Goal: Information Seeking & Learning: Learn about a topic

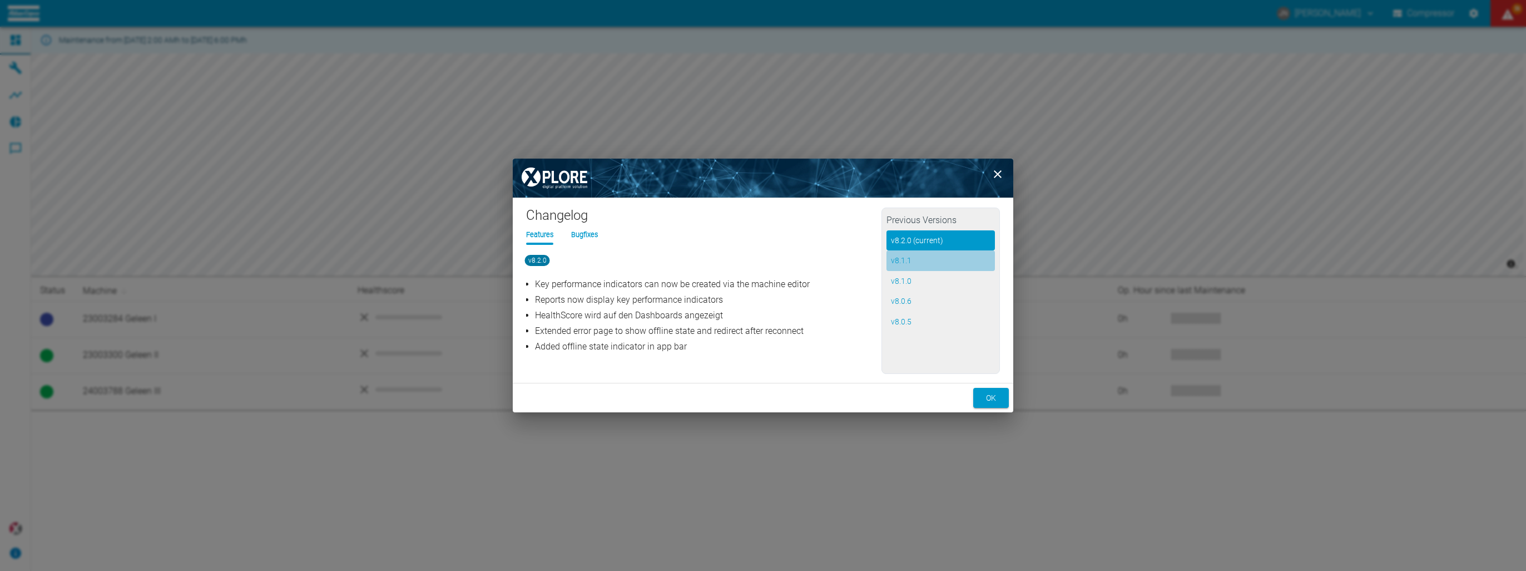
click at [905, 258] on button "v 8.1.1" at bounding box center [941, 260] width 108 height 21
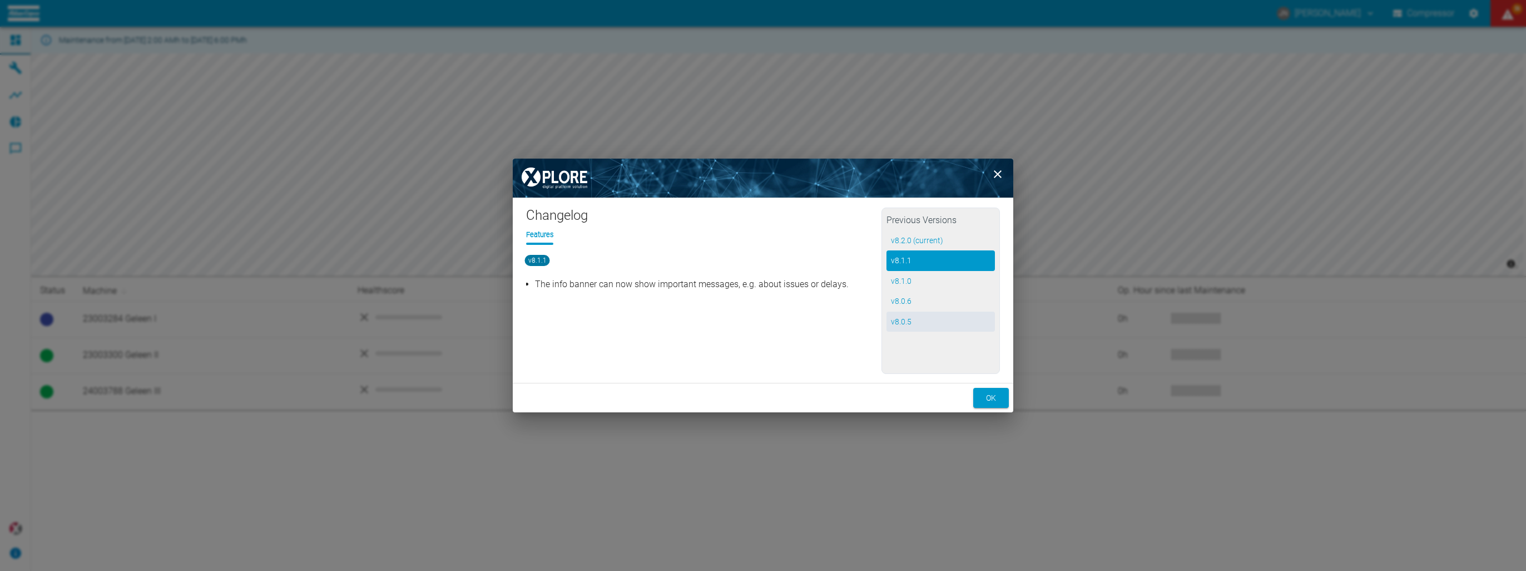
click at [931, 324] on button "v 8.0.5" at bounding box center [941, 322] width 108 height 21
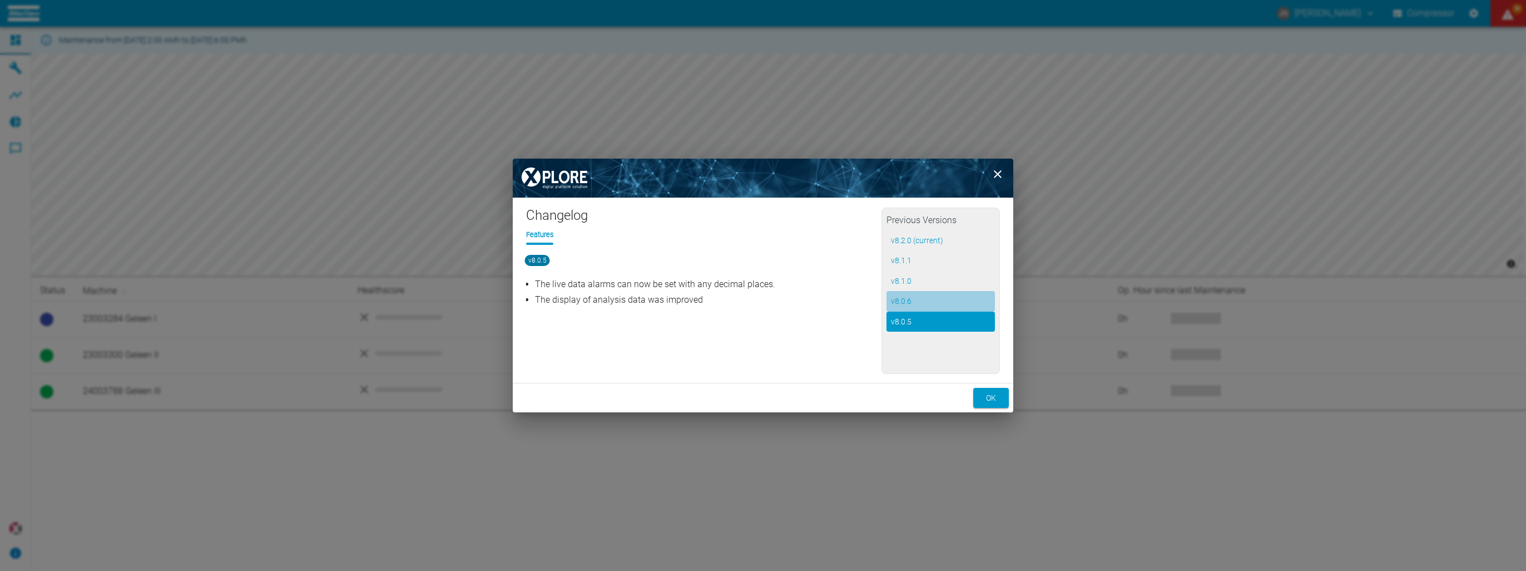
click at [908, 303] on button "v 8.0.6" at bounding box center [941, 301] width 108 height 21
click at [927, 281] on button "v 8.1.0" at bounding box center [941, 281] width 108 height 21
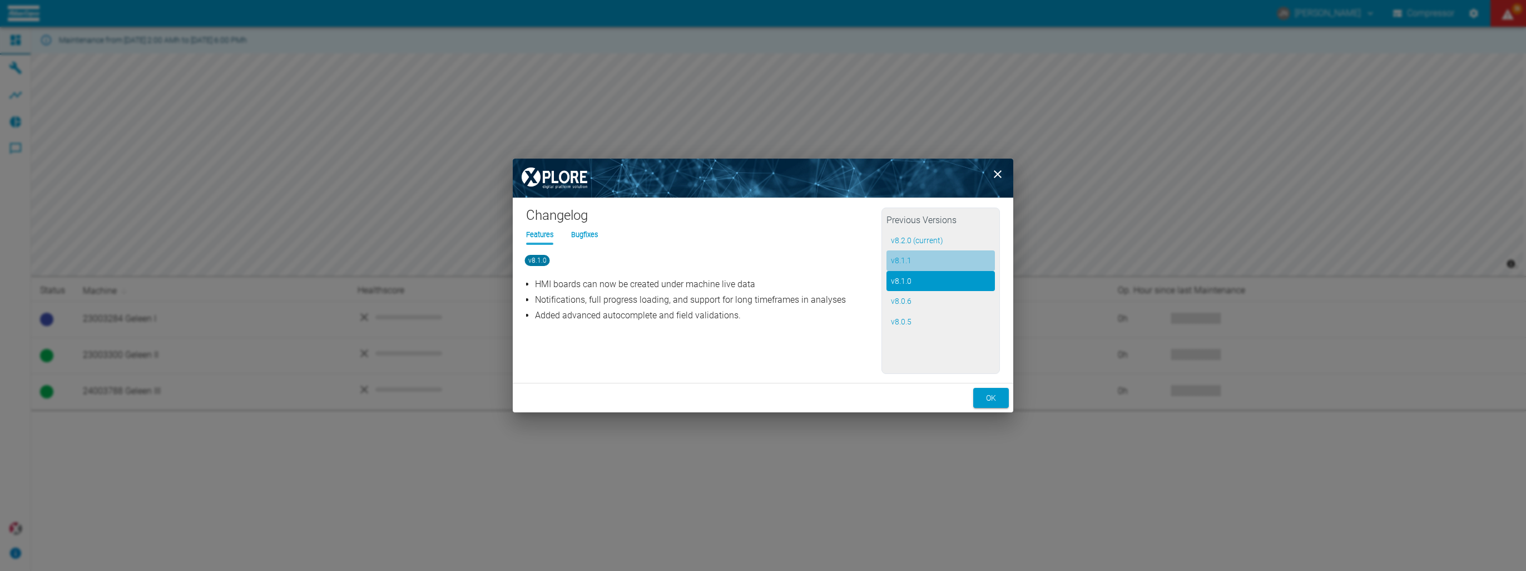
click at [911, 261] on button "v 8.1.1" at bounding box center [941, 260] width 108 height 21
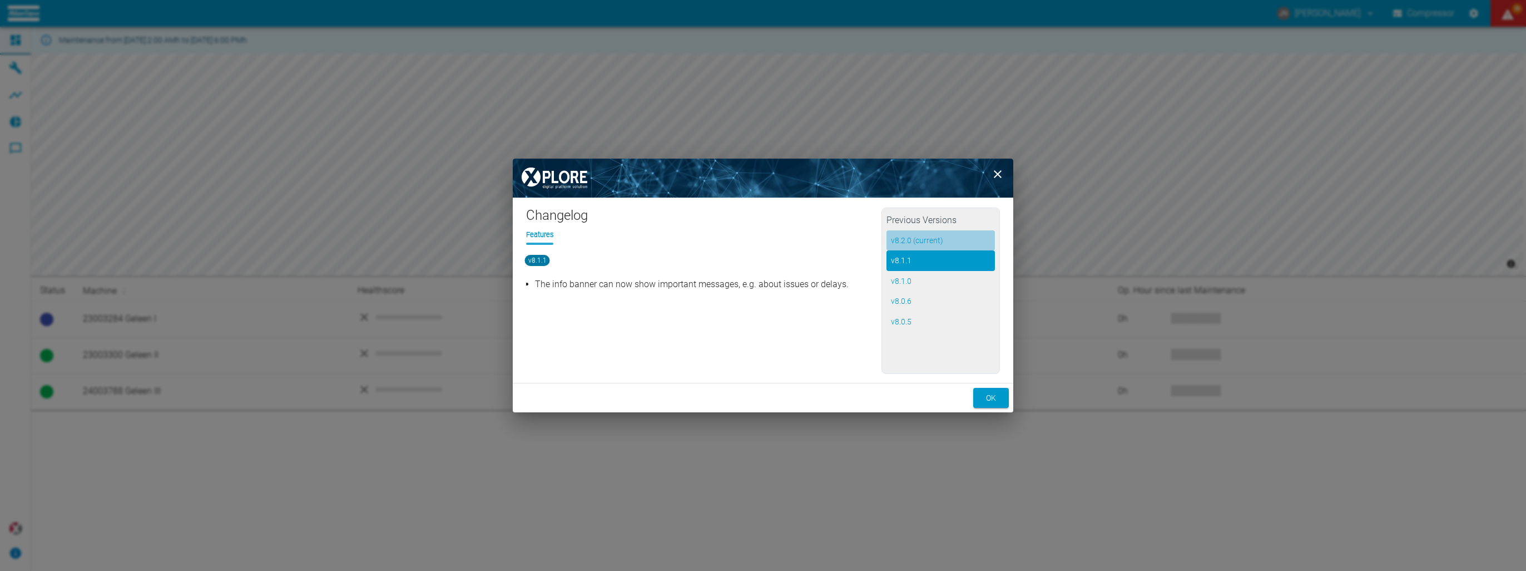
click at [917, 244] on button "v 8.2.0 (current)" at bounding box center [941, 240] width 108 height 21
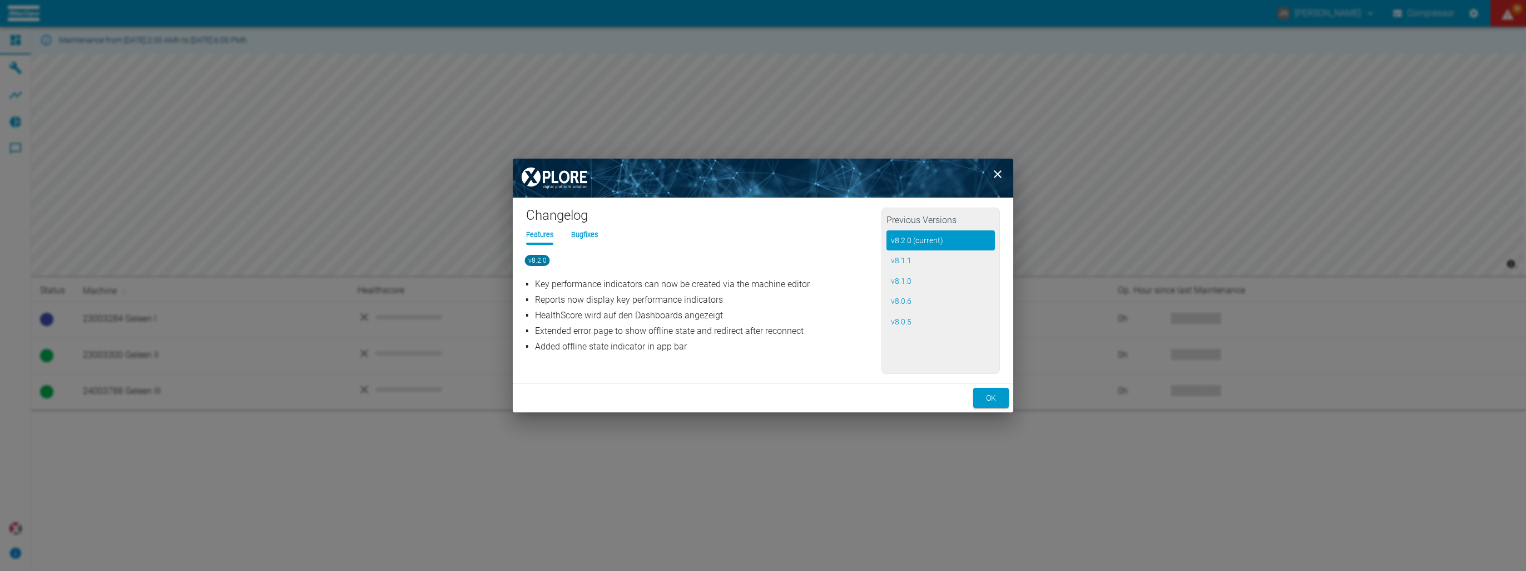
click at [595, 238] on li "Bugfixes" at bounding box center [584, 234] width 27 height 11
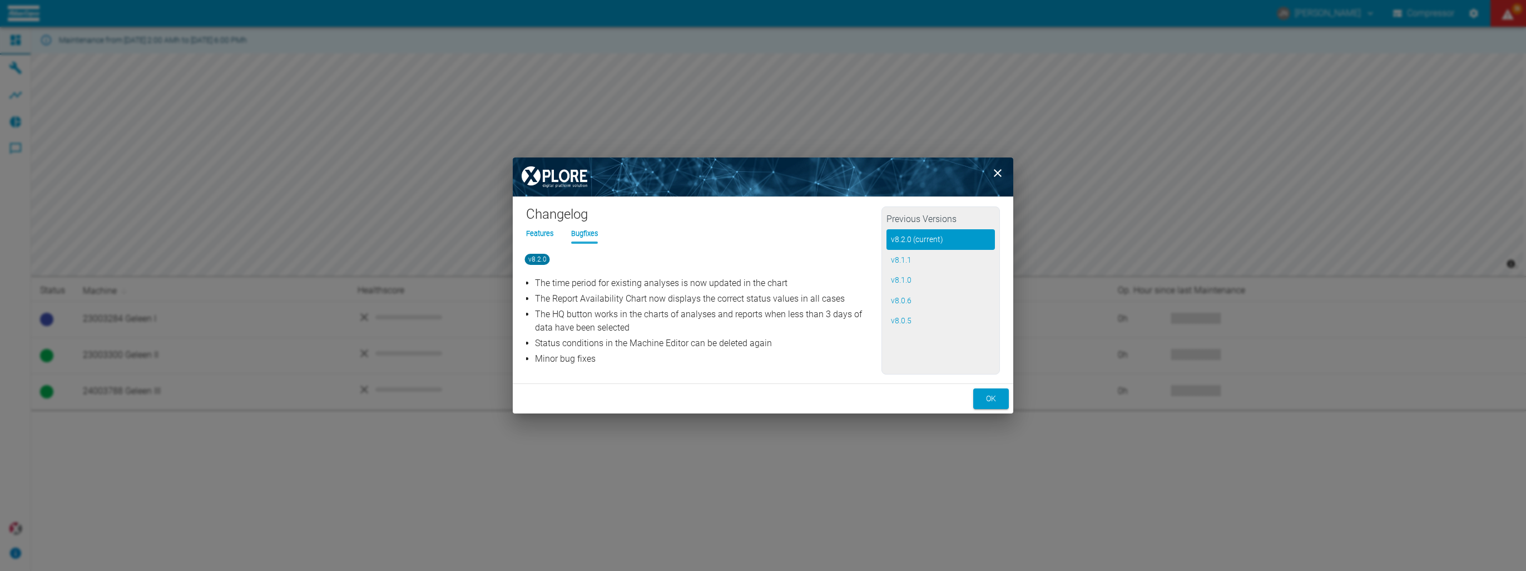
click at [547, 233] on li "Features" at bounding box center [539, 233] width 27 height 11
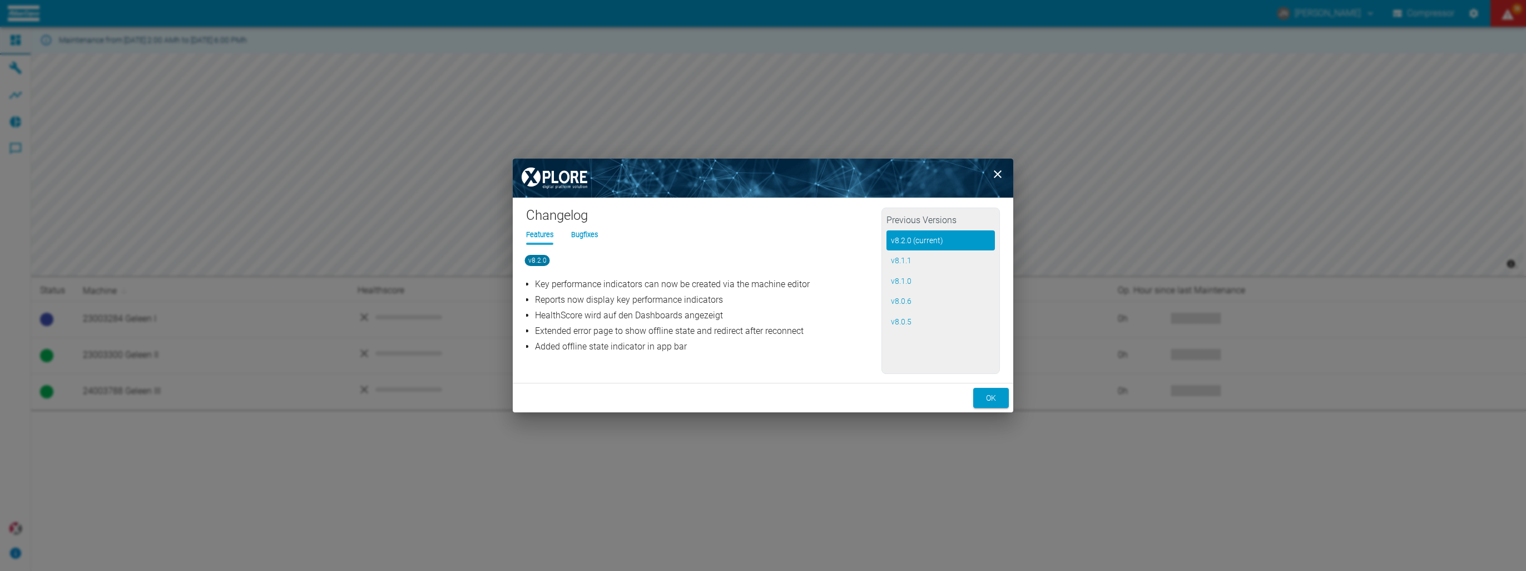
click at [584, 233] on li "Bugfixes" at bounding box center [584, 234] width 27 height 11
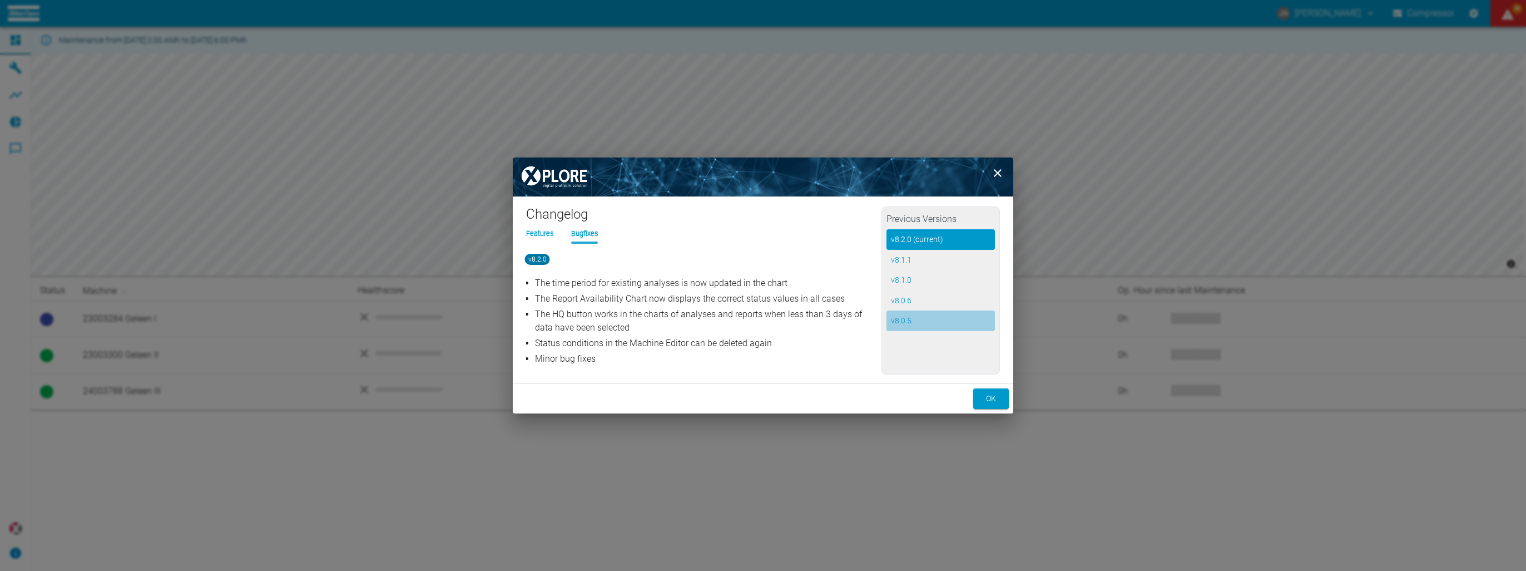
click at [898, 316] on button "v 8.0.5" at bounding box center [941, 320] width 108 height 21
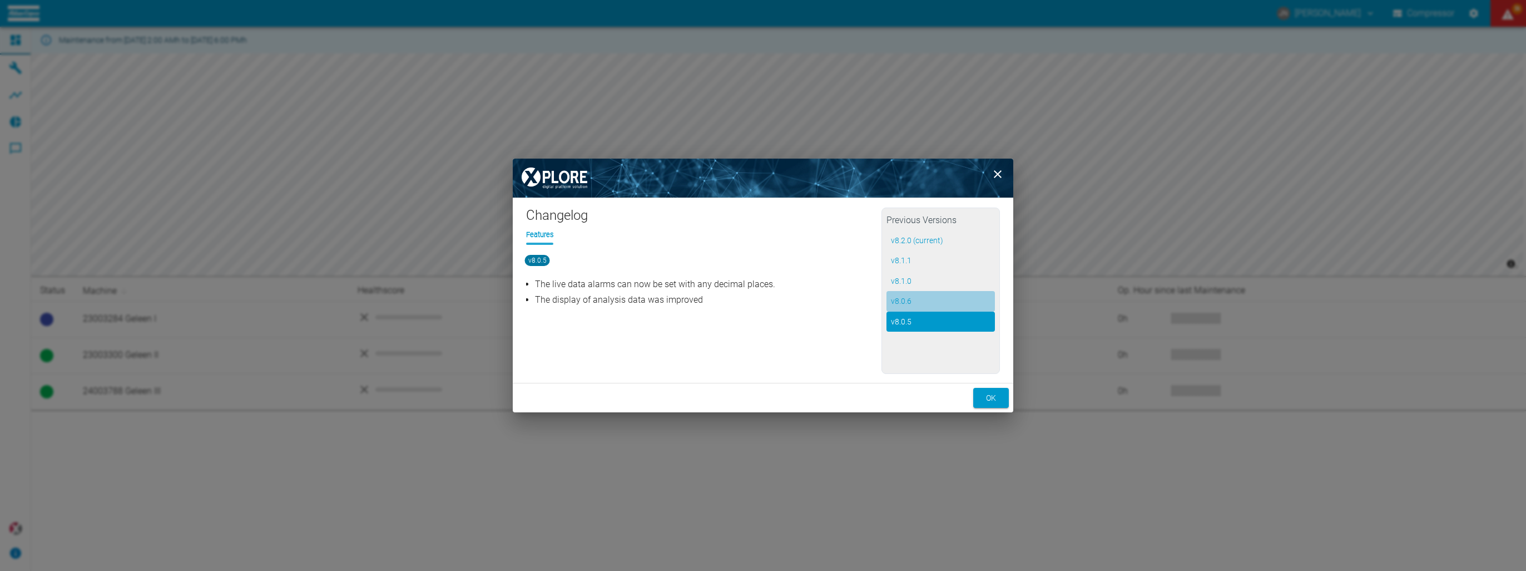
click at [908, 302] on button "v 8.0.6" at bounding box center [941, 301] width 108 height 21
click at [908, 288] on button "v 8.1.0" at bounding box center [941, 281] width 108 height 21
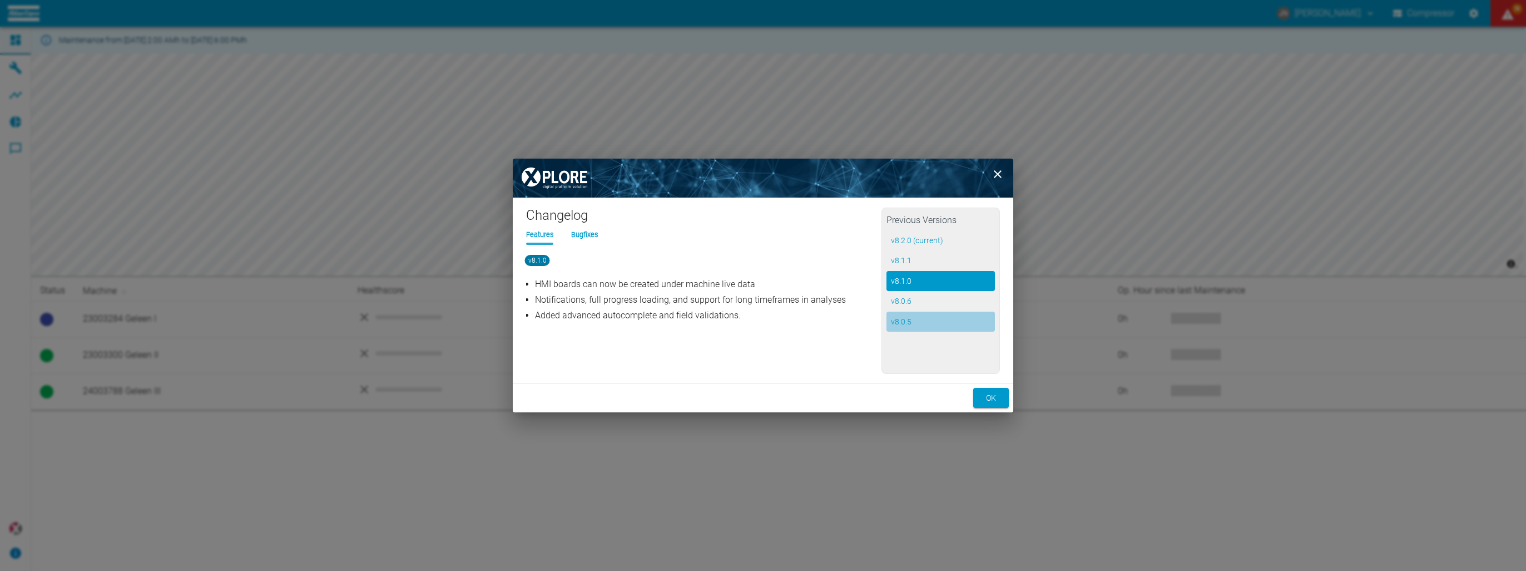
click at [916, 322] on button "v 8.0.5" at bounding box center [941, 322] width 108 height 21
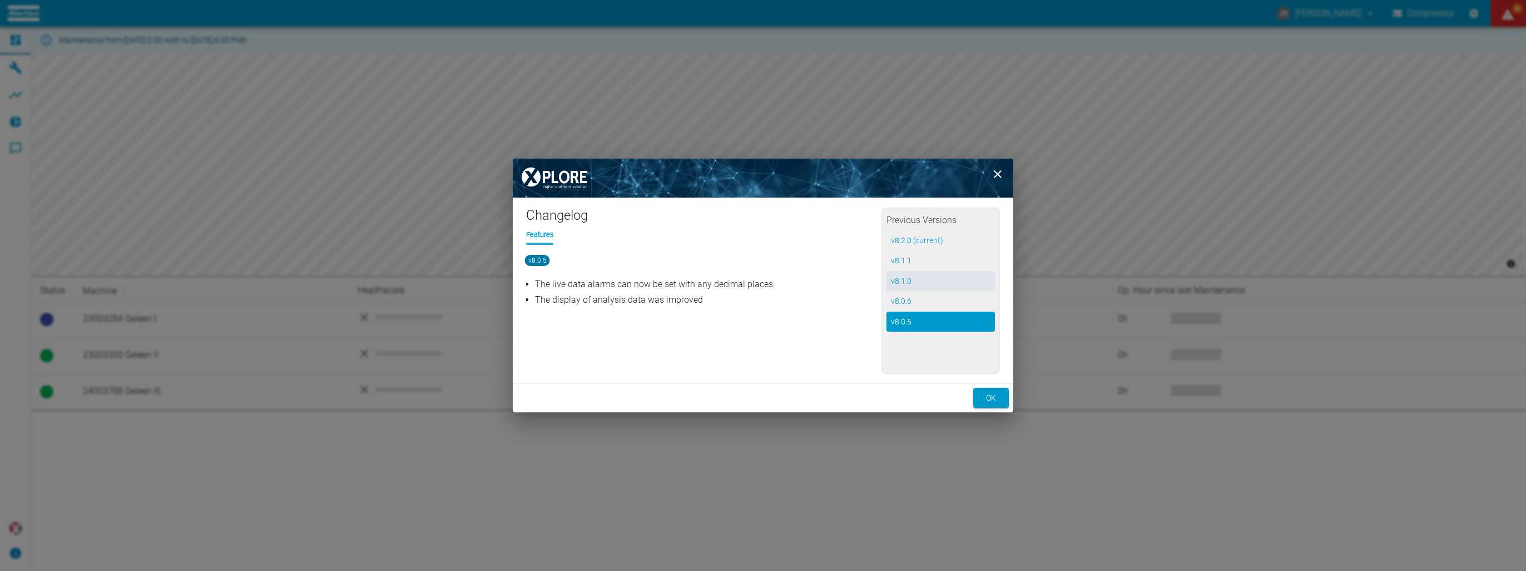
click at [932, 289] on button "v 8.1.0" at bounding box center [941, 281] width 108 height 21
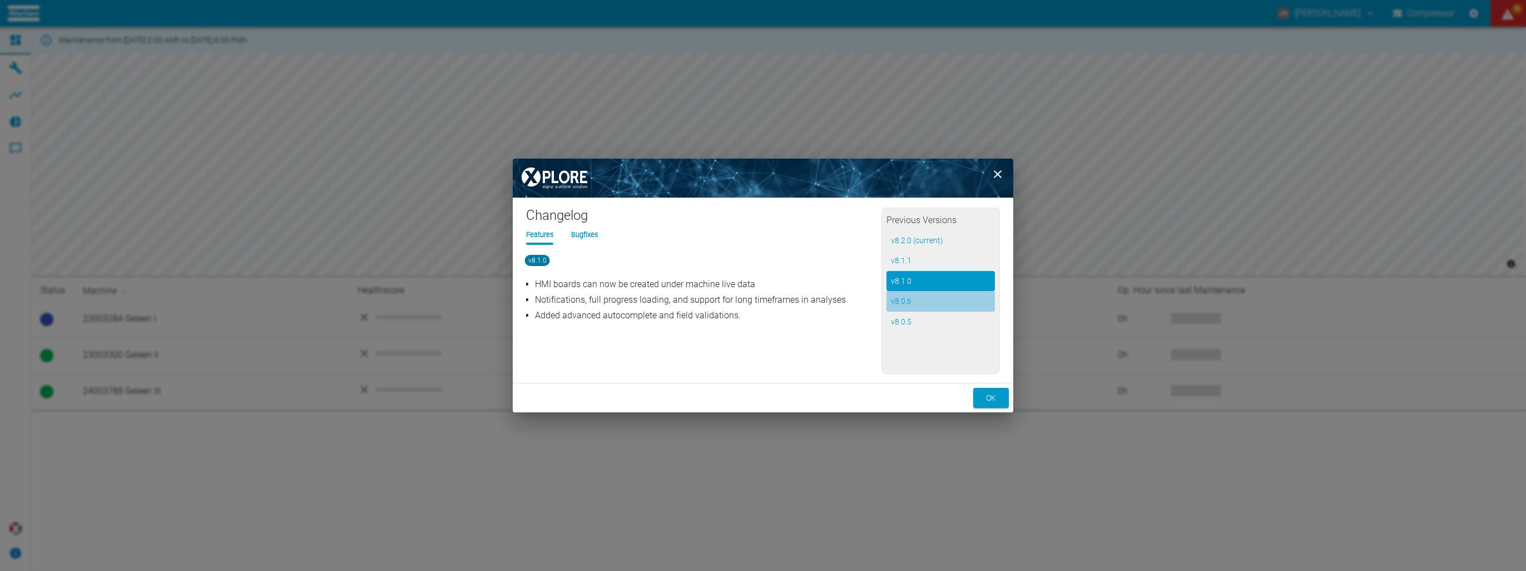
click at [926, 300] on button "v 8.0.6" at bounding box center [941, 301] width 108 height 21
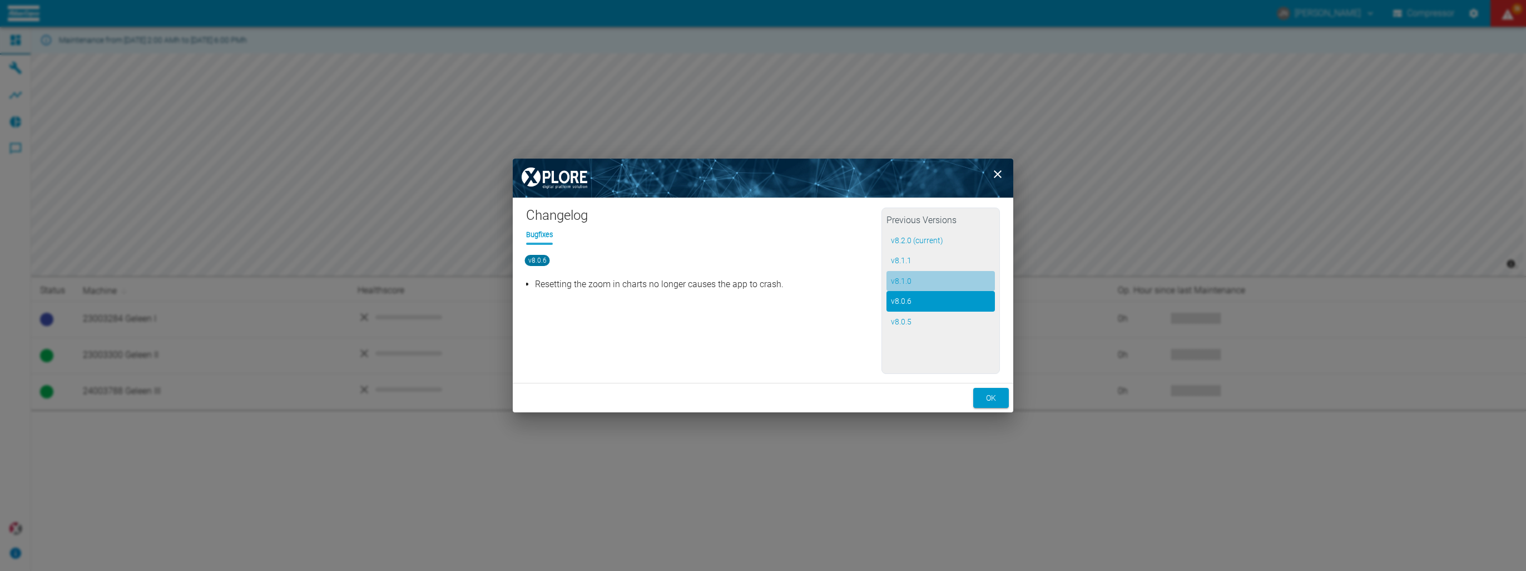
click at [915, 288] on button "v 8.1.0" at bounding box center [941, 281] width 108 height 21
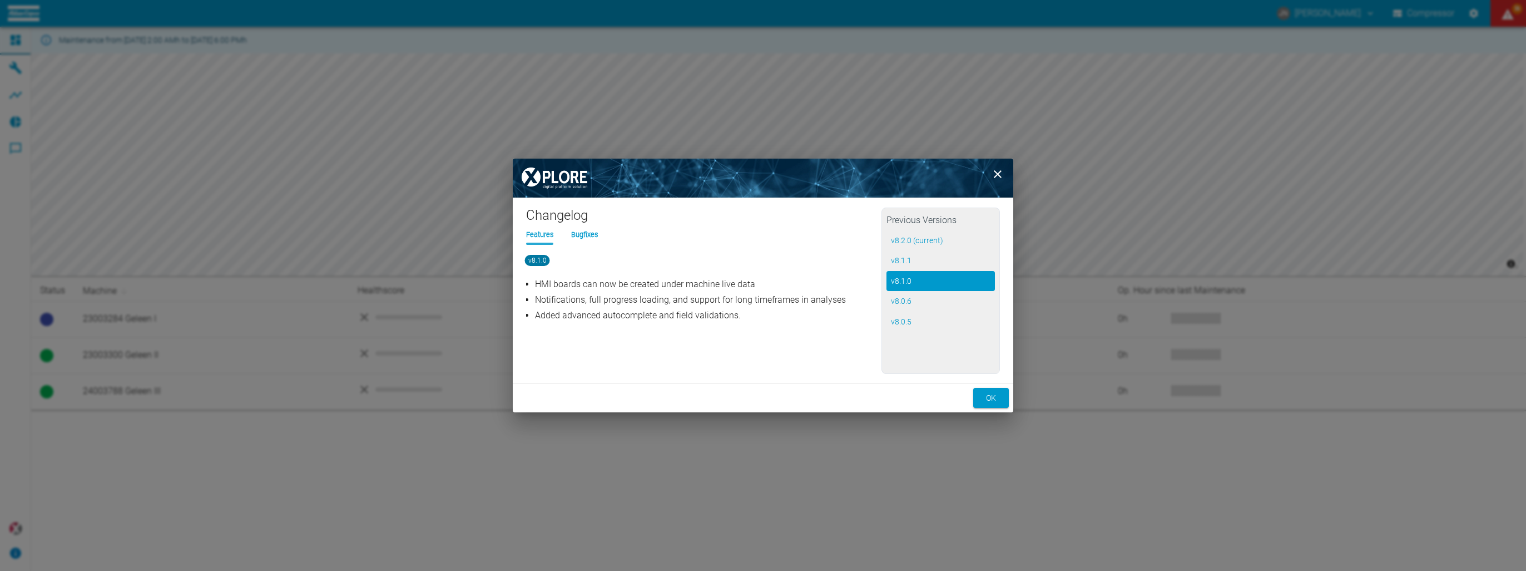
click at [587, 244] on div "Features Bugfixes" at bounding box center [703, 243] width 355 height 28
click at [594, 237] on li "Bugfixes" at bounding box center [584, 234] width 27 height 11
click at [899, 264] on button "v 8.1.1" at bounding box center [941, 260] width 108 height 21
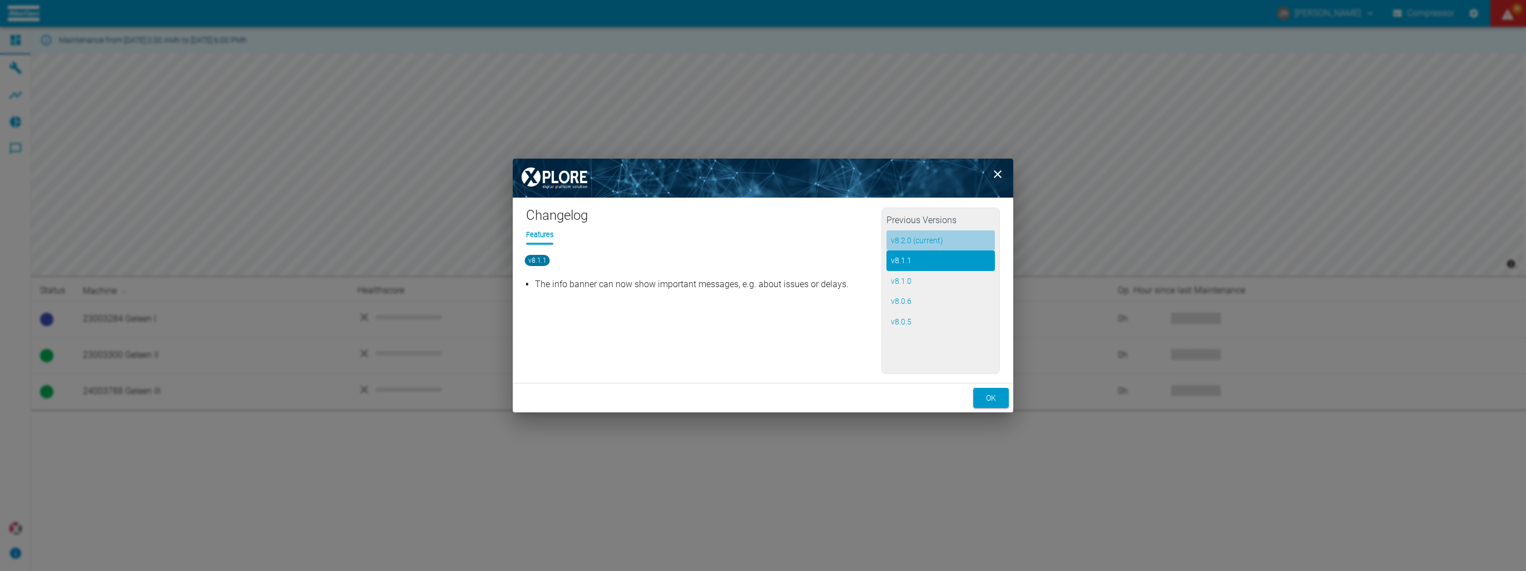
click at [915, 232] on button "v 8.2.0 (current)" at bounding box center [941, 240] width 108 height 21
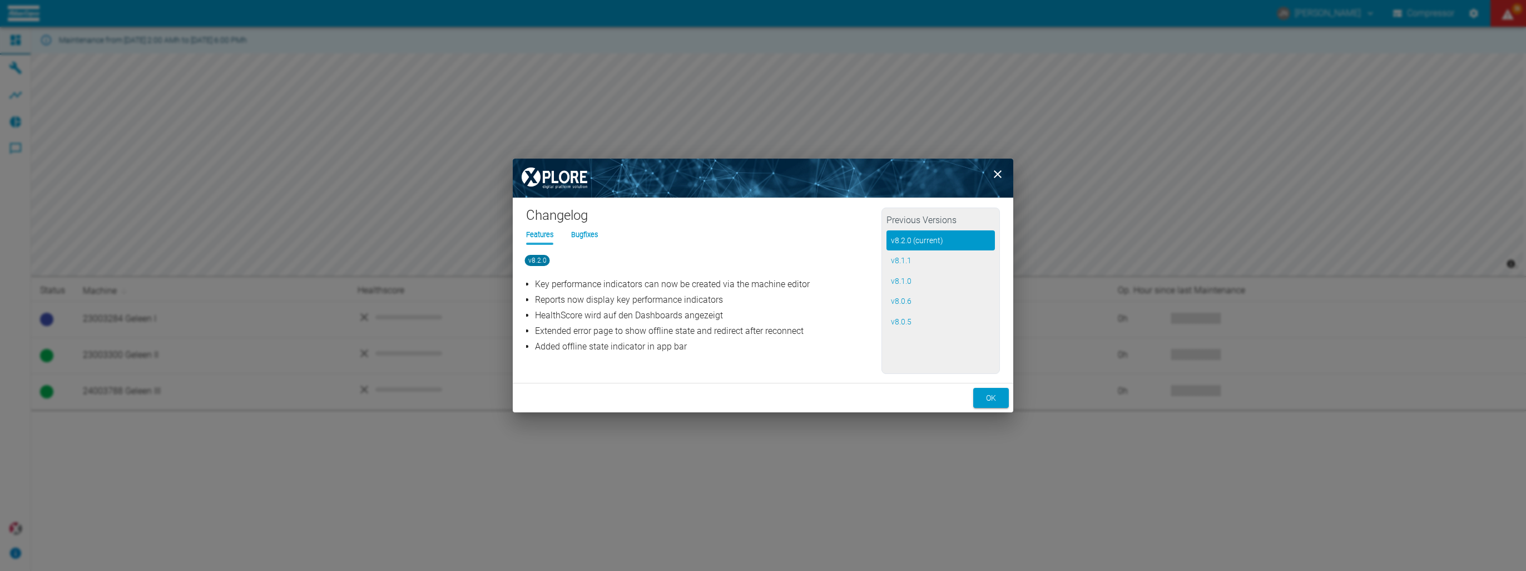
click at [584, 236] on li "Bugfixes" at bounding box center [584, 234] width 27 height 11
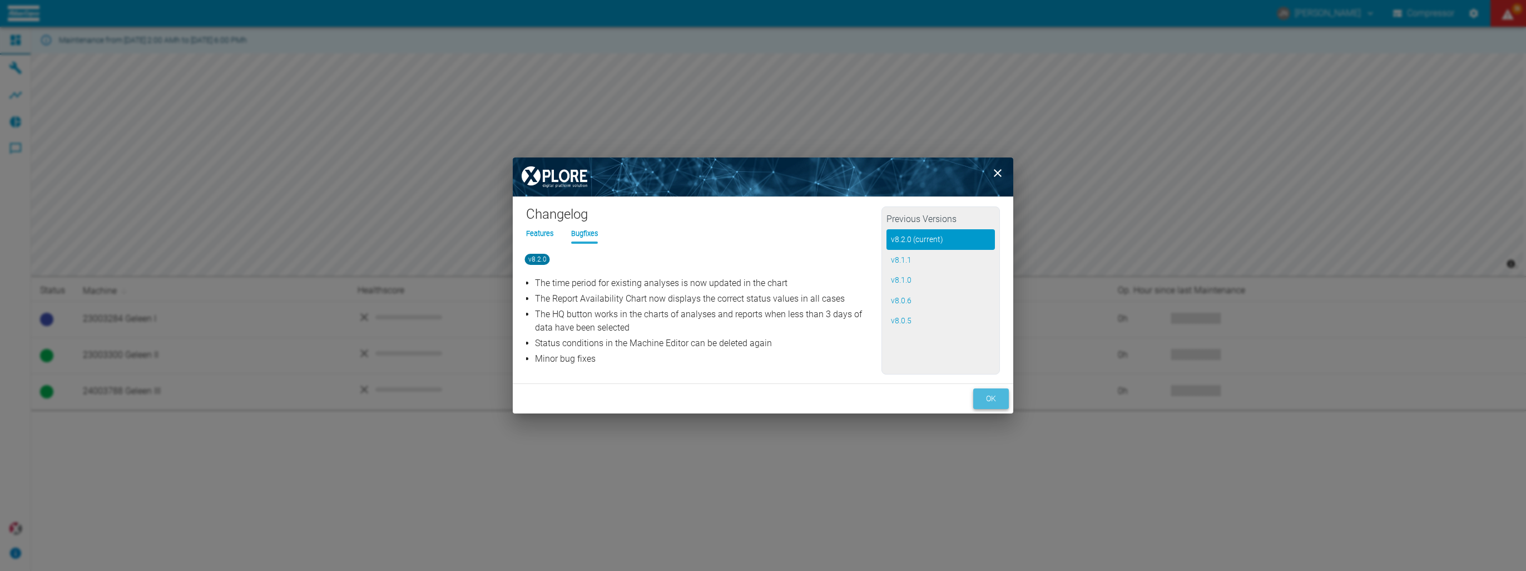
click at [985, 398] on button "ok" at bounding box center [992, 398] width 36 height 21
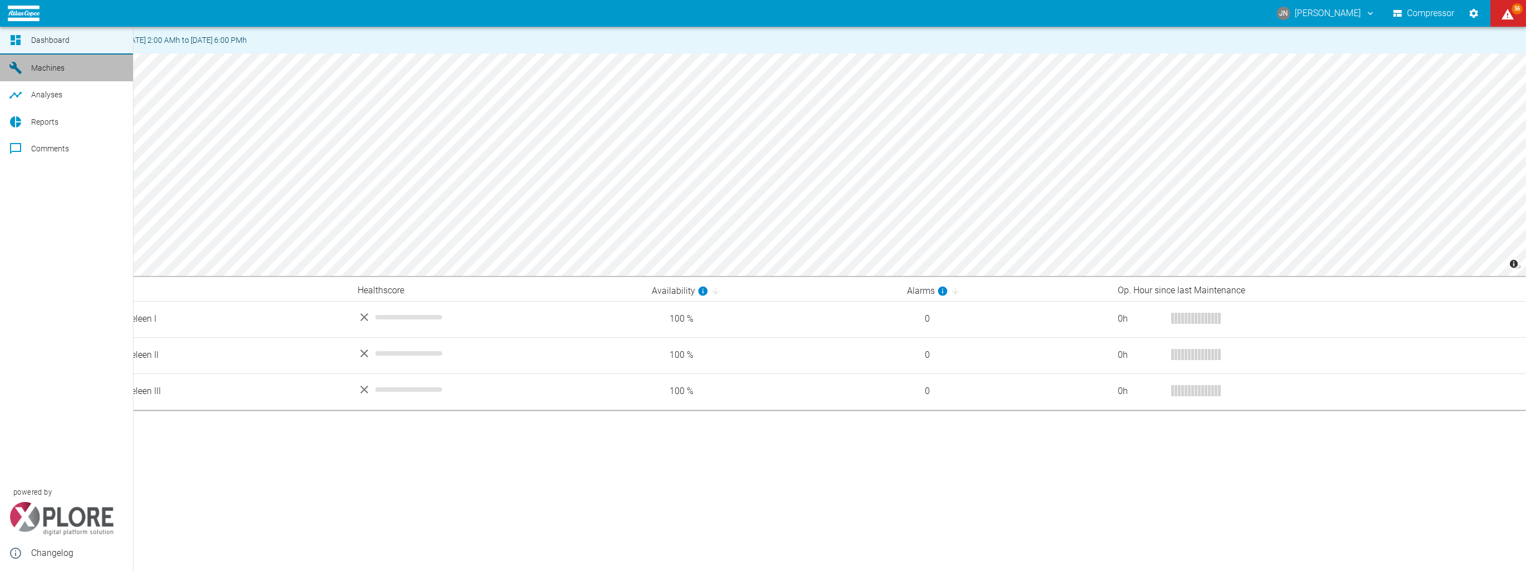
click at [16, 61] on icon at bounding box center [15, 67] width 13 height 13
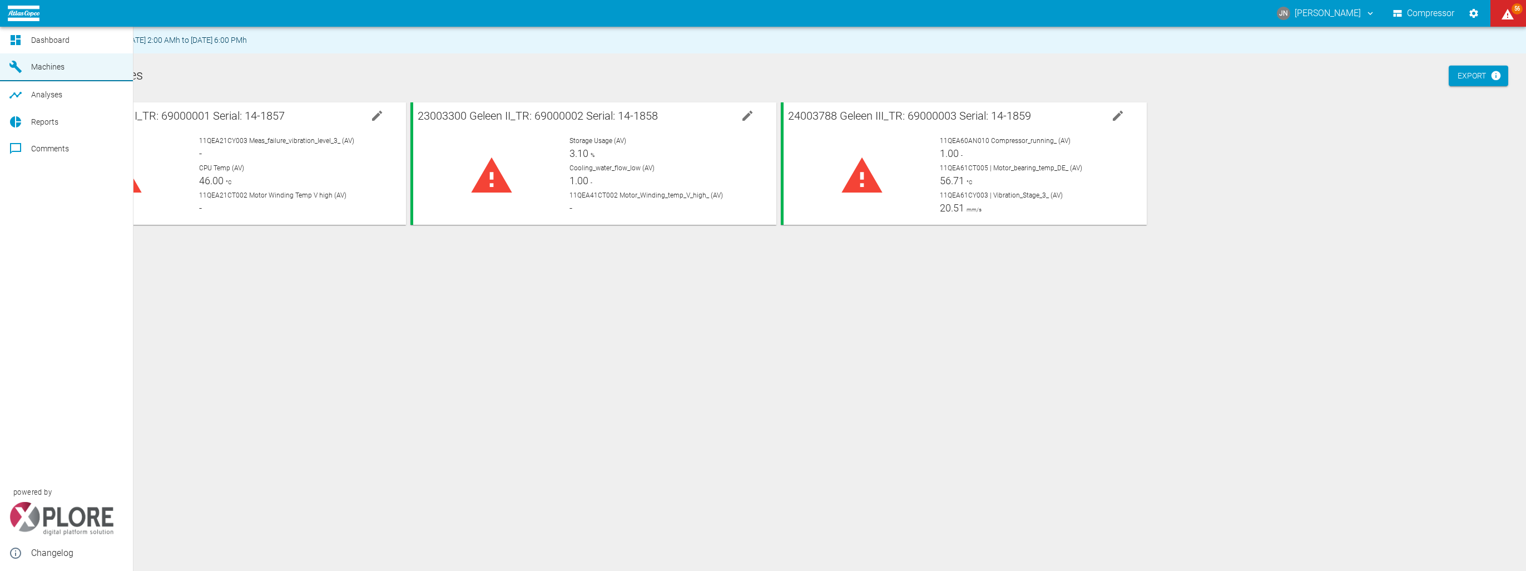
click at [23, 93] on div at bounding box center [17, 94] width 17 height 13
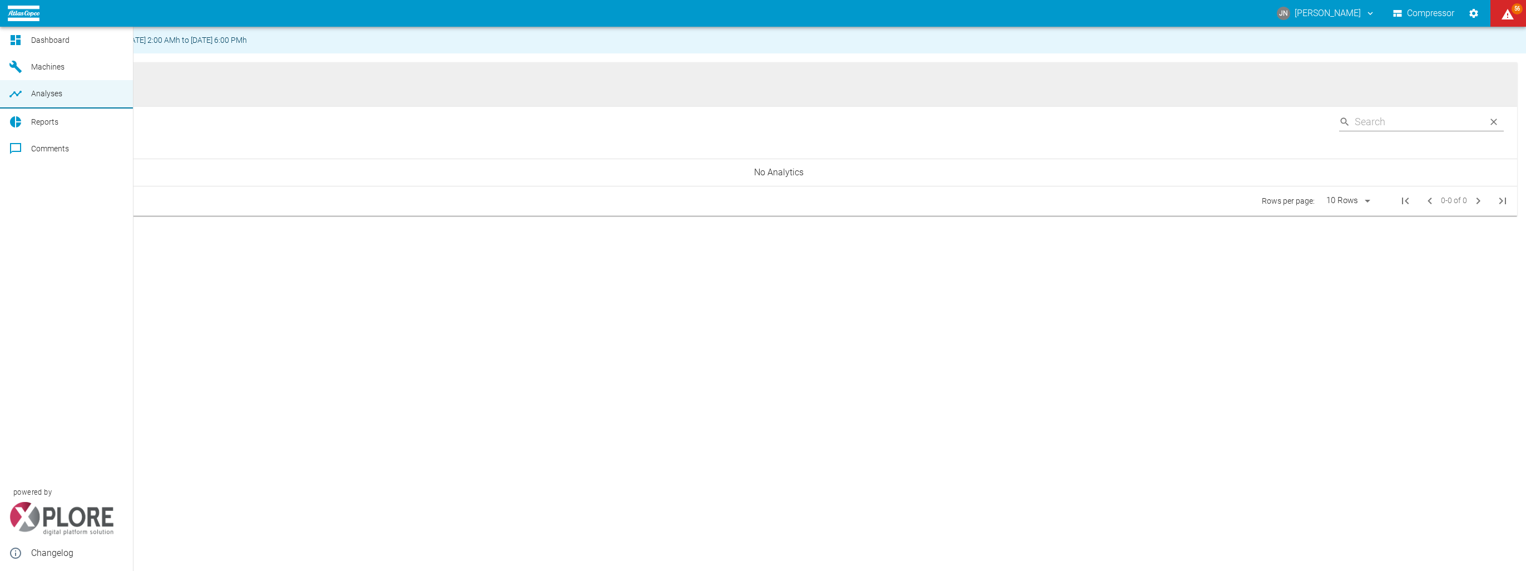
click at [69, 123] on span "Reports" at bounding box center [77, 121] width 93 height 13
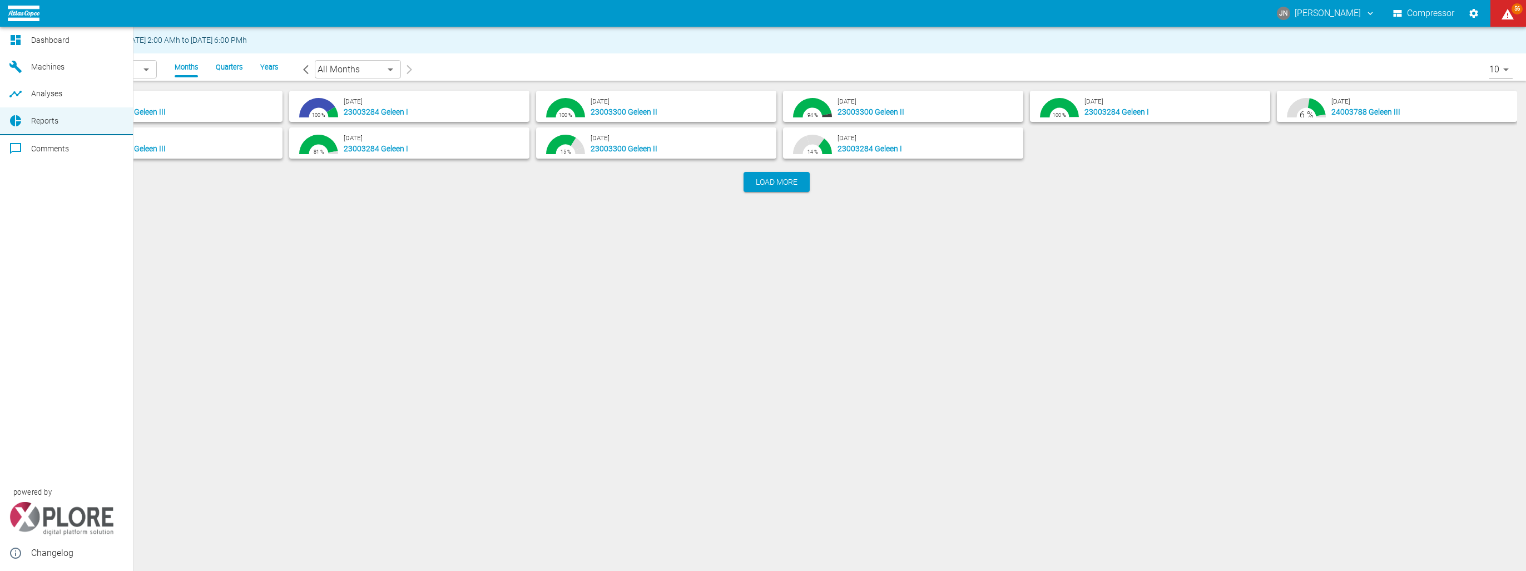
click at [65, 148] on span "Comments" at bounding box center [50, 148] width 38 height 9
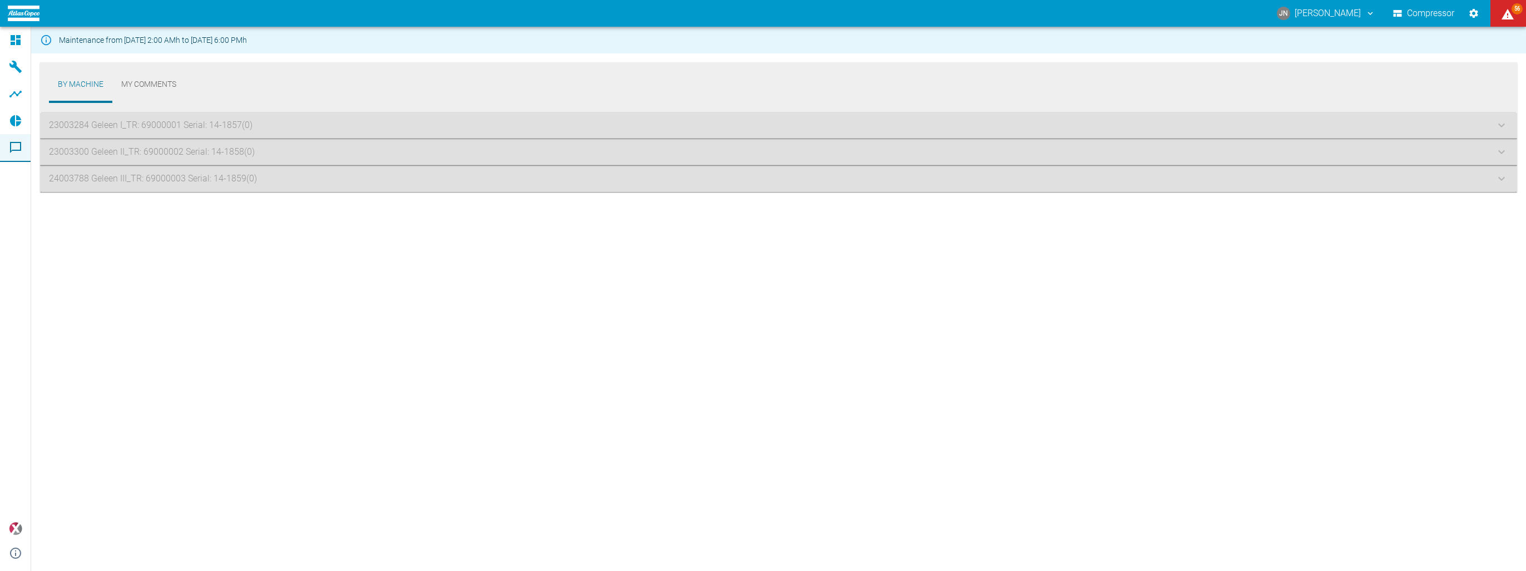
click at [446, 281] on div "By Machine My Comments 23003284 Geleen I_TR: 69000001 Serial: [PHONE_NUMBER] Ge…" at bounding box center [778, 325] width 1495 height 544
click at [109, 120] on div "23003284 Geleen I_TR: 69000001 Serial: 14-1857 (0)" at bounding box center [779, 125] width 1478 height 27
click at [128, 150] on div "23003300 Geleen II_TR: 69000002 Serial: 14-1858 (0)" at bounding box center [779, 152] width 1478 height 27
click at [139, 66] on div "By Machine My Comments" at bounding box center [779, 87] width 1478 height 50
click at [144, 82] on link "My Comments" at bounding box center [148, 84] width 73 height 27
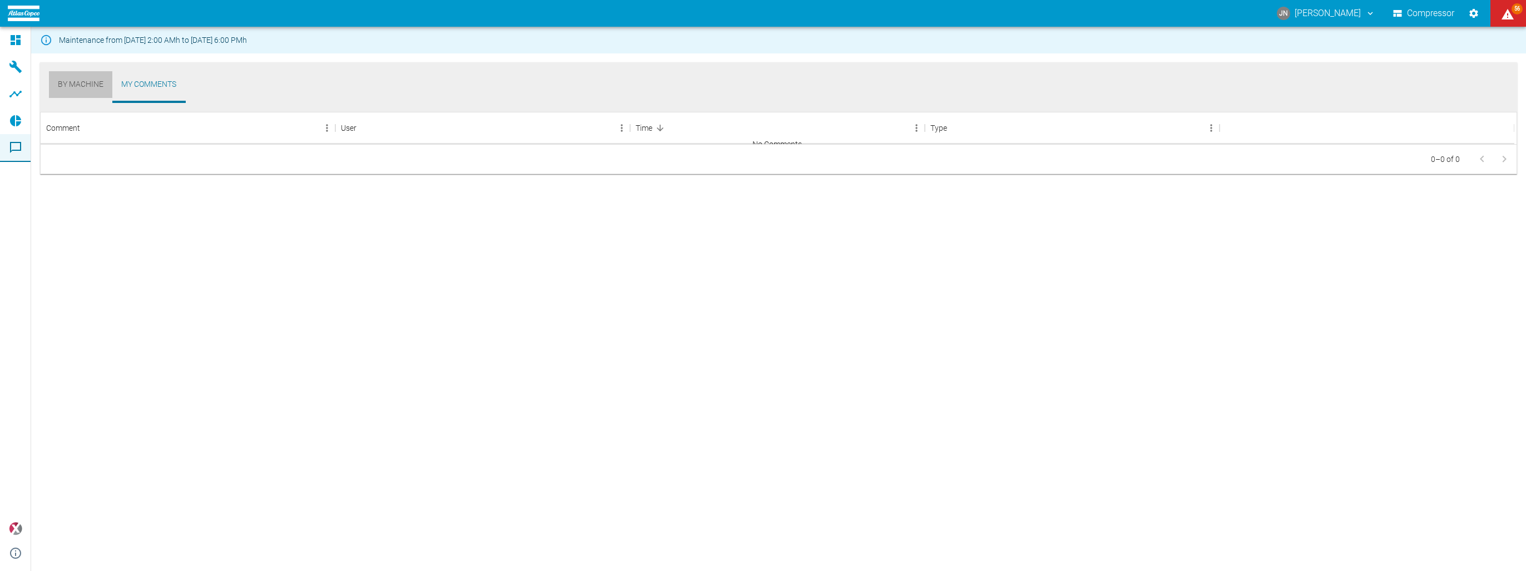
click at [90, 83] on link "By Machine" at bounding box center [80, 84] width 63 height 27
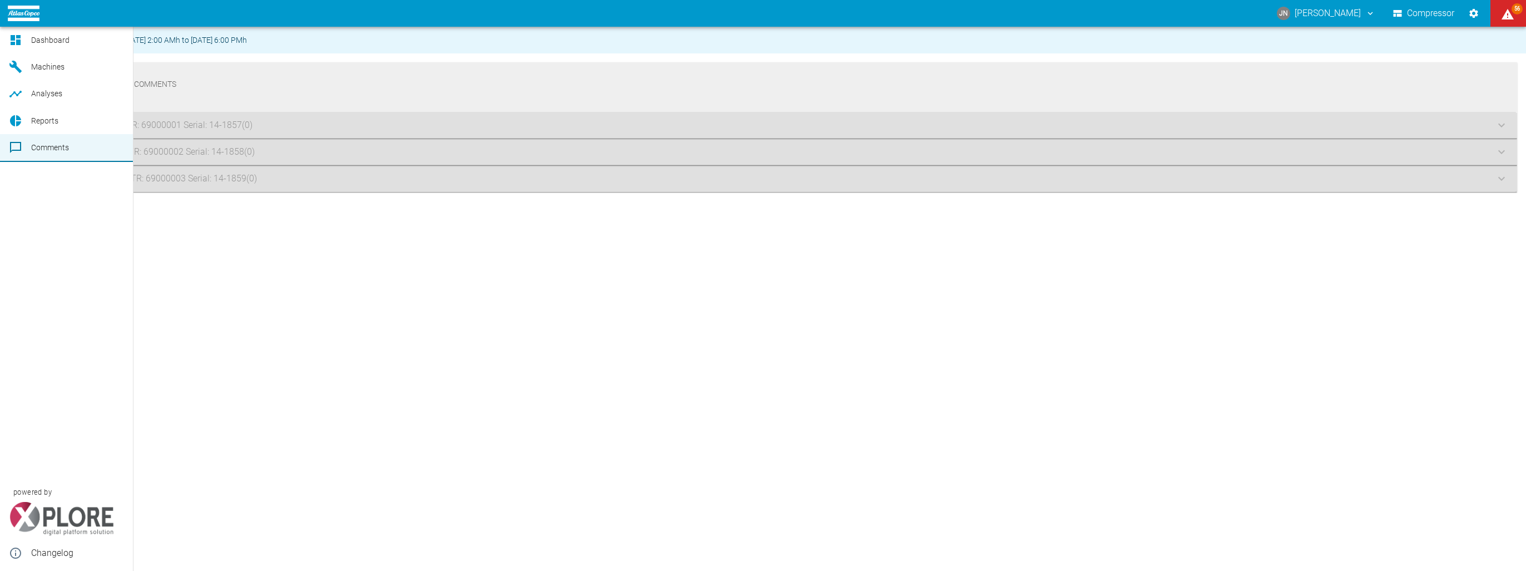
click at [18, 35] on icon at bounding box center [15, 39] width 13 height 13
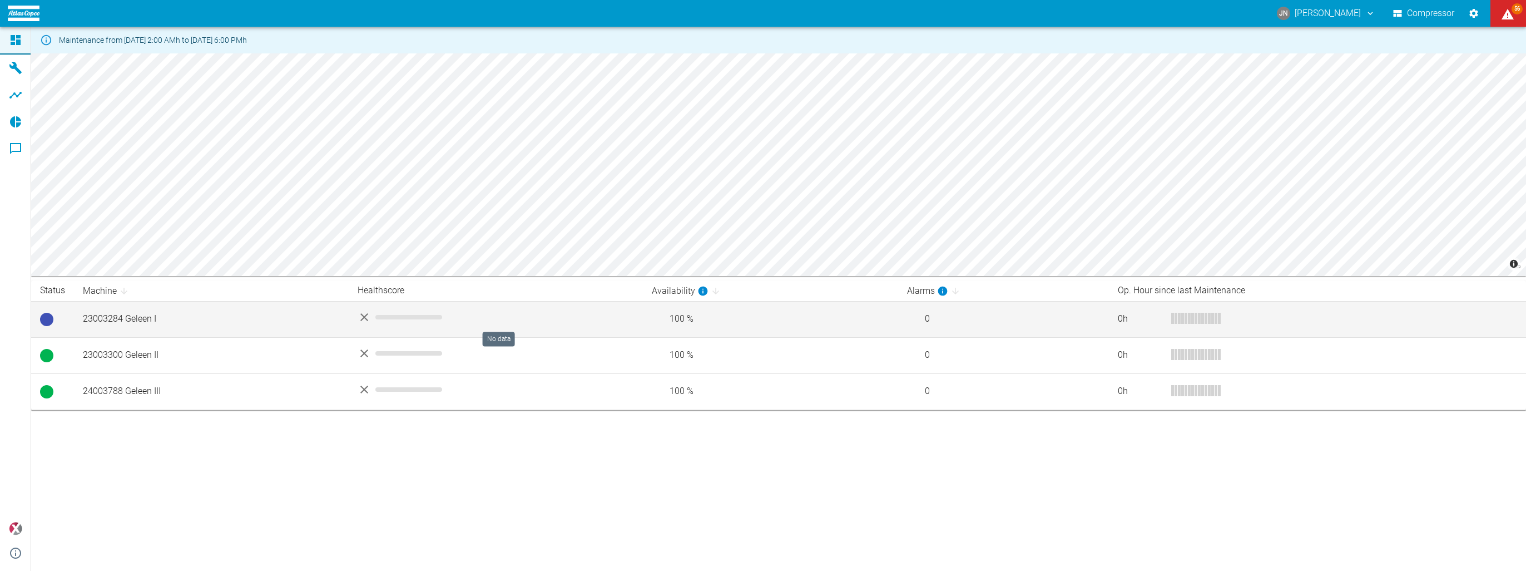
click at [384, 314] on div "No data" at bounding box center [496, 316] width 276 height 13
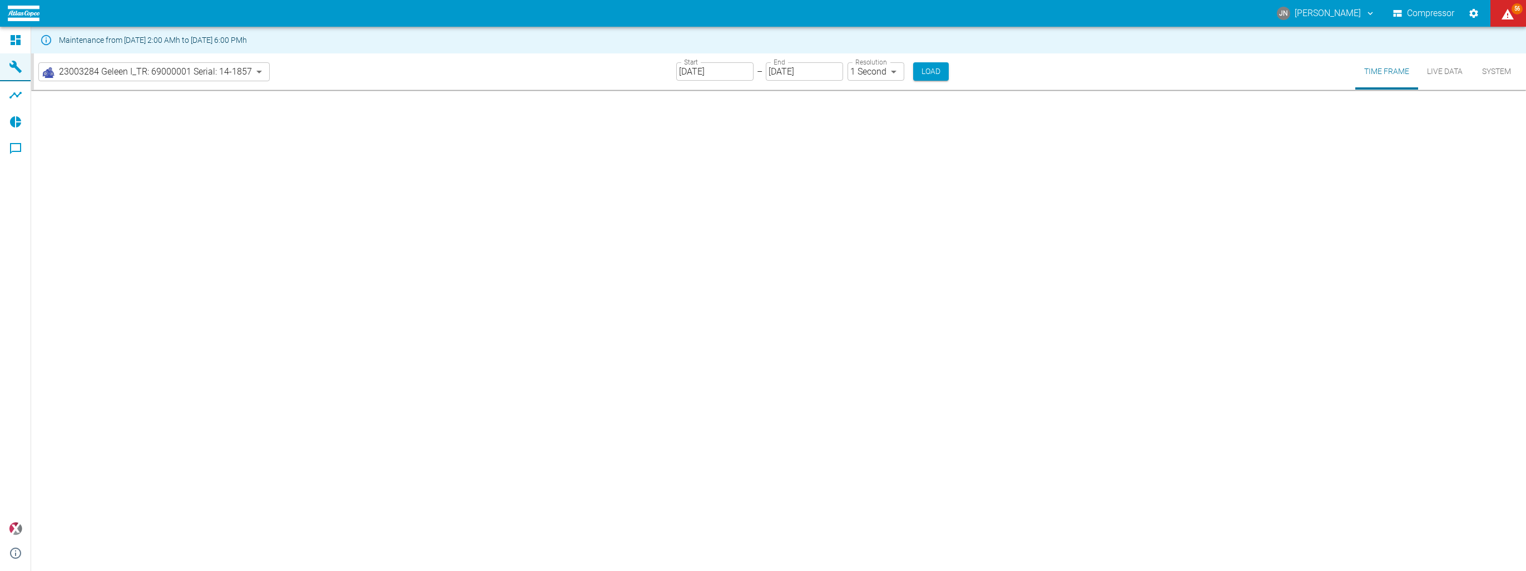
type input "2min"
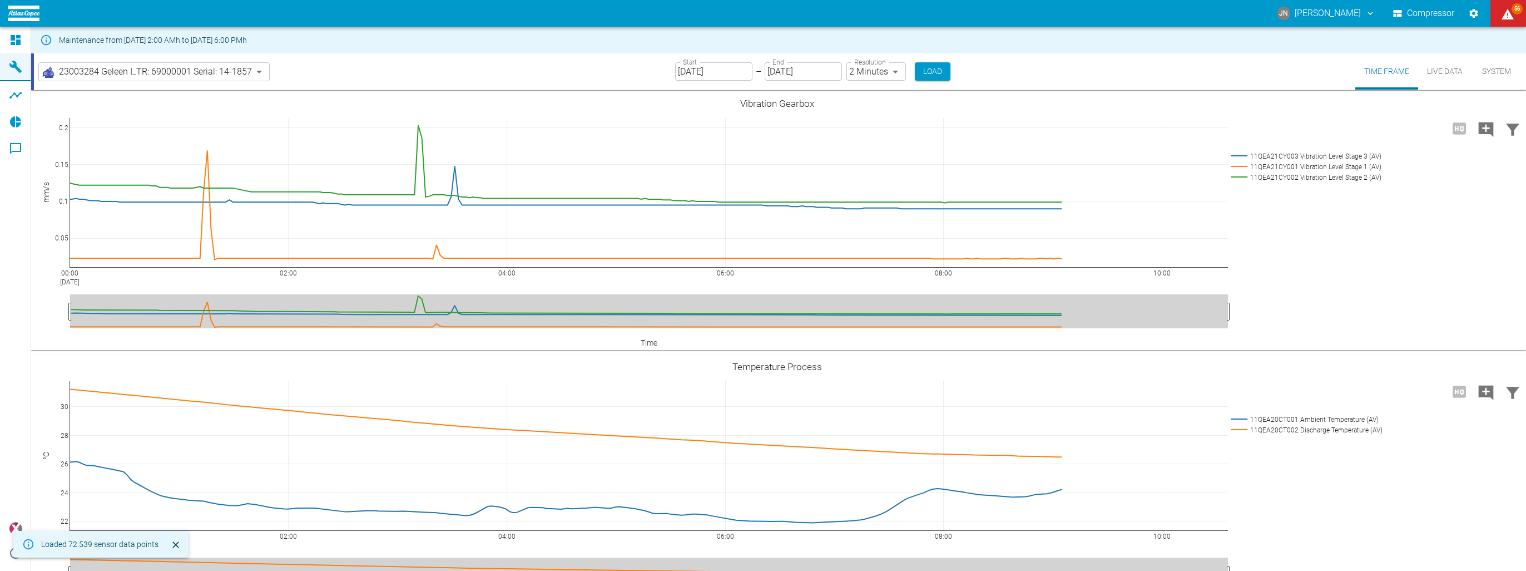
click at [15, 44] on icon at bounding box center [15, 39] width 13 height 13
click at [18, 48] on link "Dashboard" at bounding box center [15, 40] width 31 height 27
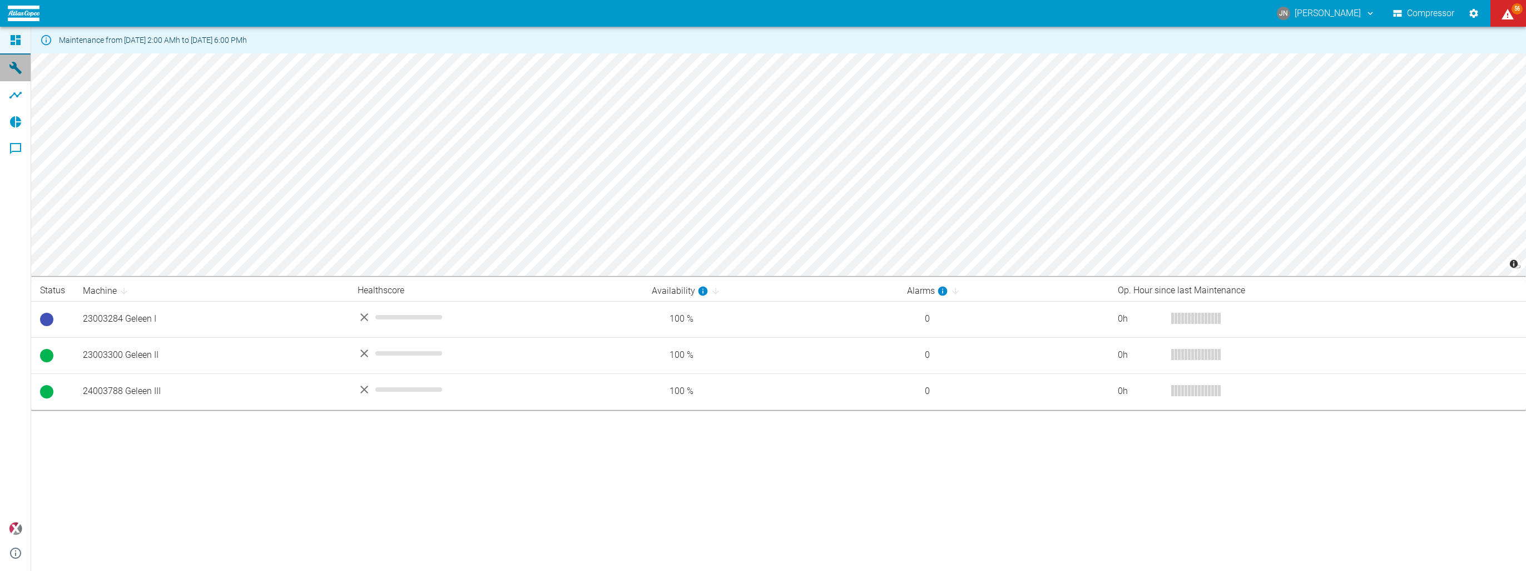
click at [18, 55] on link "Machines" at bounding box center [15, 68] width 31 height 27
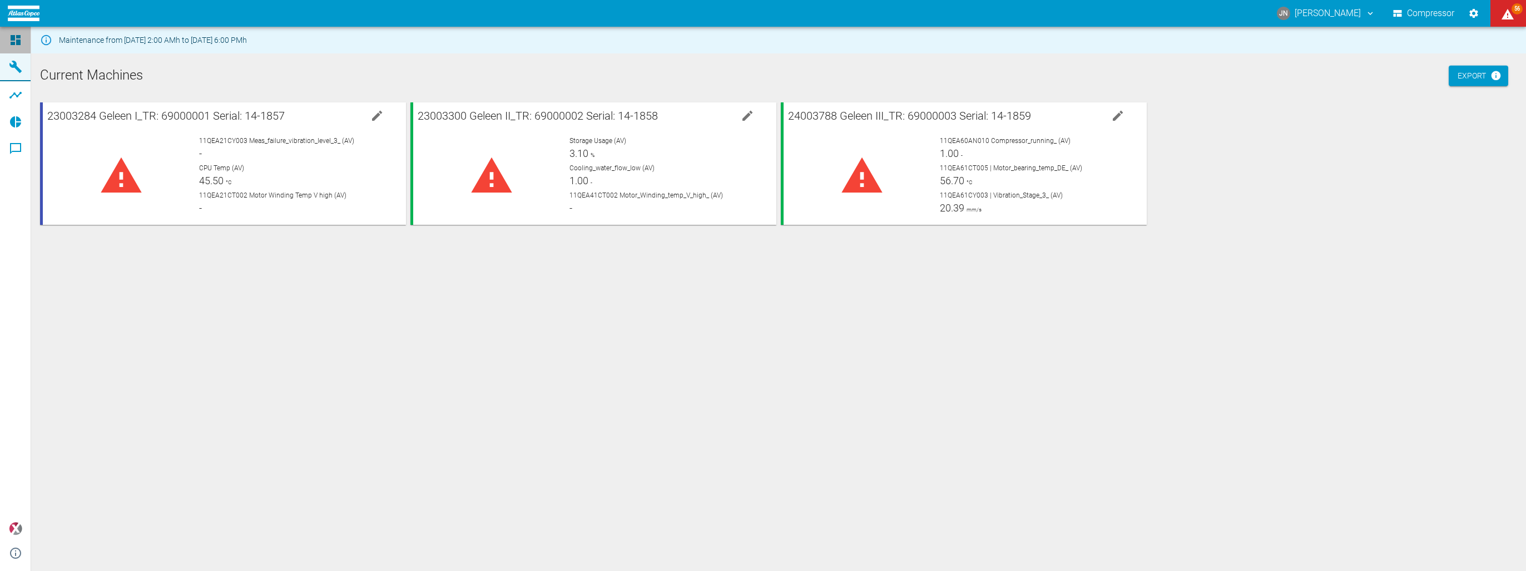
click at [18, 41] on icon at bounding box center [16, 40] width 10 height 10
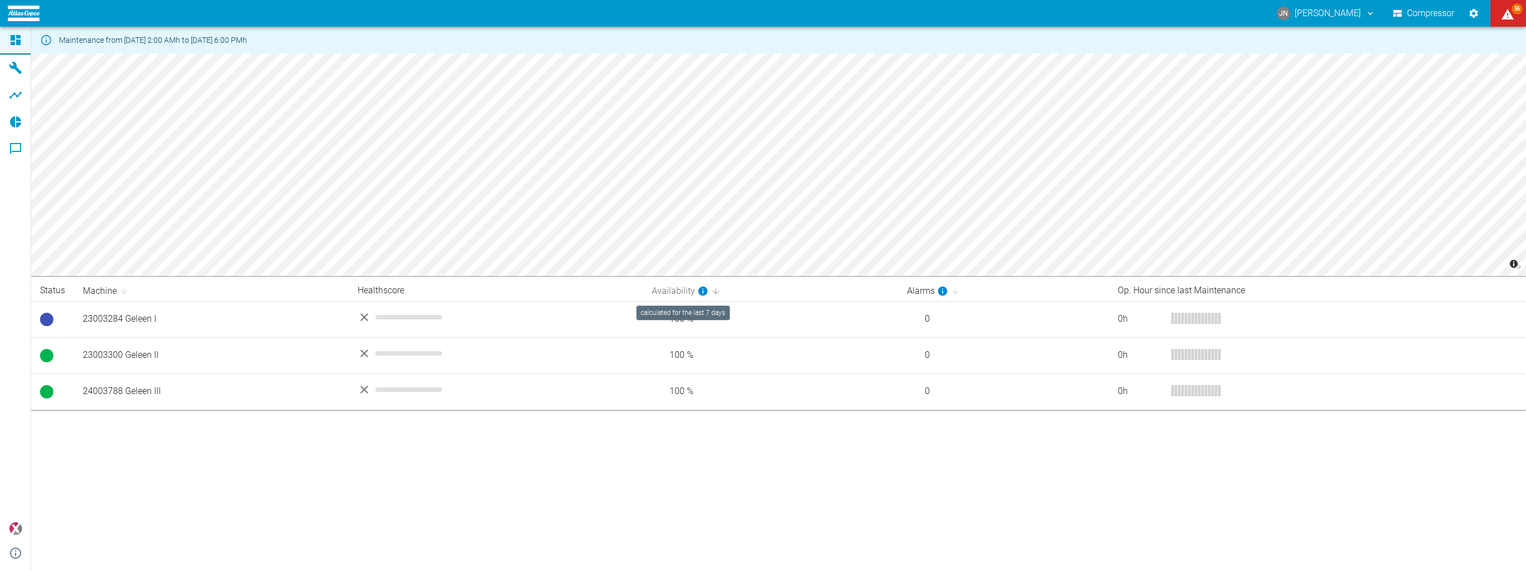
click at [709, 289] on icon "calculated for the last 7 days" at bounding box center [703, 290] width 11 height 11
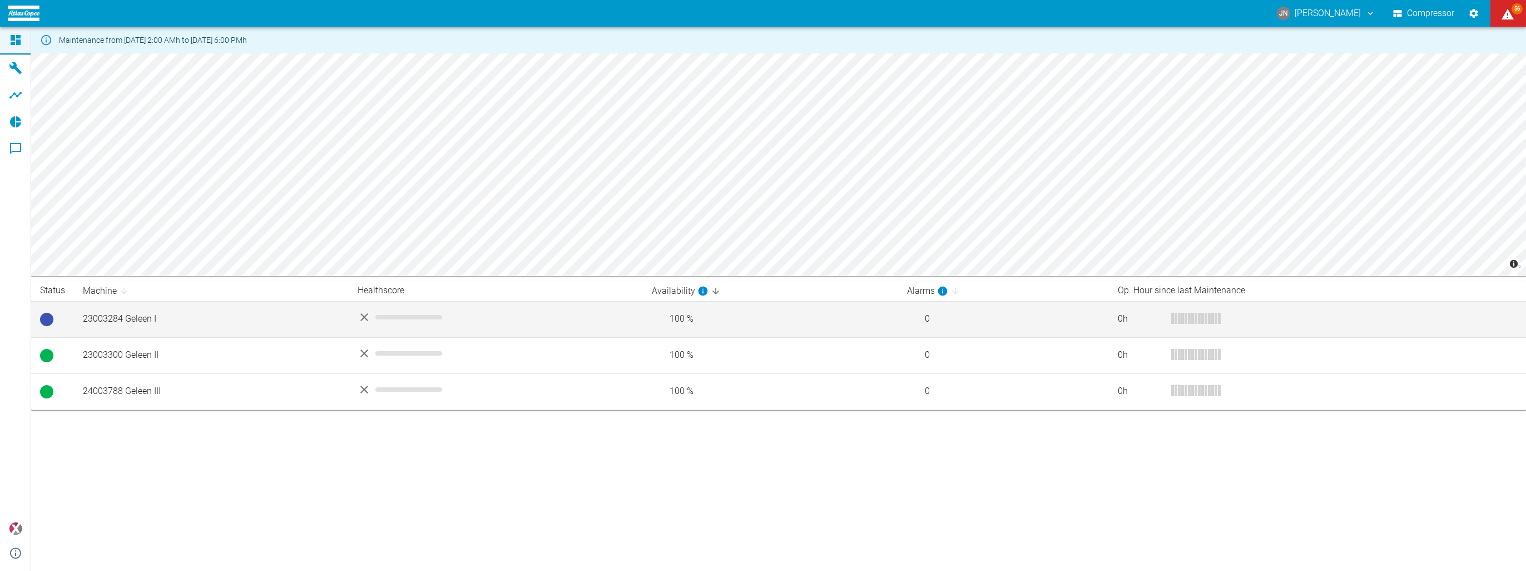
click at [1193, 313] on div "0%" at bounding box center [1193, 318] width 3 height 11
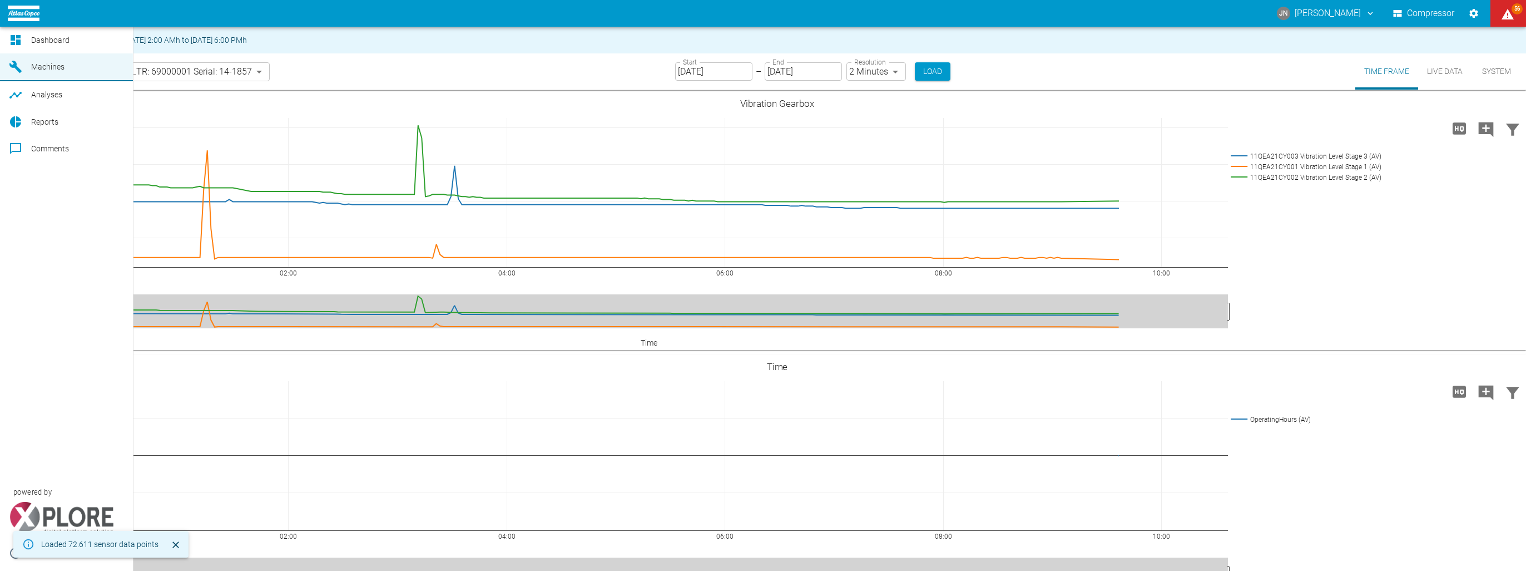
click at [24, 39] on div at bounding box center [17, 39] width 17 height 13
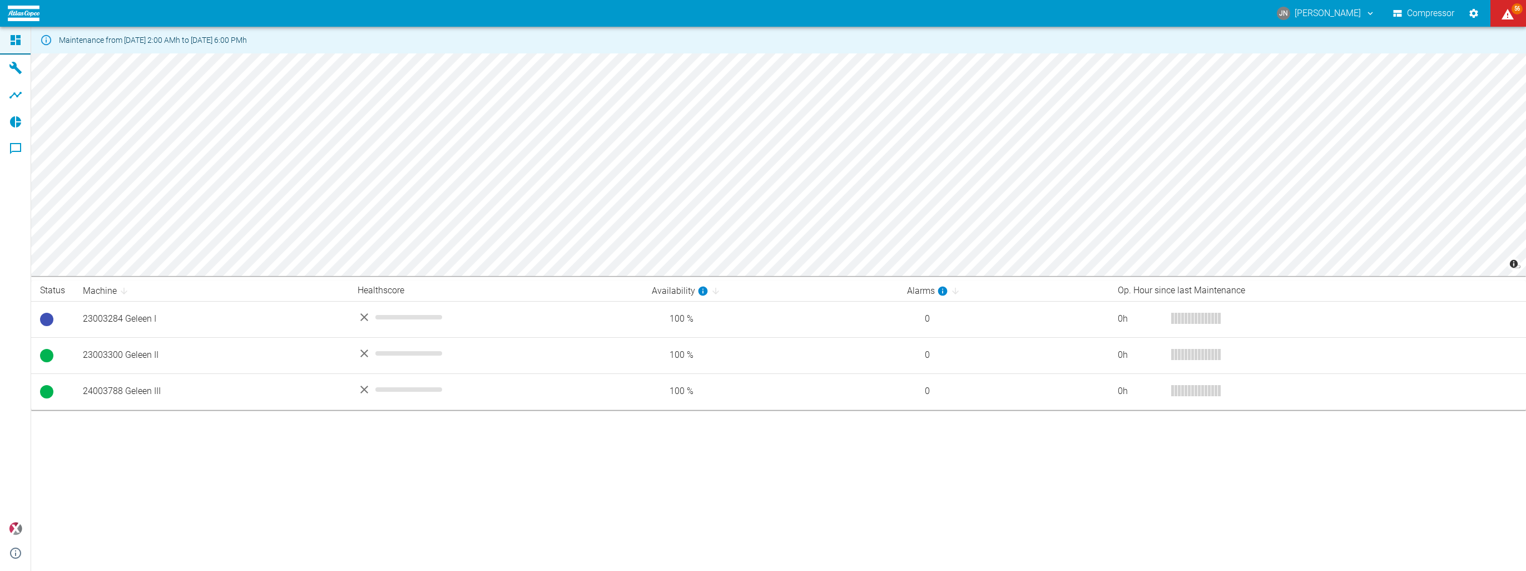
click at [21, 46] on icon at bounding box center [15, 39] width 13 height 13
click at [1320, 15] on button "JN [PERSON_NAME]" at bounding box center [1327, 13] width 102 height 20
click at [1320, 570] on div at bounding box center [763, 580] width 1526 height 0
click at [1425, 8] on button "Compressor" at bounding box center [1424, 13] width 66 height 20
click at [1425, 14] on button "Compressor" at bounding box center [1424, 13] width 66 height 20
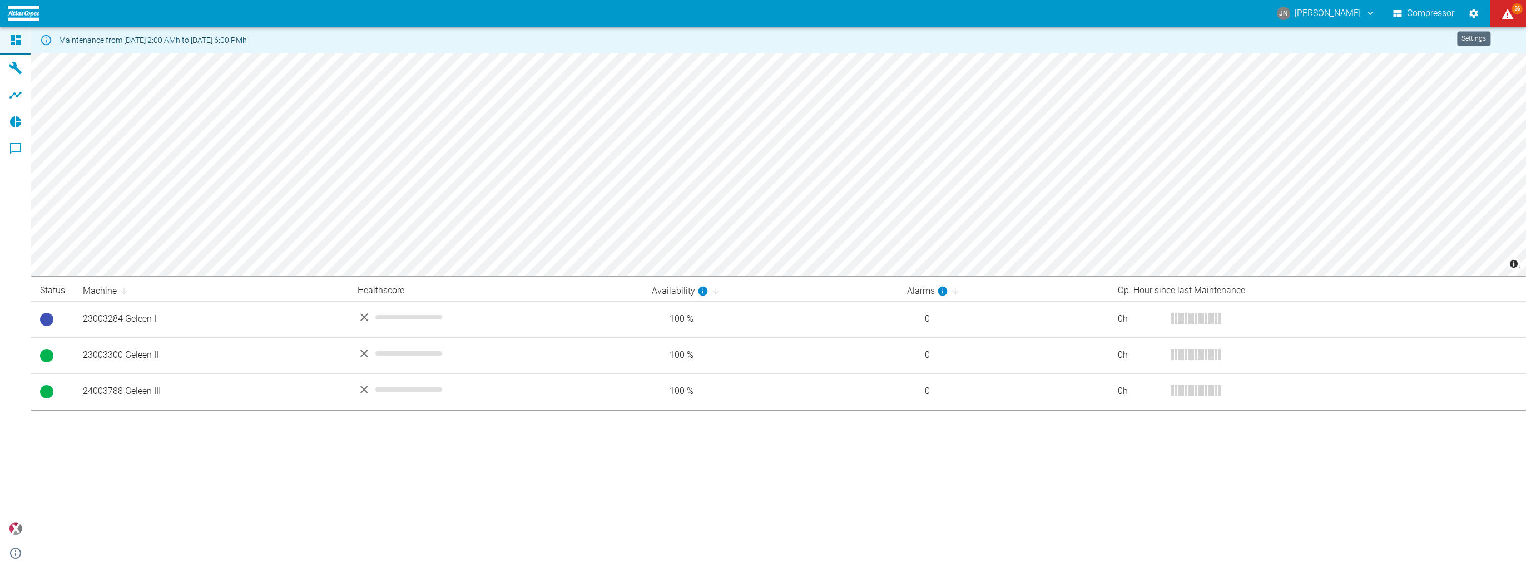
click at [1478, 13] on icon "Settings" at bounding box center [1474, 13] width 11 height 11
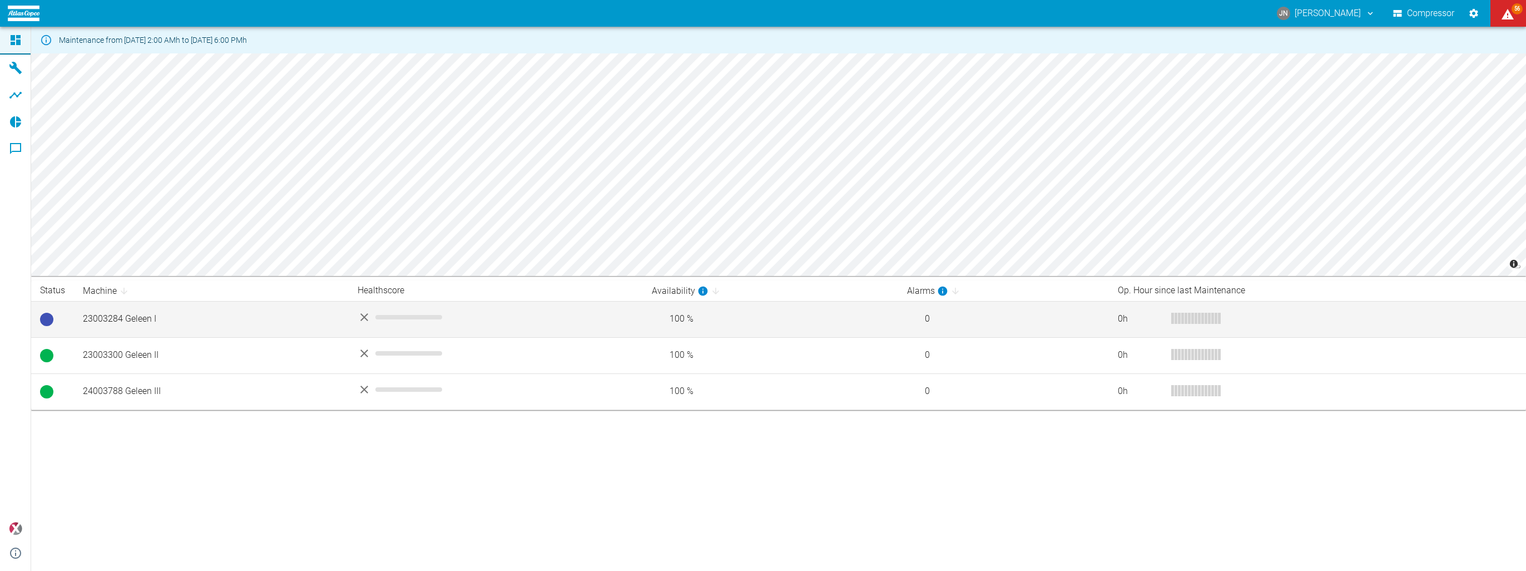
click at [101, 320] on td "23003284 Geleen I" at bounding box center [211, 319] width 275 height 36
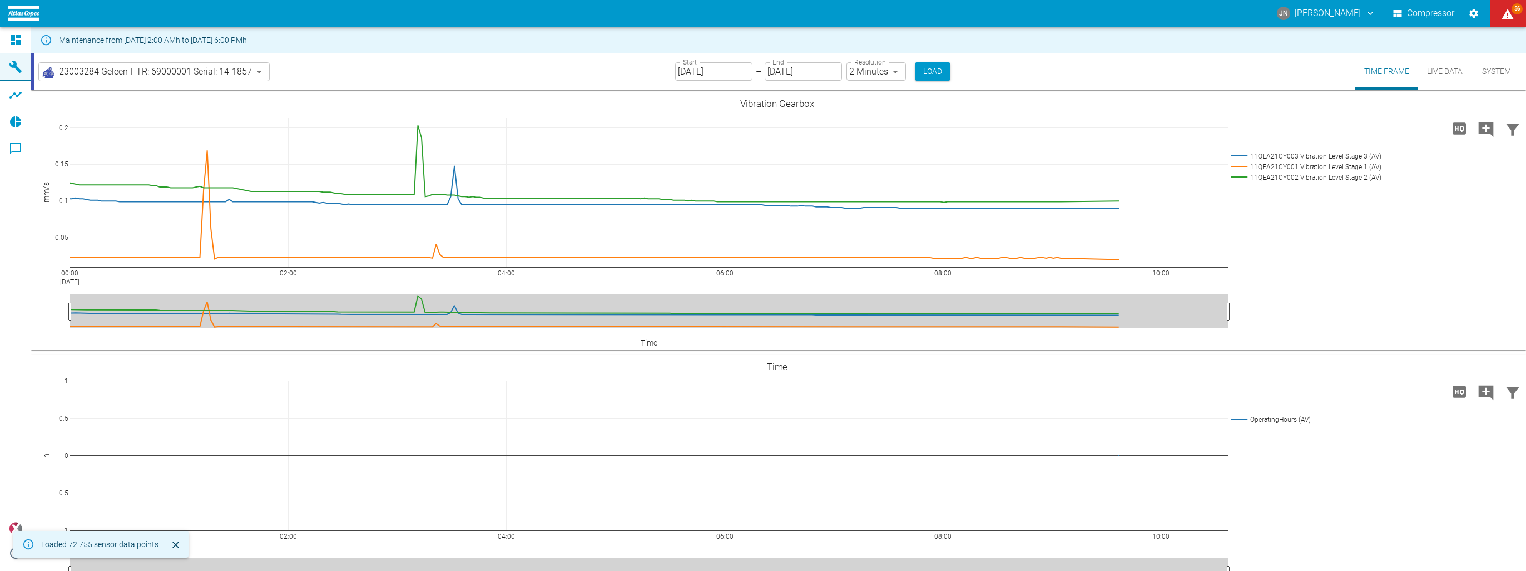
click at [884, 73] on body "JN [PERSON_NAME] Compressor 56 Dashboard Machines Analyses Reports Comments pow…" at bounding box center [763, 285] width 1526 height 571
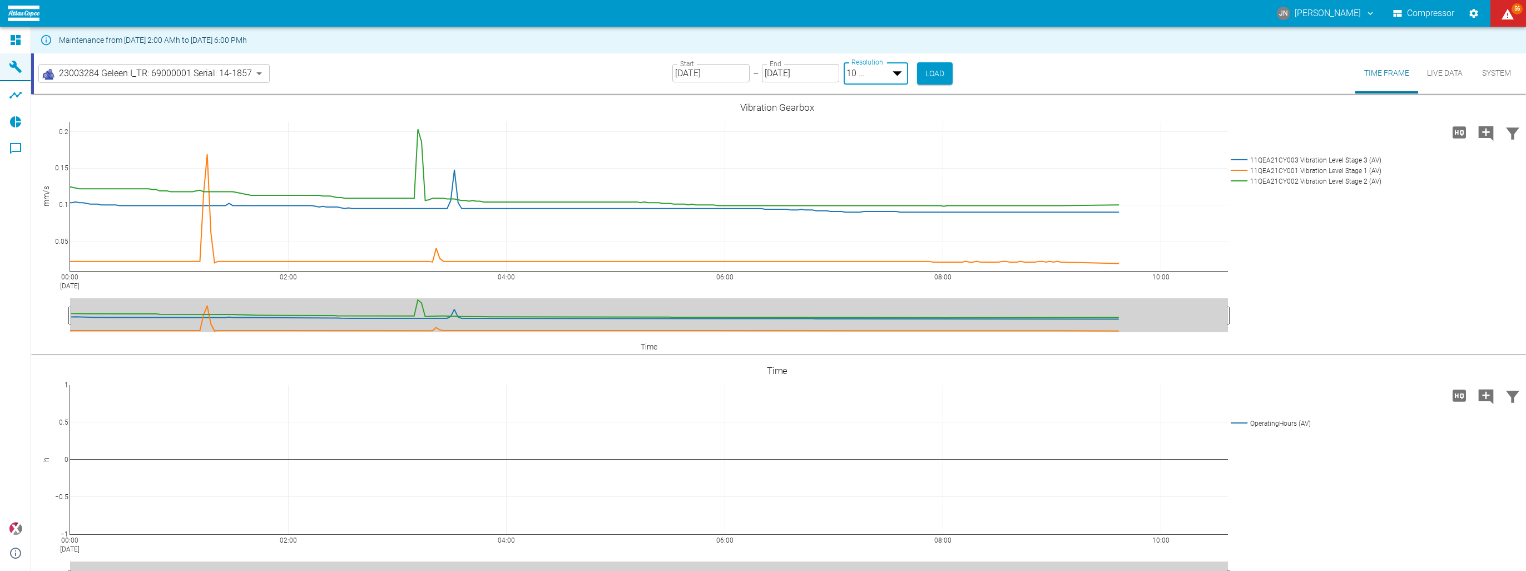
click at [854, 70] on body "JN [PERSON_NAME] Compressor 56 Dashboard Machines Analyses Reports Comments pow…" at bounding box center [763, 285] width 1526 height 571
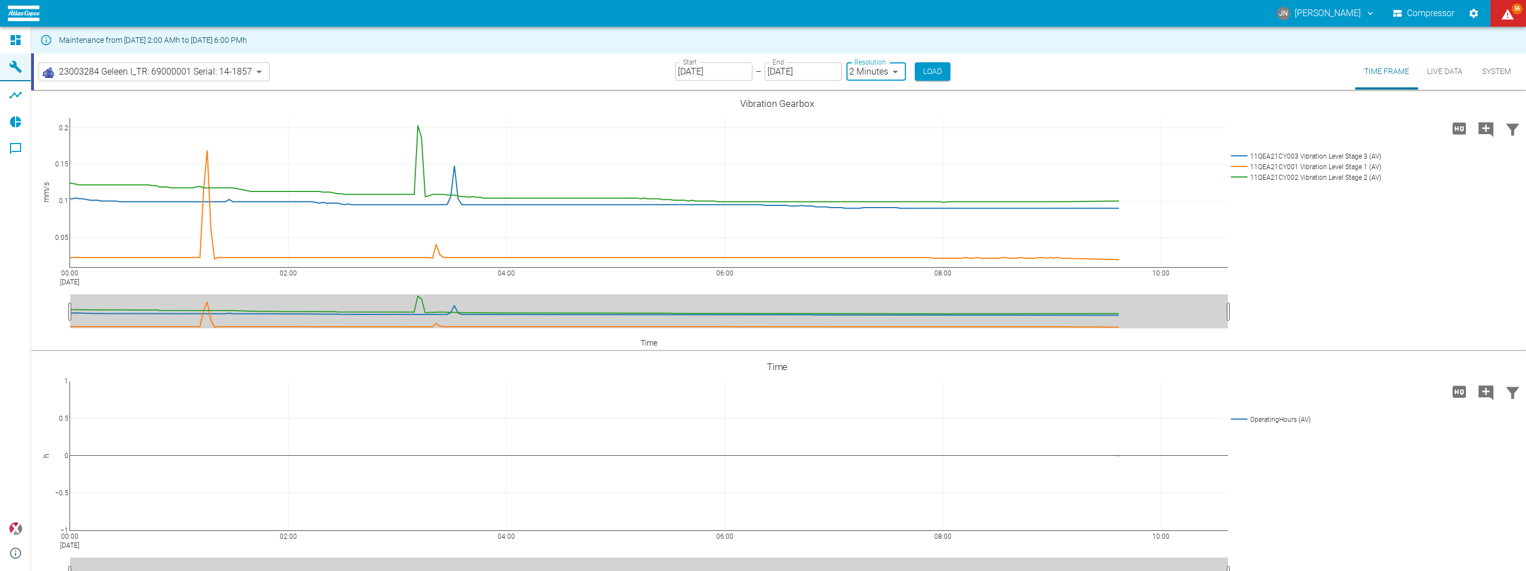
click at [875, 68] on body "JN [PERSON_NAME] Compressor 56 Dashboard Machines Analyses Reports Comments pow…" at bounding box center [763, 285] width 1526 height 571
click at [881, 73] on body "JN [PERSON_NAME] Compressor 56 Dashboard Machines Analyses Reports Comments pow…" at bounding box center [763, 285] width 1526 height 571
type input "2min"
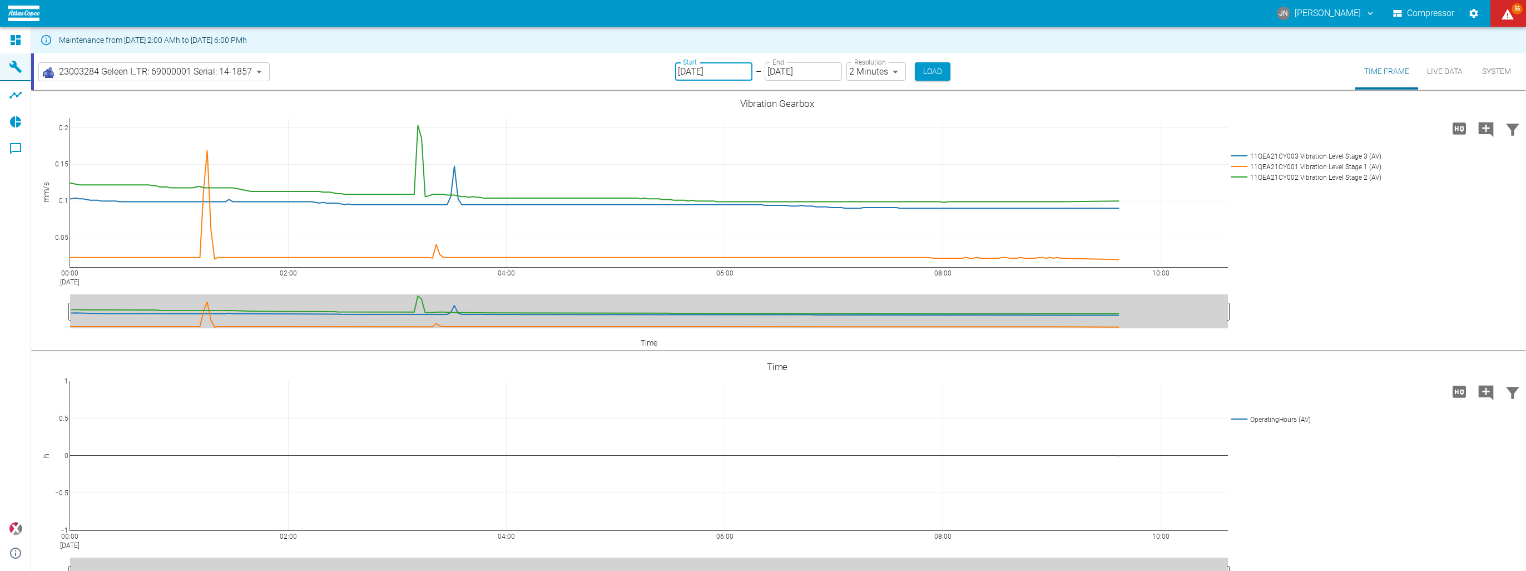
click at [700, 71] on input "[DATE]" at bounding box center [713, 71] width 77 height 18
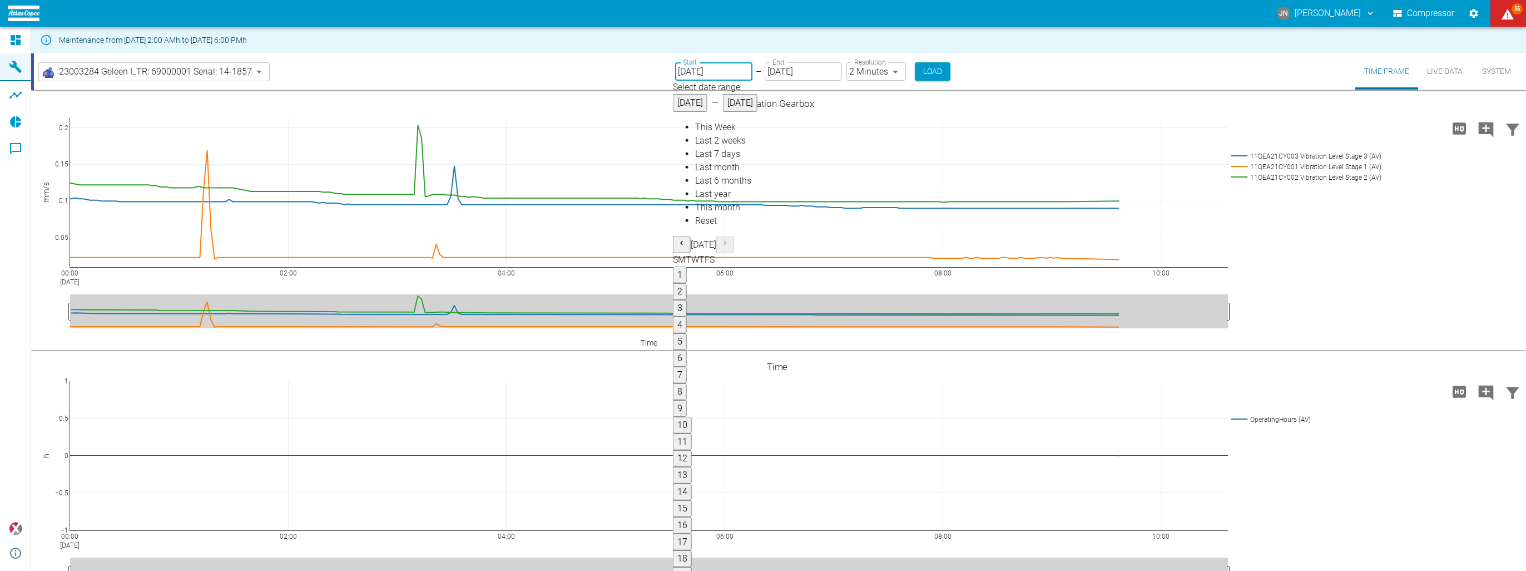
click at [693, 71] on input "[DATE]" at bounding box center [713, 71] width 77 height 18
type input "[DATE]"
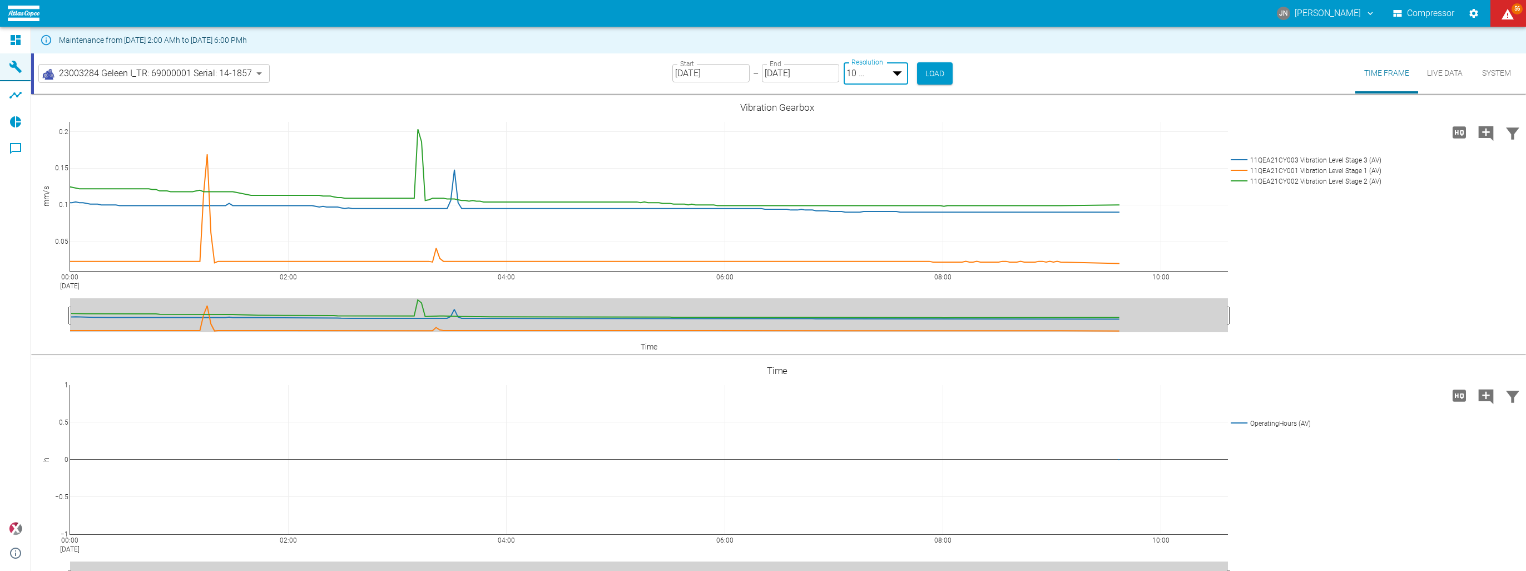
click at [886, 72] on body "JN [PERSON_NAME] Compressor 56 Dashboard Machines Analyses Reports Comments pow…" at bounding box center [763, 285] width 1526 height 571
type input "2min"
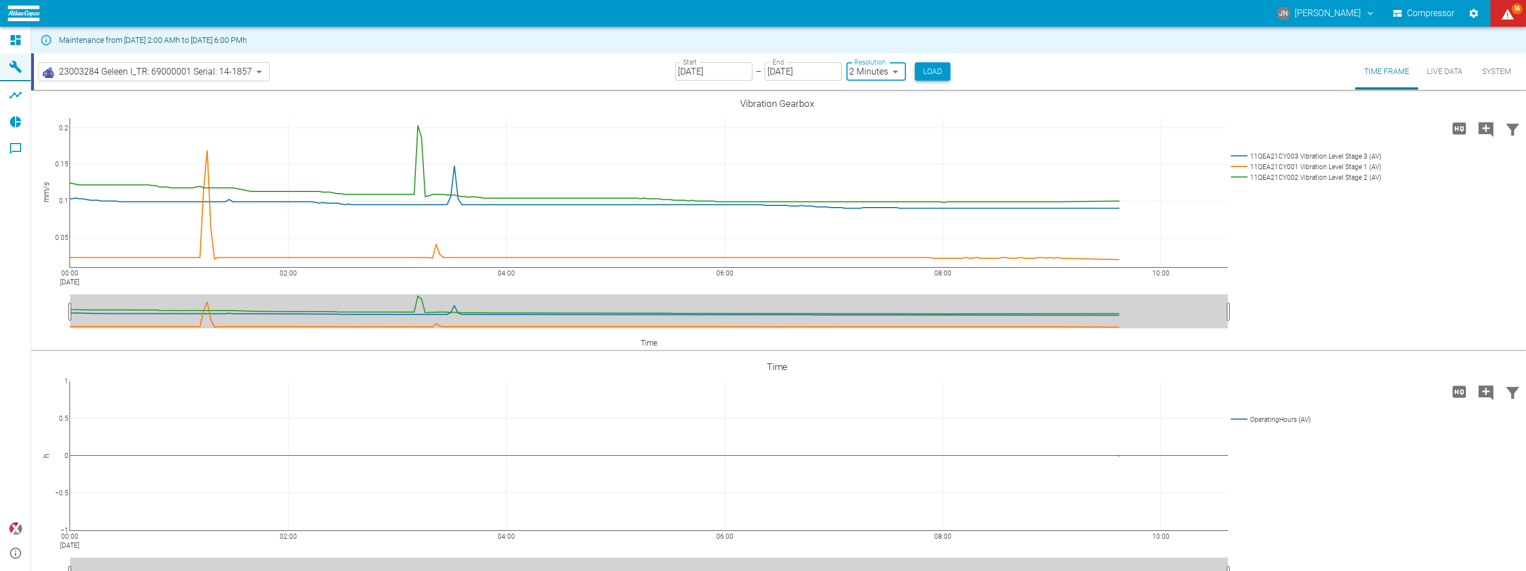
click at [933, 72] on button "Load" at bounding box center [933, 71] width 36 height 18
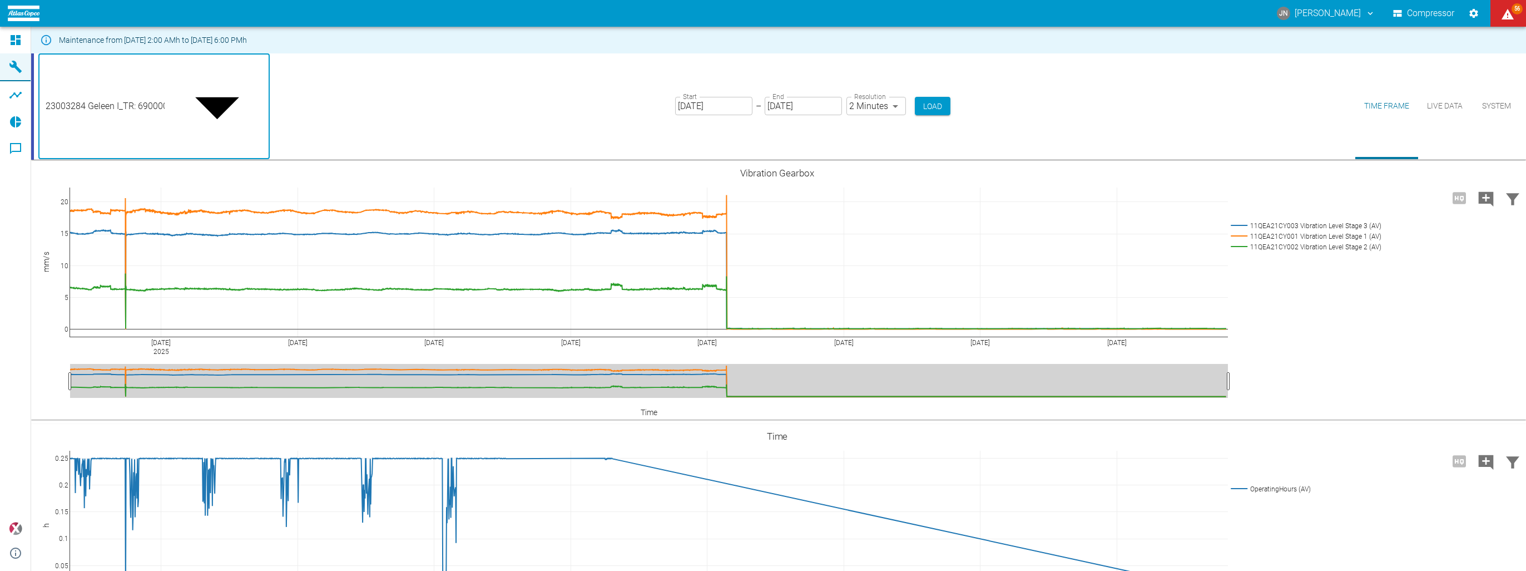
click at [225, 74] on body "JN [PERSON_NAME] Compressor 56 Dashboard Machines Analyses Reports Comments pow…" at bounding box center [763, 285] width 1526 height 571
click at [302, 570] on div at bounding box center [763, 580] width 1526 height 0
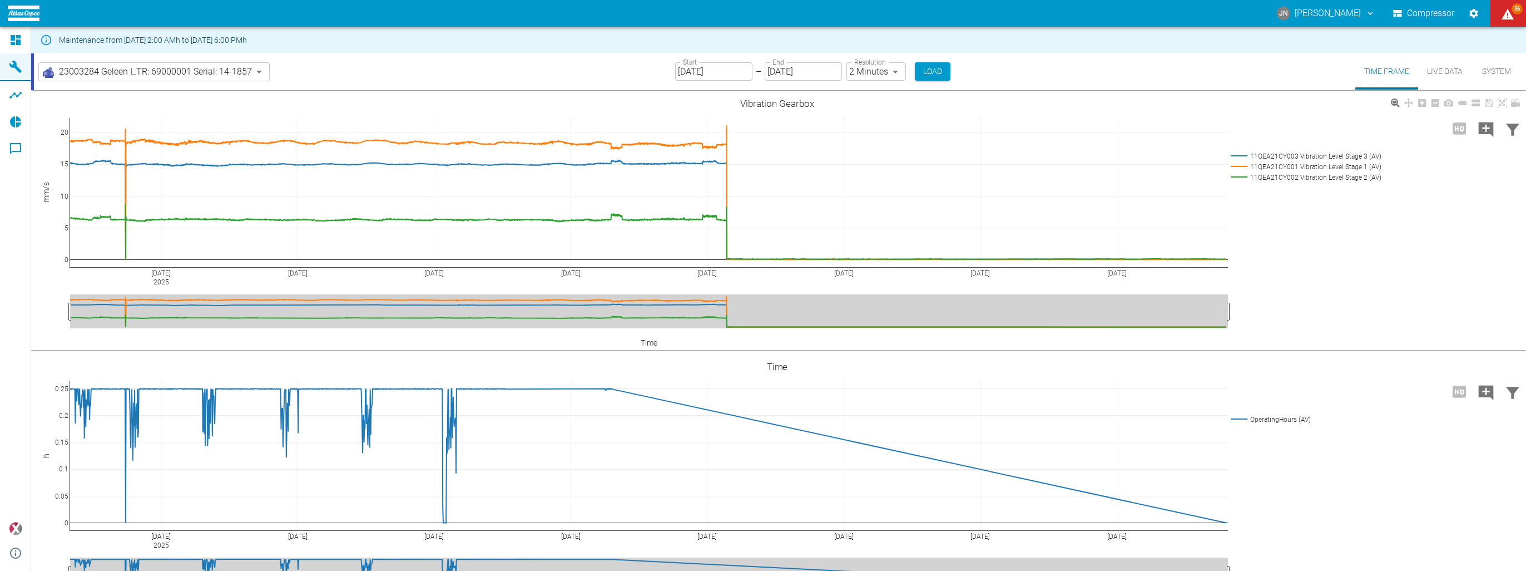
drag, startPoint x: 1244, startPoint y: 166, endPoint x: 1256, endPoint y: 144, distance: 25.9
click at [1256, 144] on div "[DATE] [DATE] [DATE] [DATE] [DATE] [DATE] [DATE] [DATE] 0 5 10 15 20 11QEA21CY0…" at bounding box center [777, 221] width 1493 height 250
click at [1505, 121] on icon "Filter Chart Data" at bounding box center [1513, 130] width 18 height 18
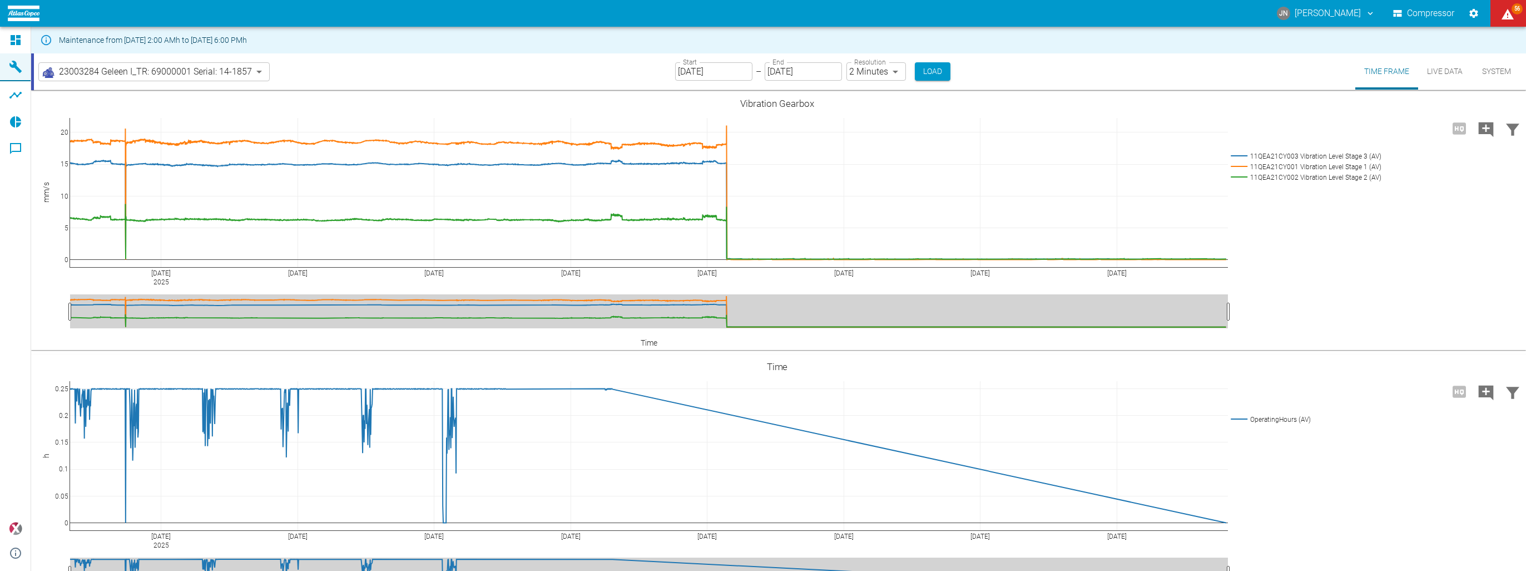
click at [1389, 98] on link at bounding box center [1395, 103] width 13 height 13
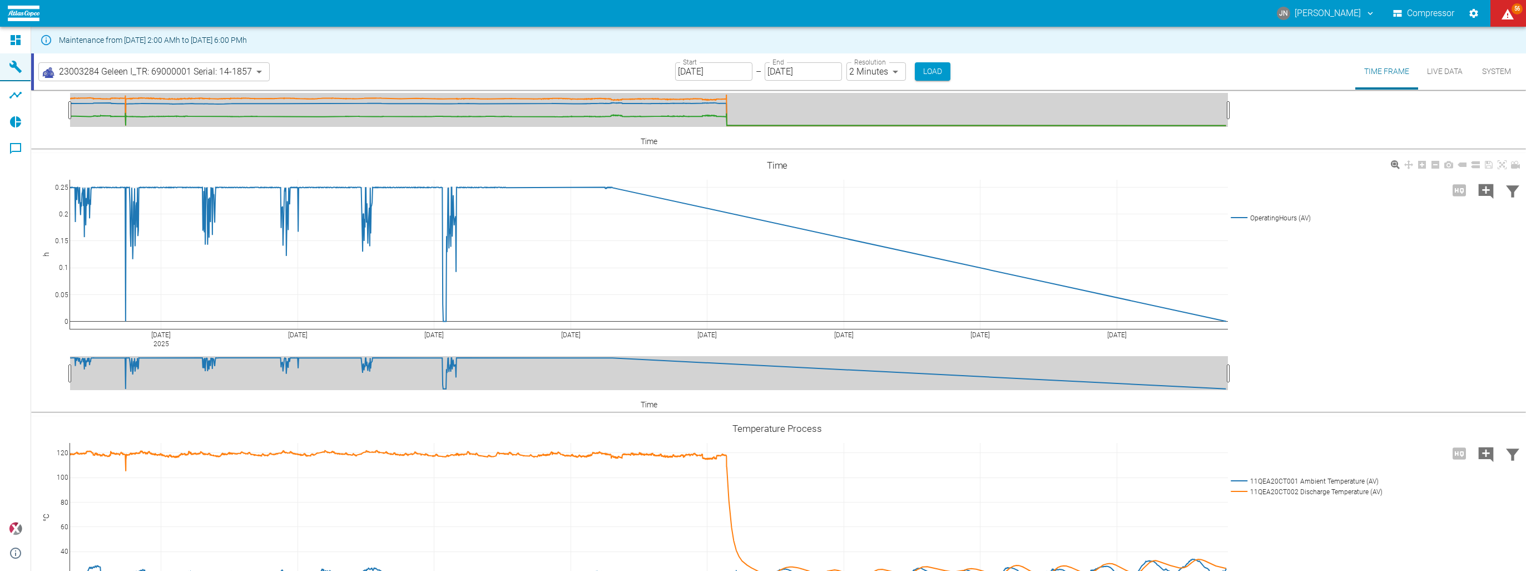
scroll to position [223, 0]
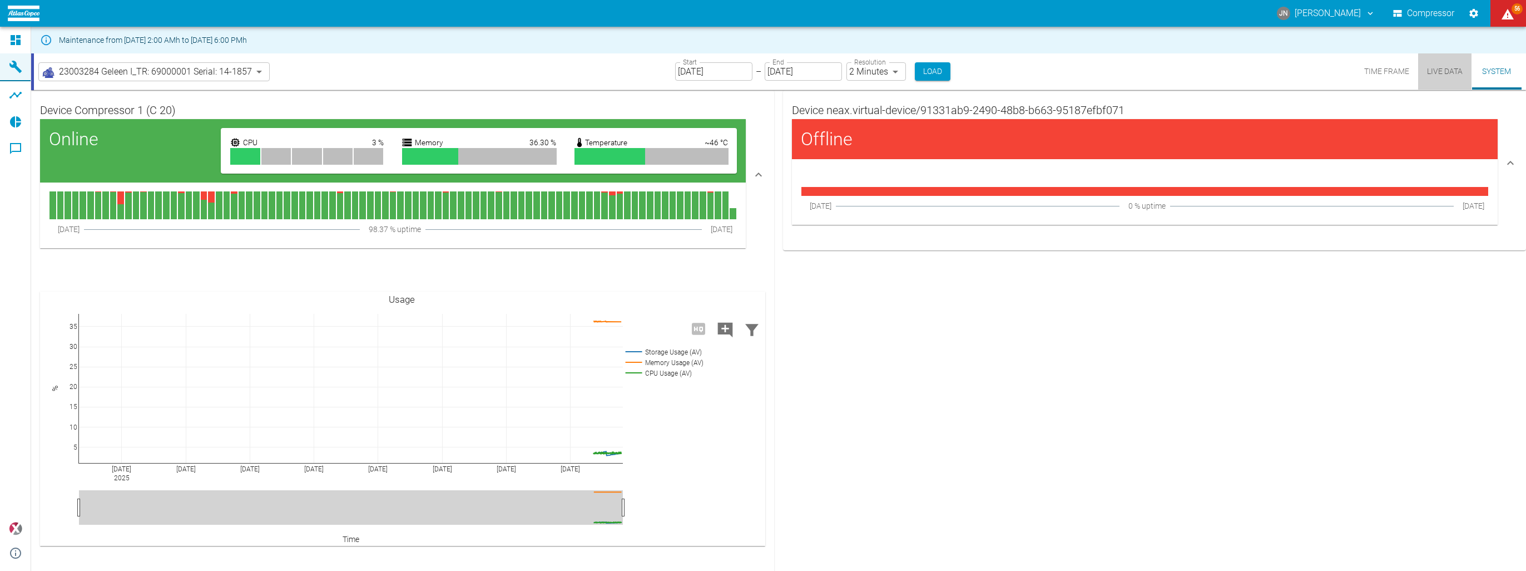
click at [1451, 76] on button "Live Data" at bounding box center [1445, 71] width 53 height 36
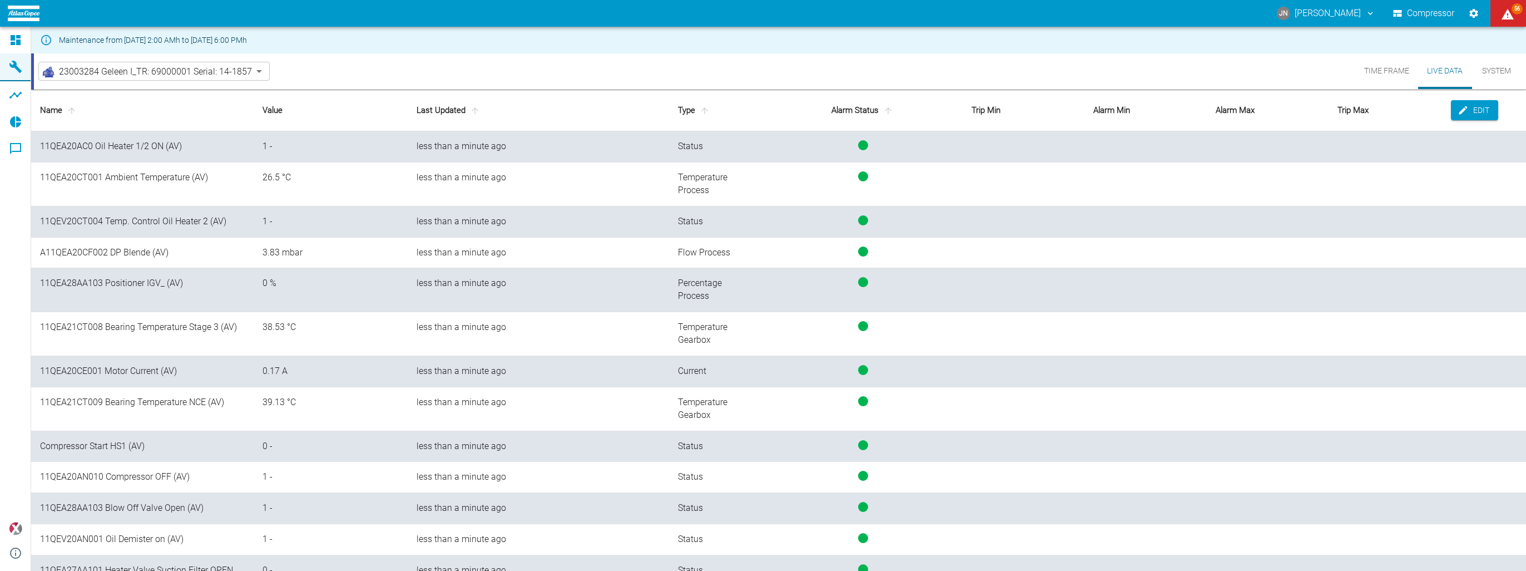
click at [1402, 76] on button "Time Frame" at bounding box center [1387, 71] width 63 height 36
click at [1400, 75] on button "Time Frame" at bounding box center [1387, 71] width 63 height 36
click at [1445, 71] on button "Live Data" at bounding box center [1445, 71] width 53 height 36
click at [1451, 109] on button "Edit" at bounding box center [1474, 110] width 47 height 21
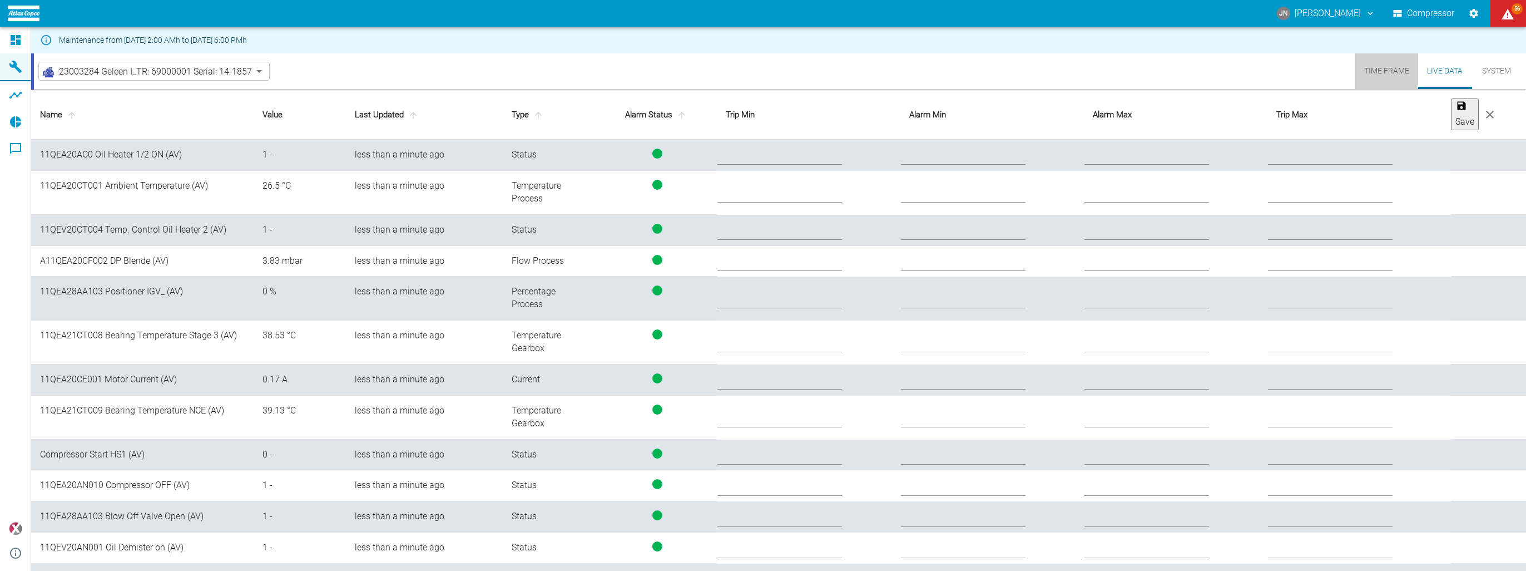
drag, startPoint x: 1375, startPoint y: 78, endPoint x: 1365, endPoint y: 68, distance: 14.6
click at [1373, 77] on button "Time Frame" at bounding box center [1387, 71] width 63 height 36
click at [1494, 111] on icon "close" at bounding box center [1490, 115] width 8 height 8
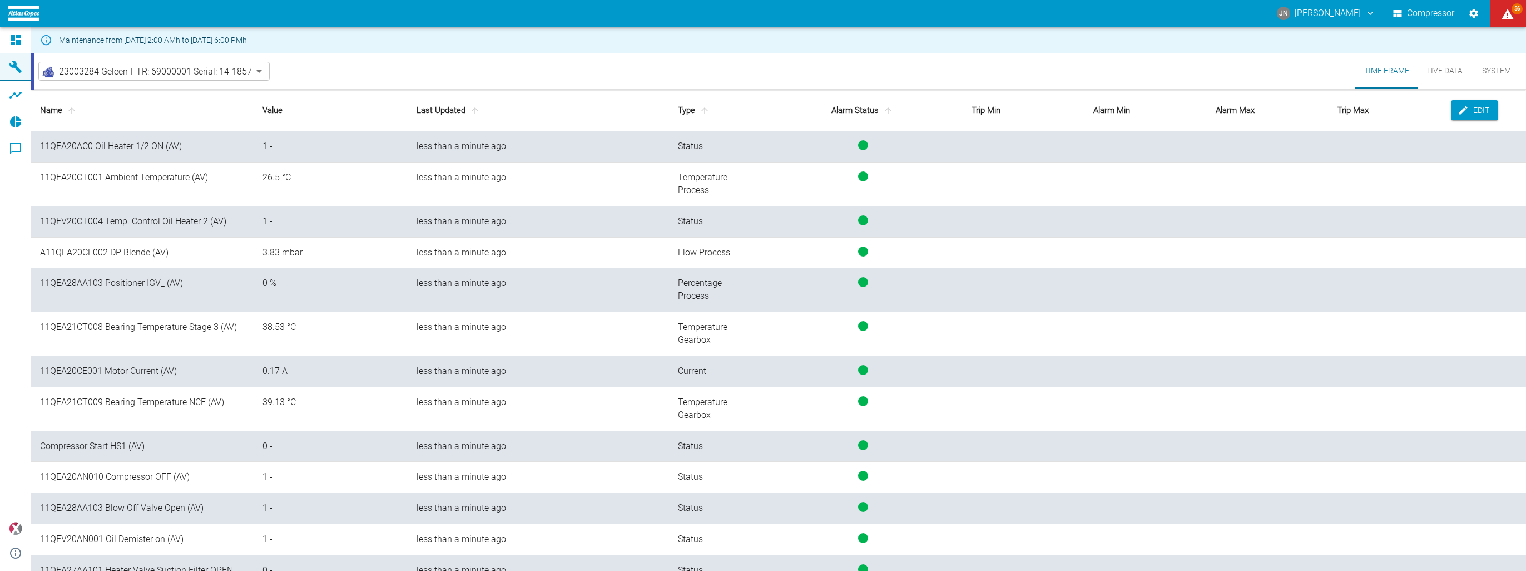
click at [1376, 70] on button "Time Frame" at bounding box center [1387, 71] width 63 height 36
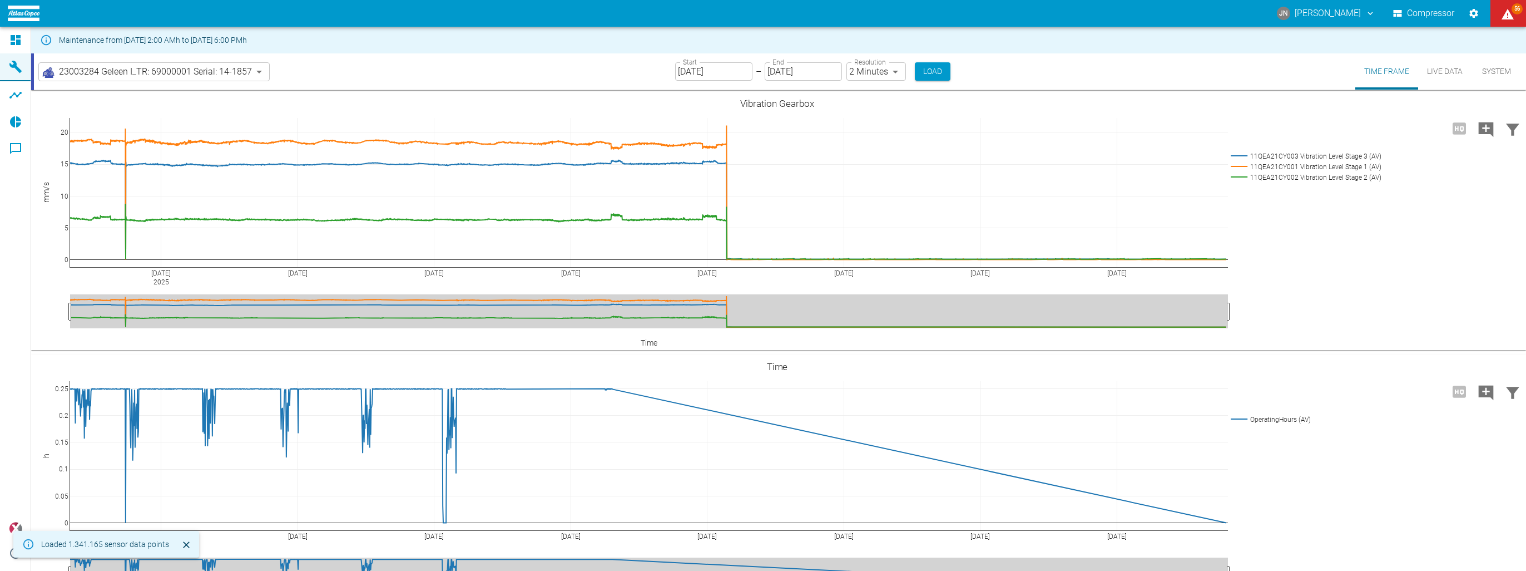
click at [738, 74] on input "[DATE]" at bounding box center [713, 71] width 77 height 18
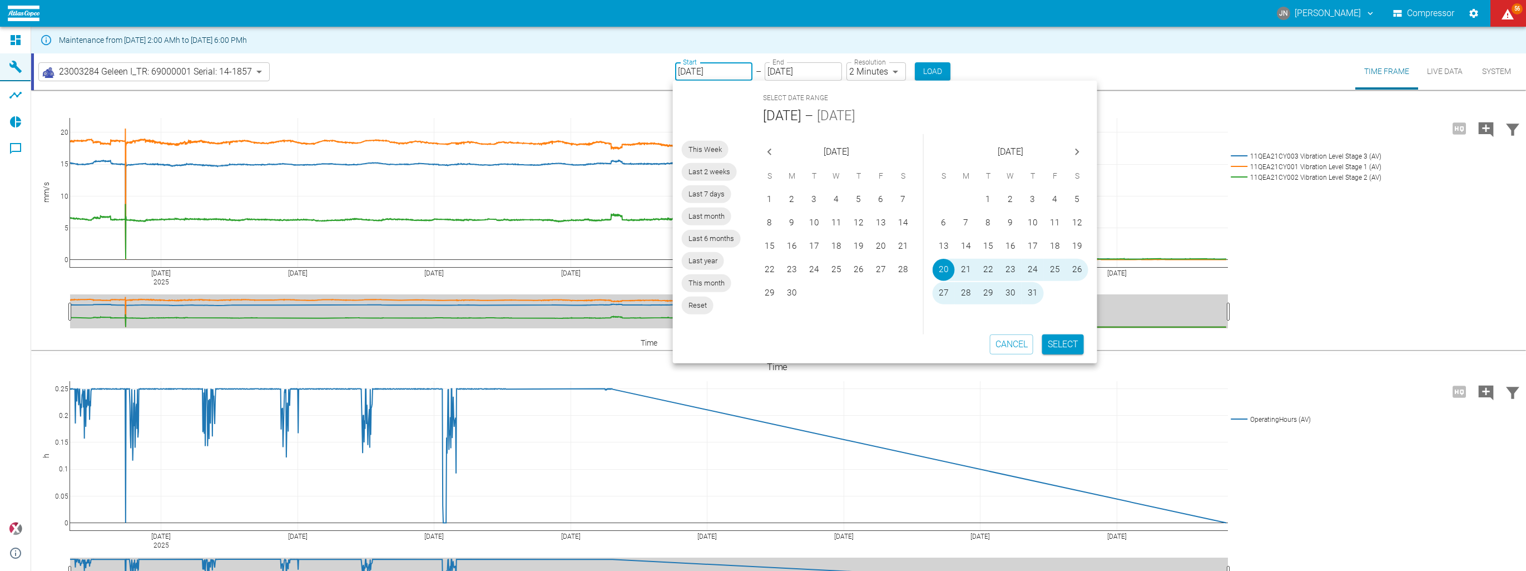
drag, startPoint x: 1074, startPoint y: 151, endPoint x: 1062, endPoint y: 155, distance: 12.3
click at [1074, 151] on icon "Next month" at bounding box center [1077, 151] width 13 height 13
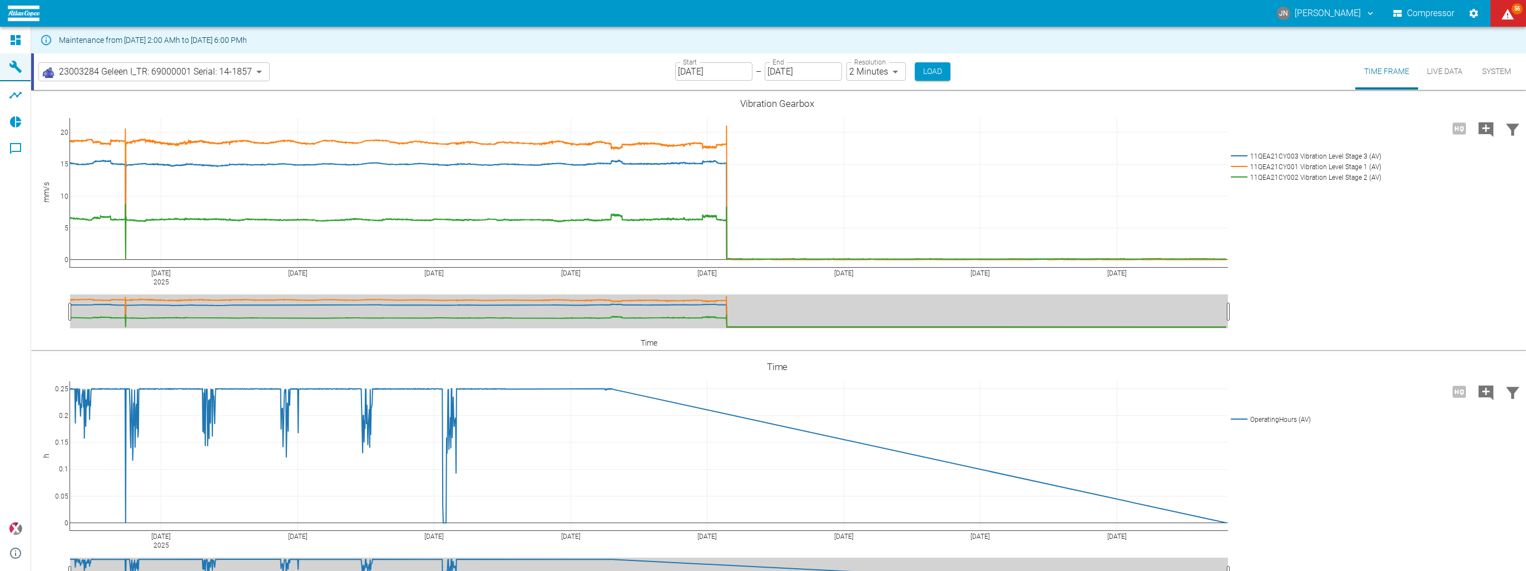
click at [737, 72] on input "[DATE]" at bounding box center [713, 71] width 77 height 18
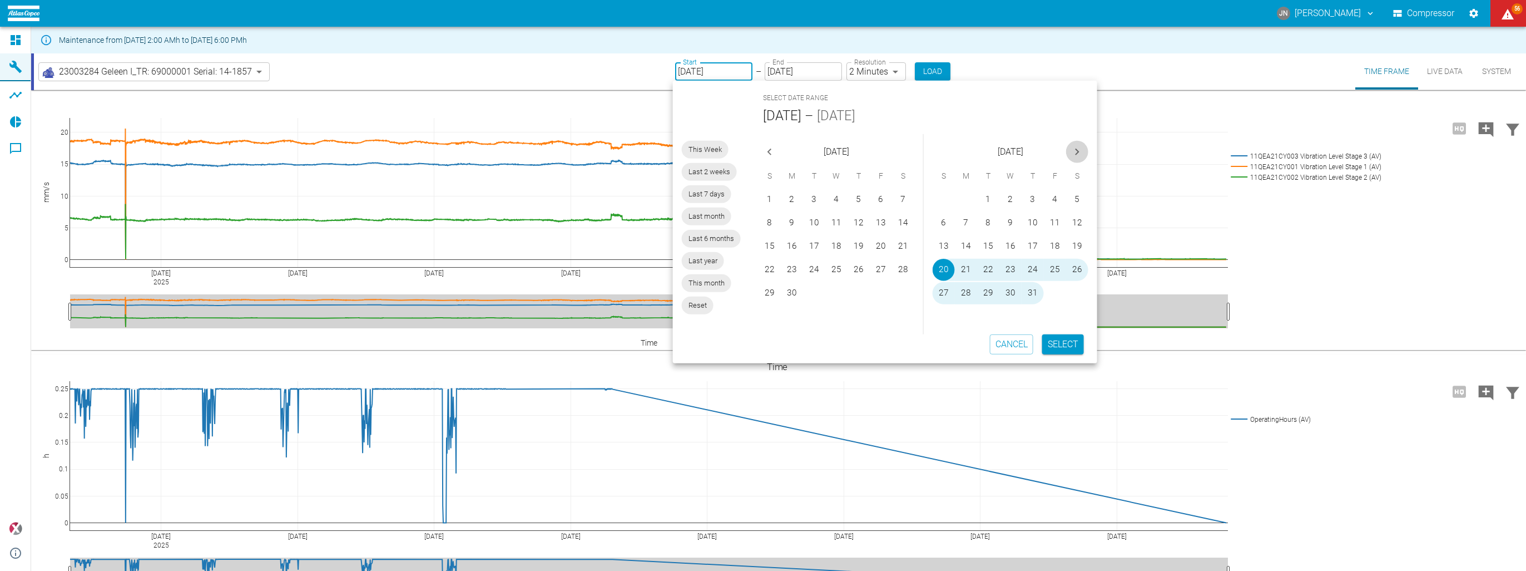
click at [1077, 147] on icon "Next month" at bounding box center [1077, 151] width 13 height 13
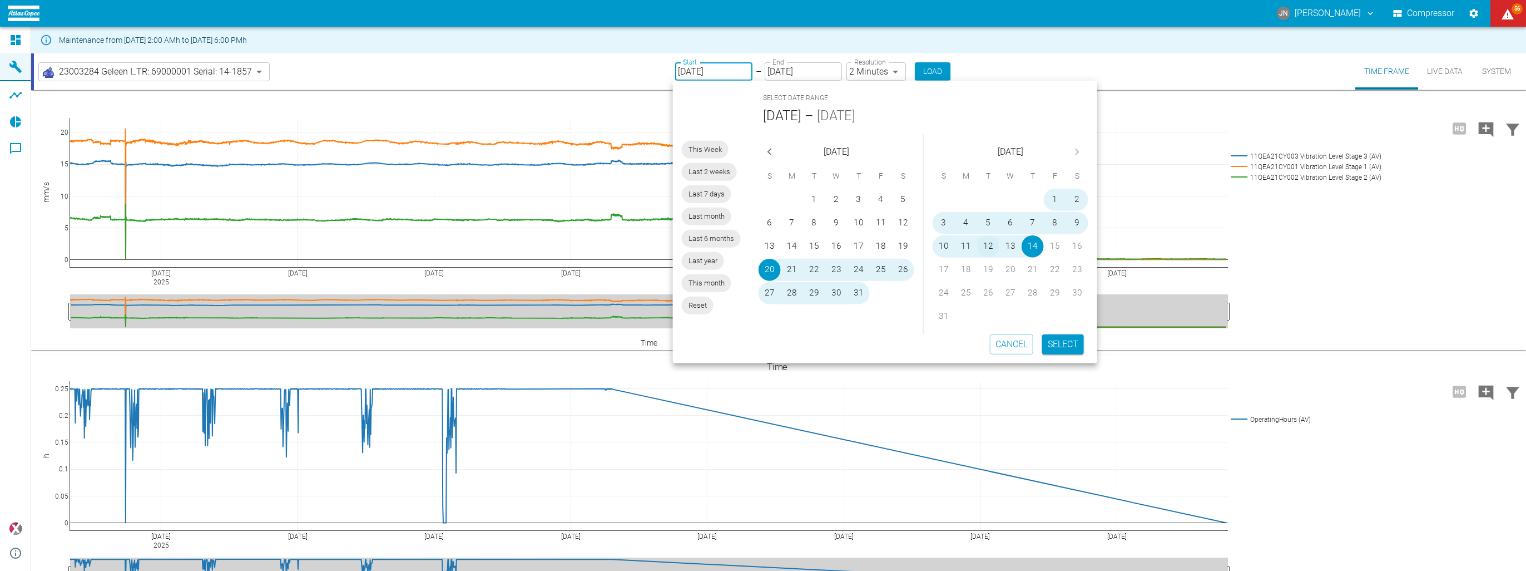
click at [994, 246] on button "12" at bounding box center [988, 246] width 22 height 22
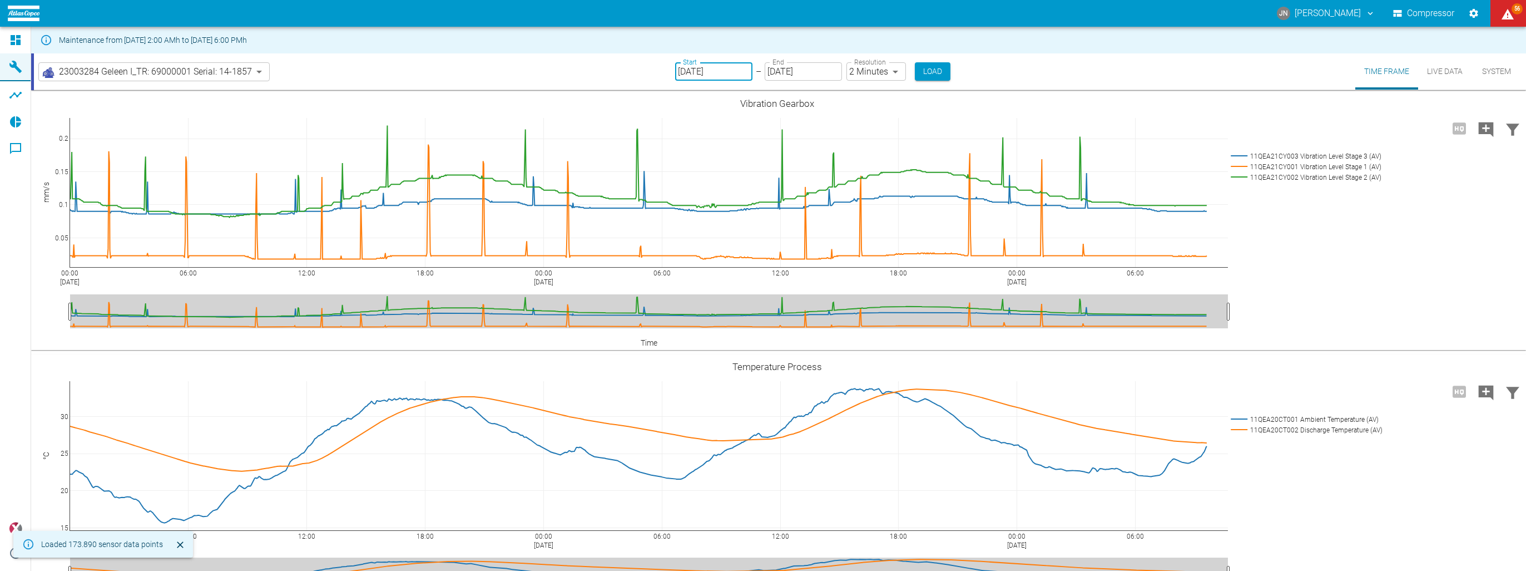
click at [738, 70] on input "08/12/2025" at bounding box center [713, 71] width 77 height 18
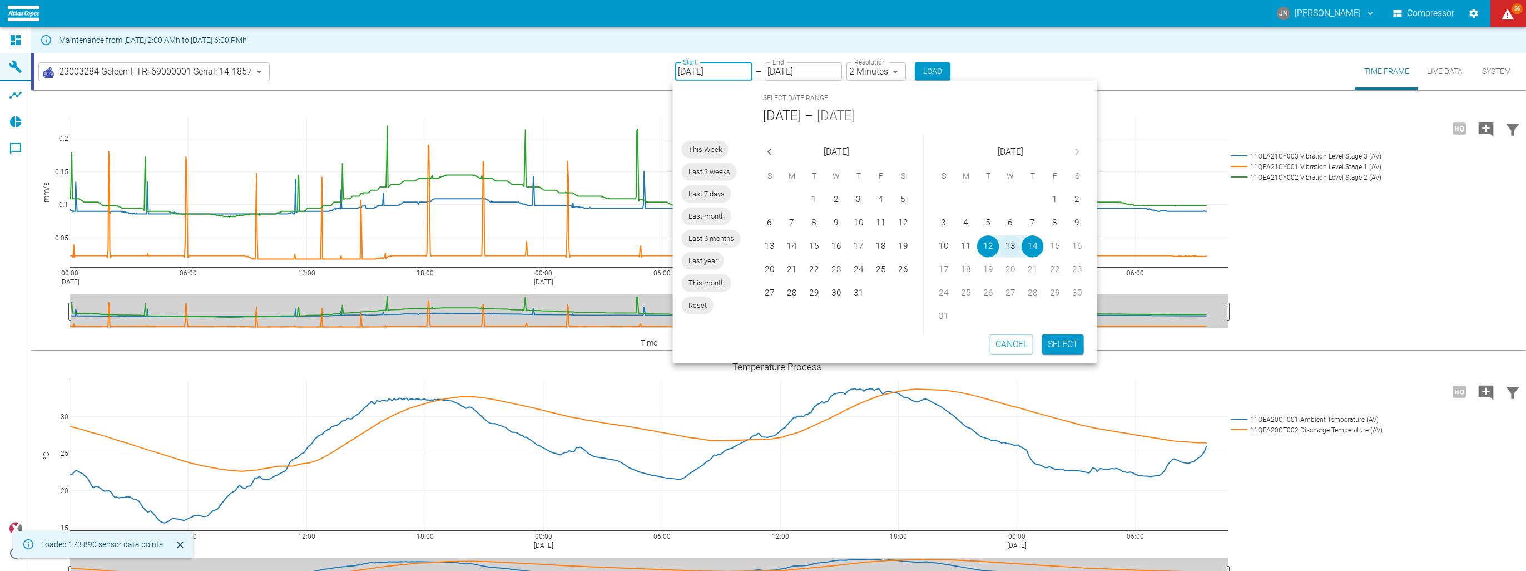
click at [1010, 240] on button "13" at bounding box center [1011, 246] width 22 height 22
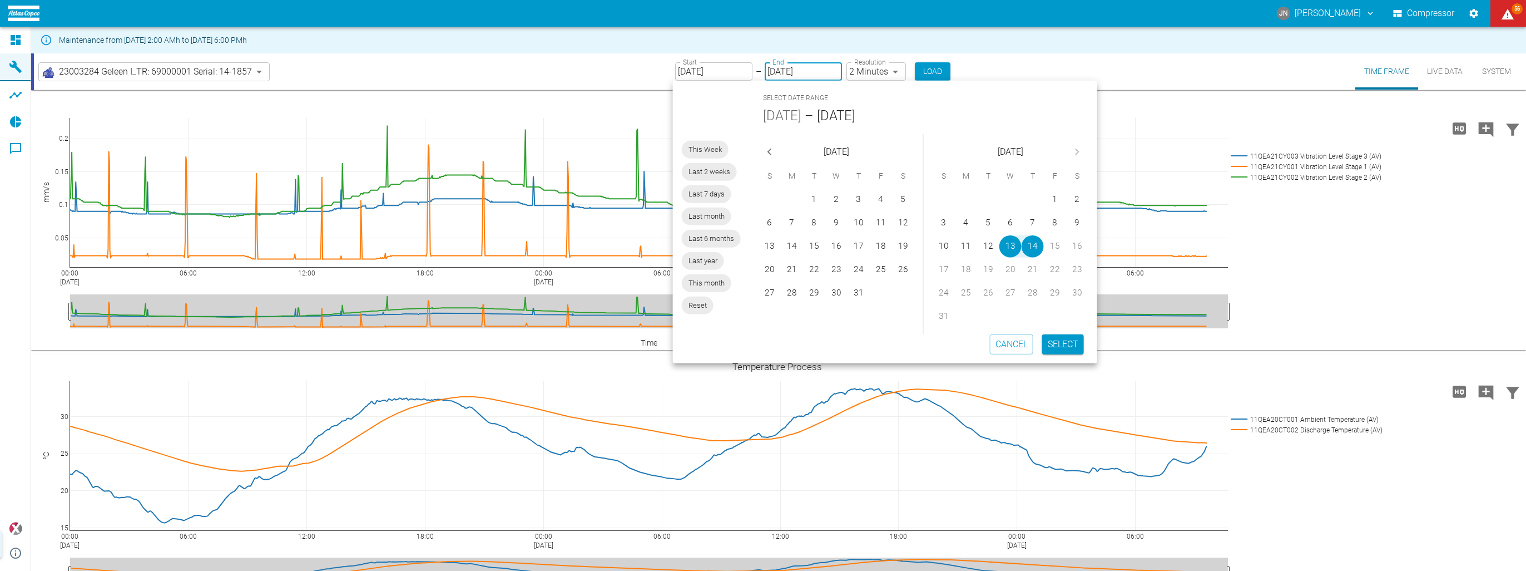
type input "08/13/2025"
click at [1068, 338] on button "Select" at bounding box center [1063, 344] width 42 height 20
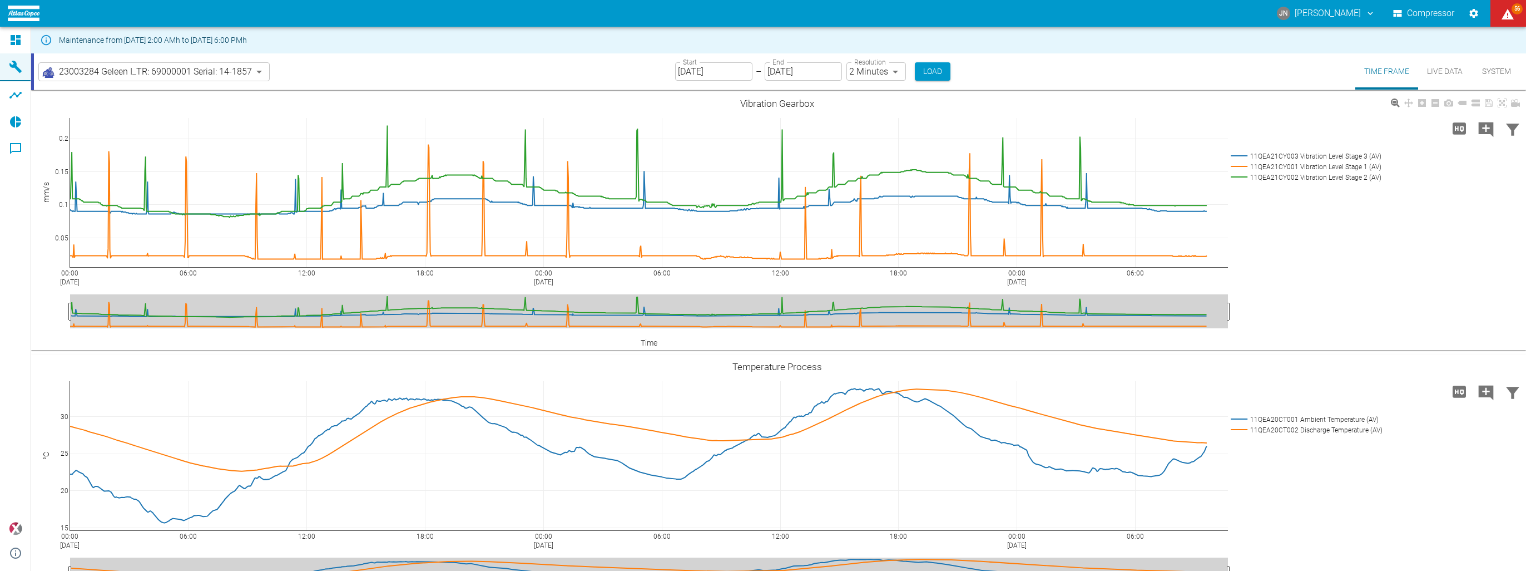
click at [917, 68] on button "Load" at bounding box center [933, 71] width 36 height 18
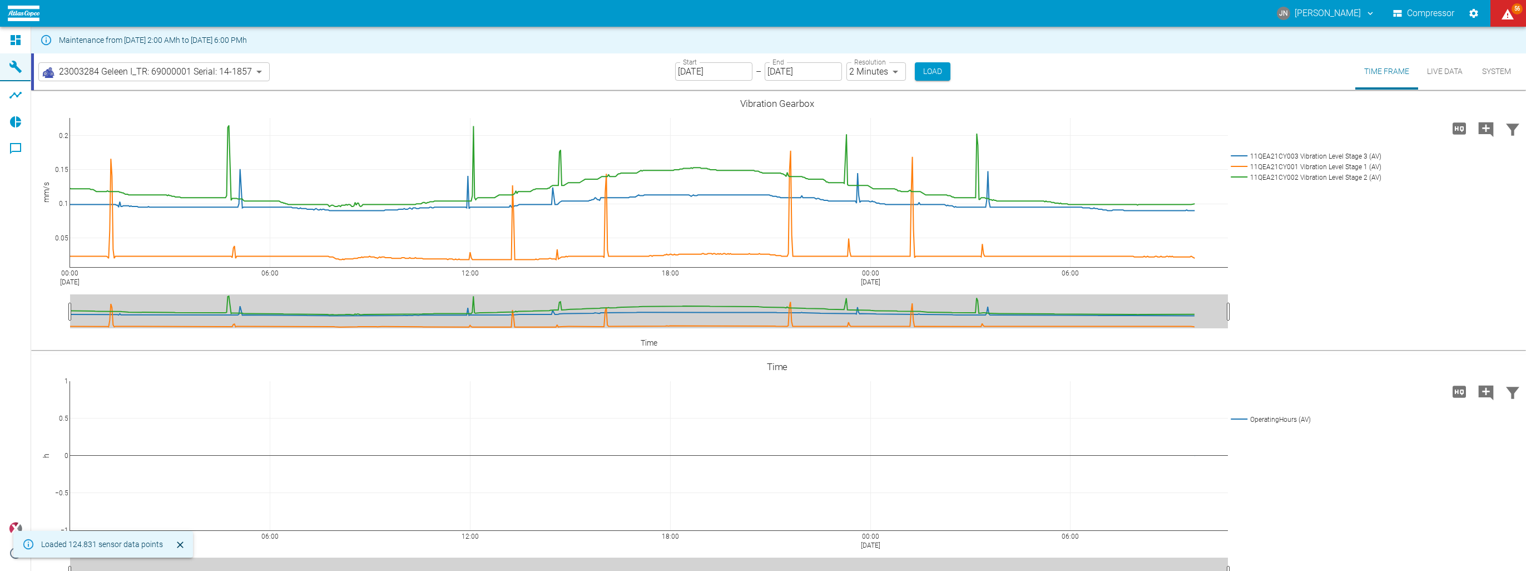
click at [1457, 132] on icon "Load high Res" at bounding box center [1459, 128] width 13 height 12
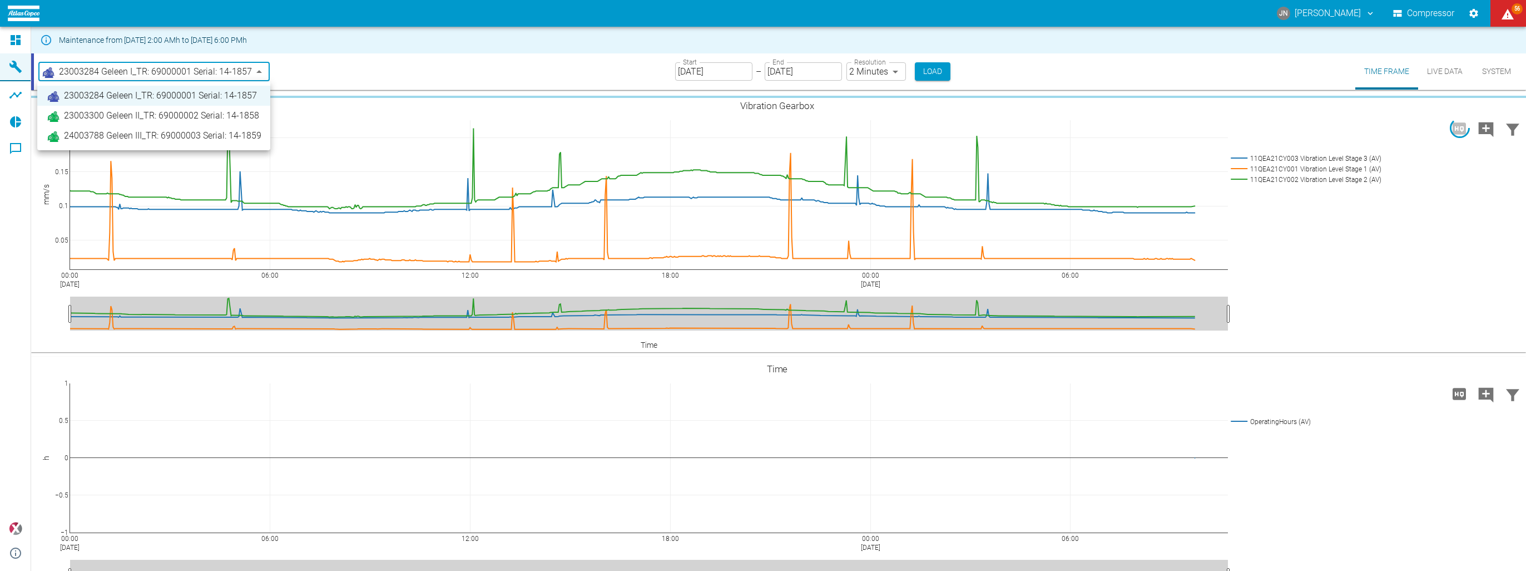
click at [260, 75] on body "JN Jonas Neys Compressor 56 Dashboard Machines Analyses Reports Comments powere…" at bounding box center [763, 285] width 1526 height 571
click at [171, 117] on span "23003300 Geleen II_TR: 69000002 Serial: 14-1858" at bounding box center [161, 115] width 195 height 13
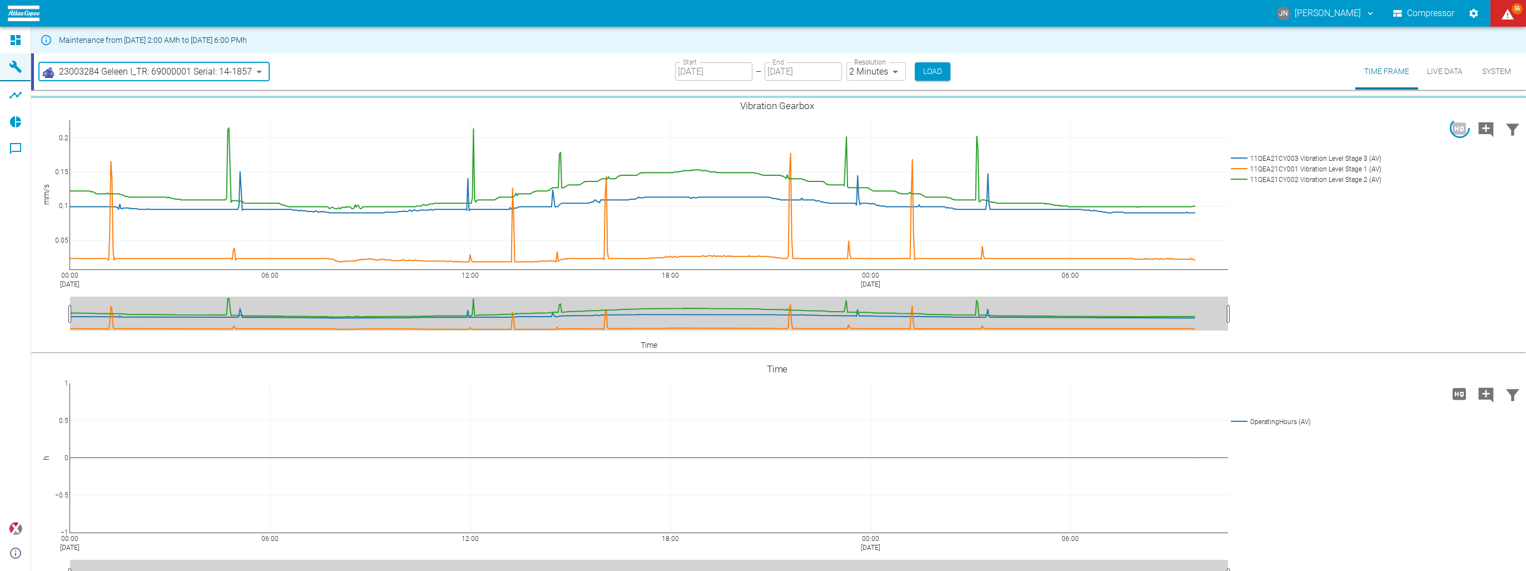
type input "5d7c723b-37f3-46bc-bd90-6ee3670ed1e8"
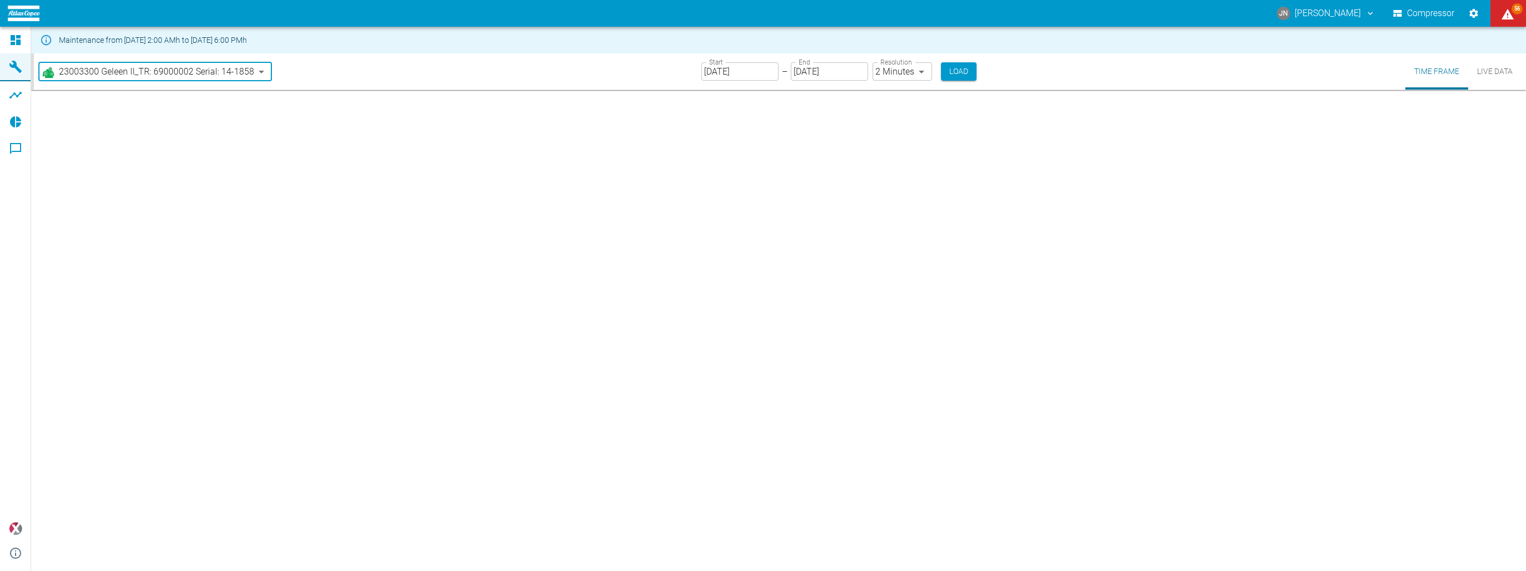
type input "[DATE]"
type input "2min"
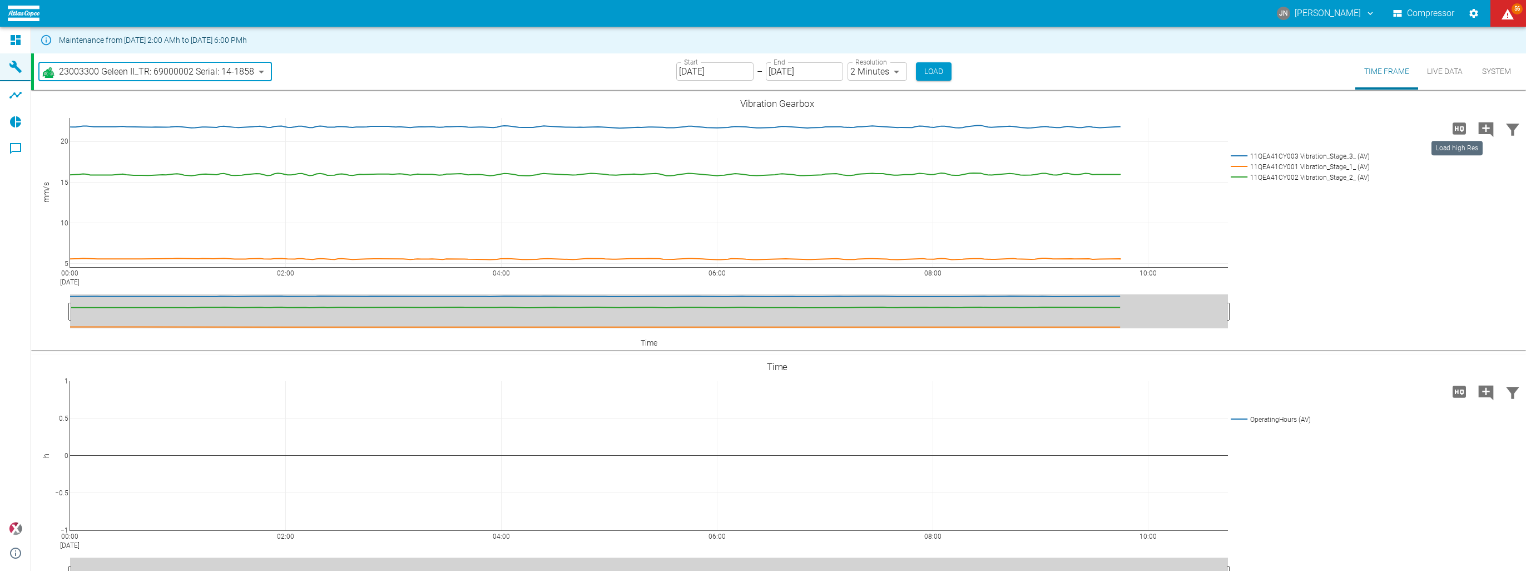
click at [1462, 129] on icon "Load high Res" at bounding box center [1459, 128] width 13 height 12
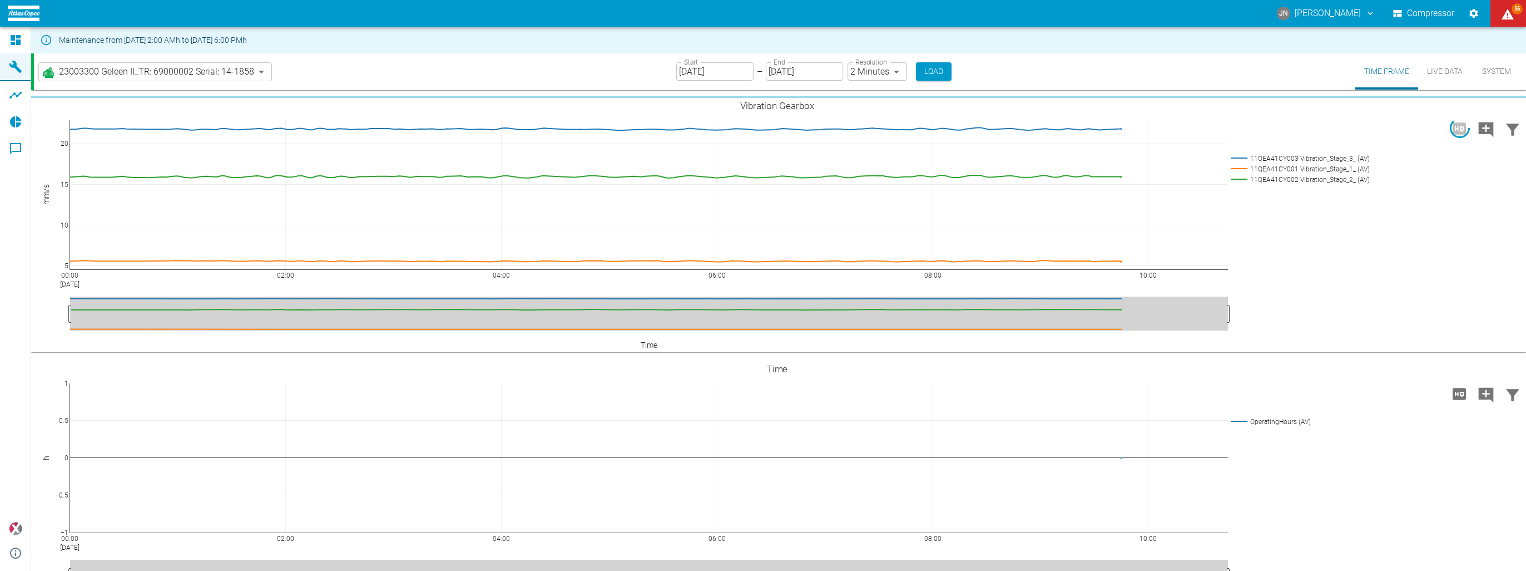
click at [80, 71] on body "JN Jonas Neys Compressor 56 Dashboard Machines Analyses Reports Comments powere…" at bounding box center [763, 285] width 1526 height 571
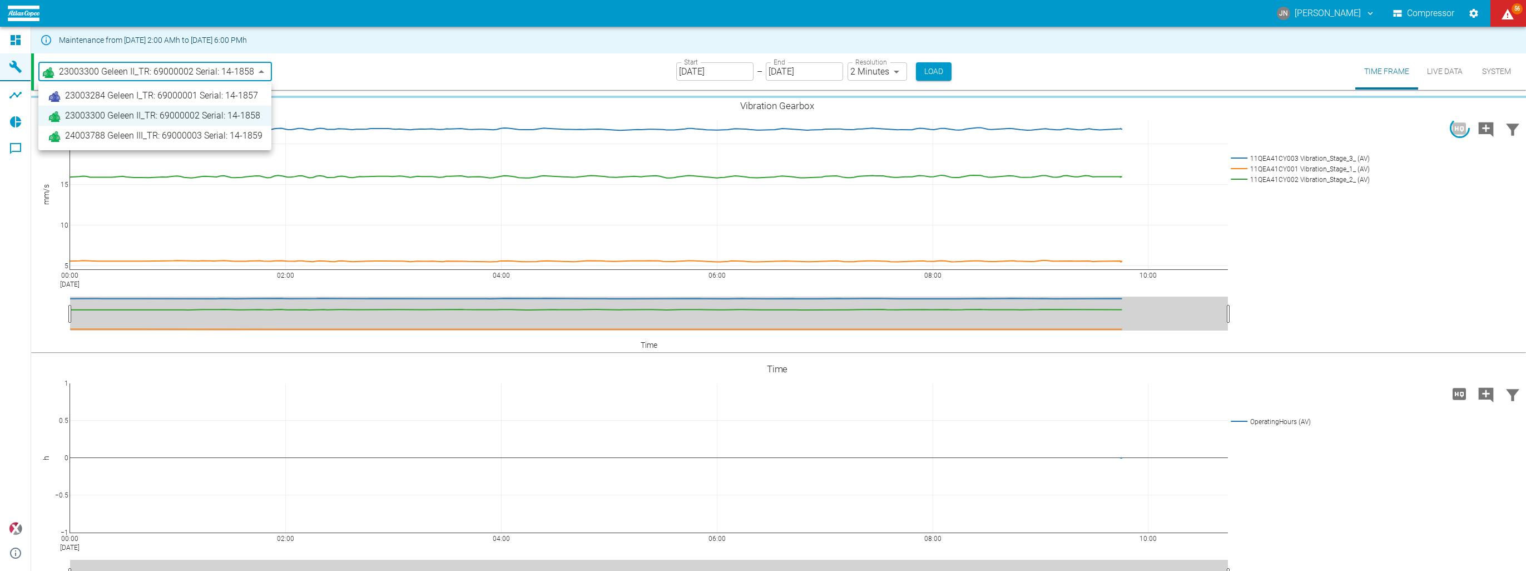
click at [108, 135] on span "24003788 Geleen III_TR: 69000003 Serial: 14-1859" at bounding box center [163, 135] width 197 height 13
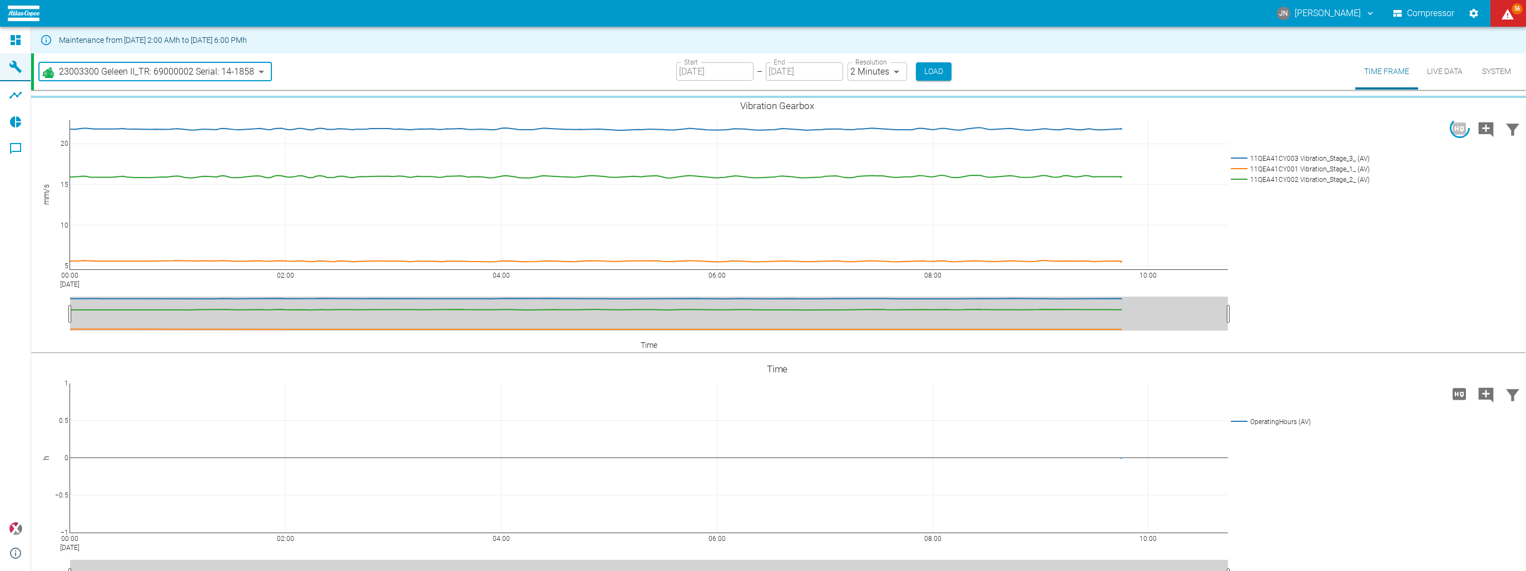
type input "04c17c45-3419-4fc5-b5b4-48ed77d845b1"
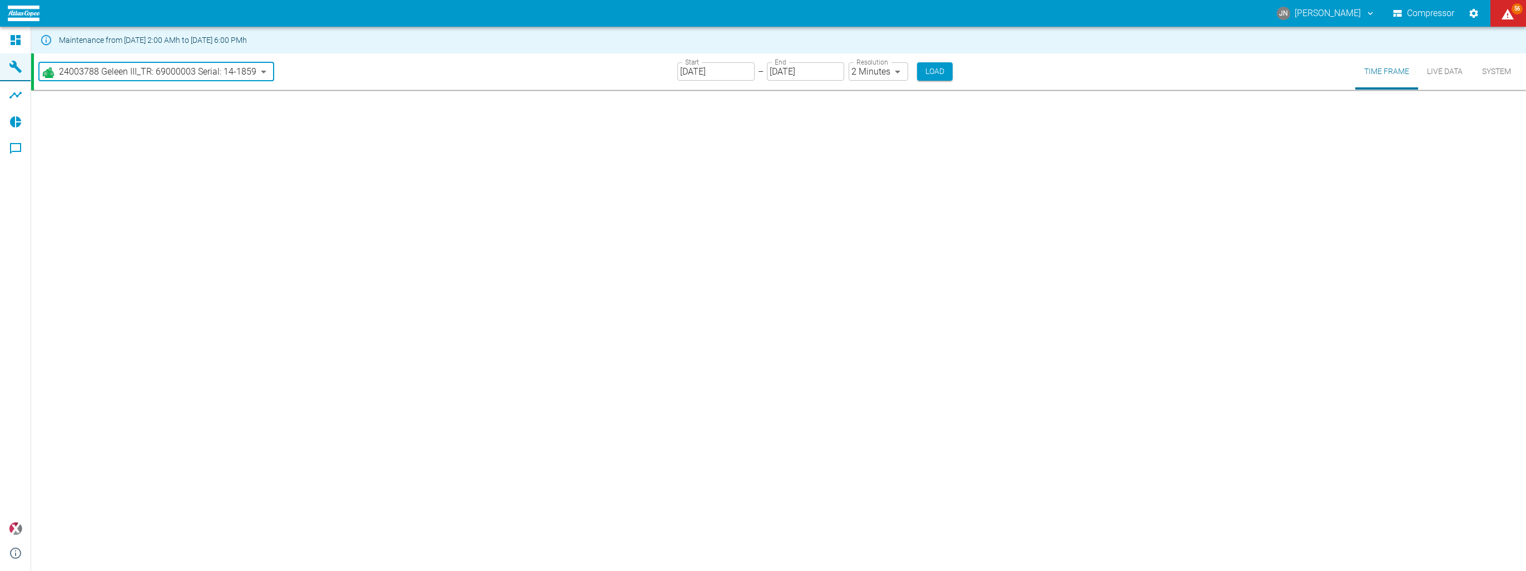
type input "2min"
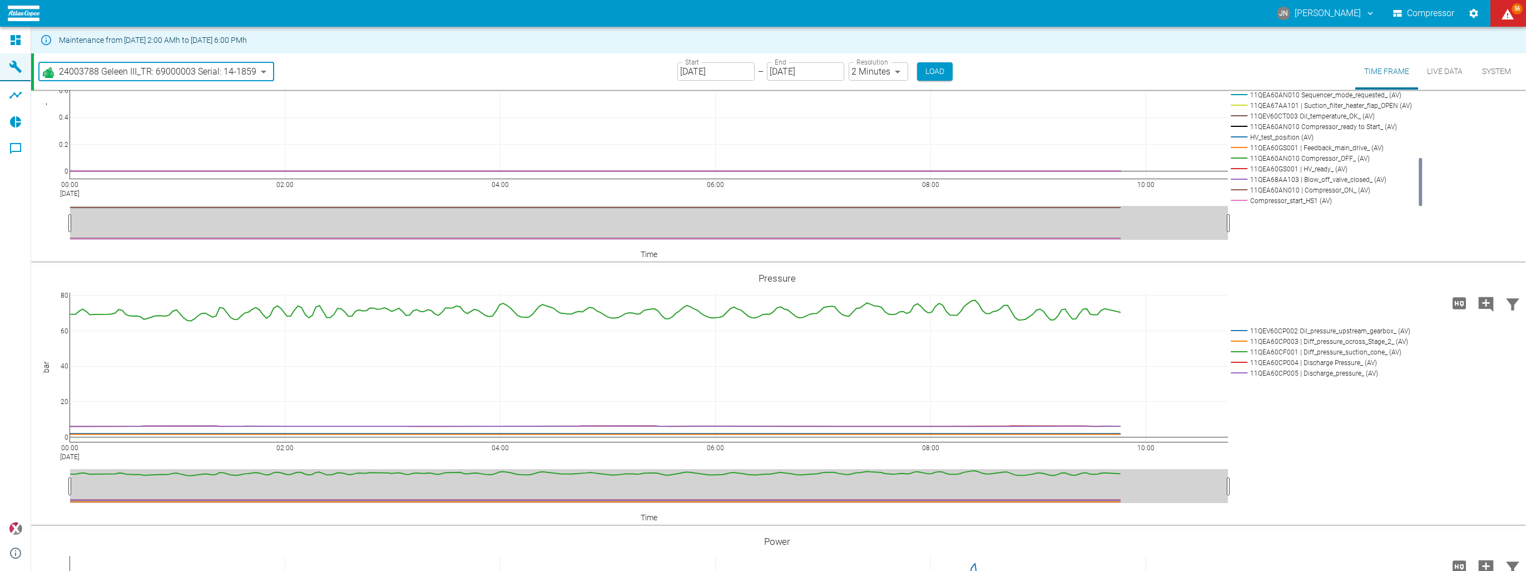
scroll to position [742, 0]
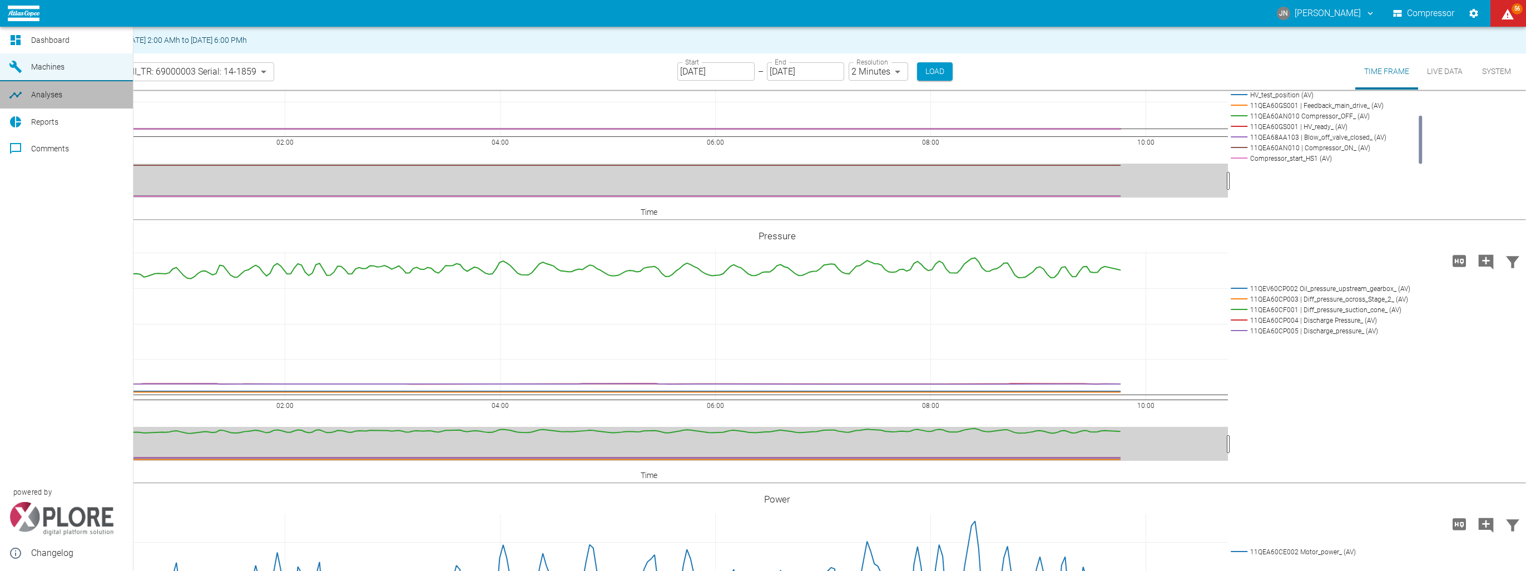
click at [1, 100] on link "Analyses" at bounding box center [66, 94] width 133 height 27
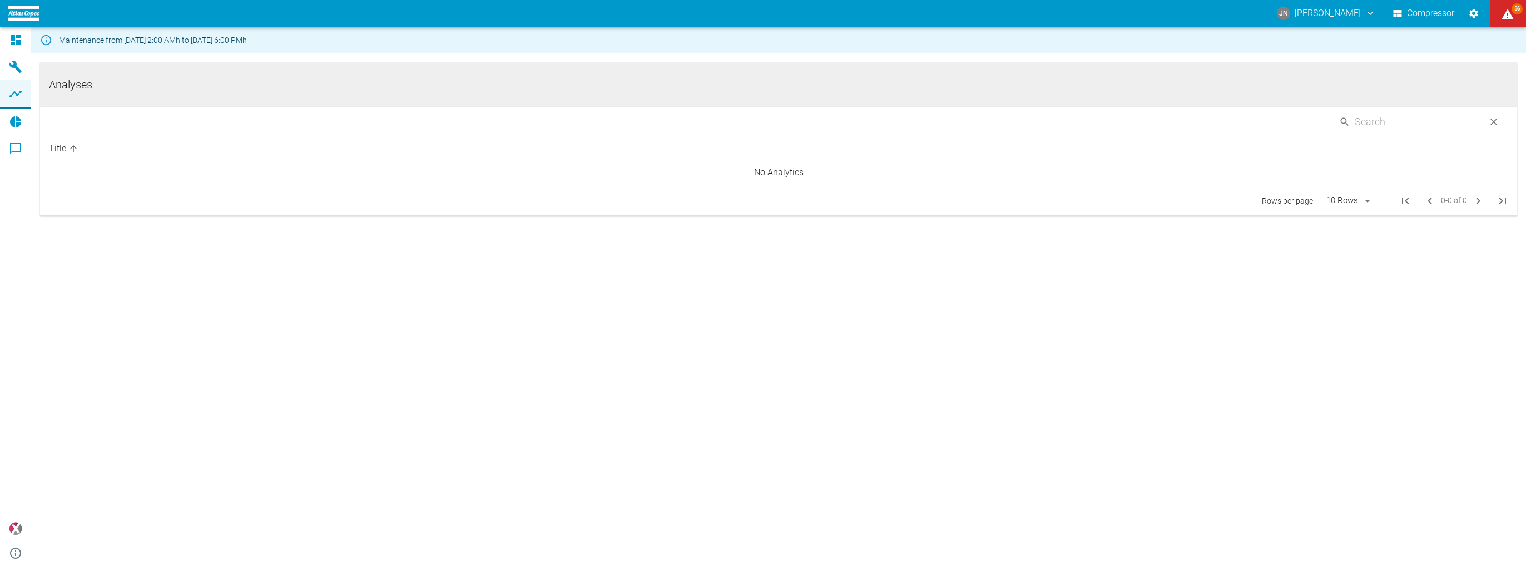
click at [776, 188] on td "Rows per page: 10 Rows 10 0–0 of 0 0-0 of 0" at bounding box center [779, 200] width 1478 height 29
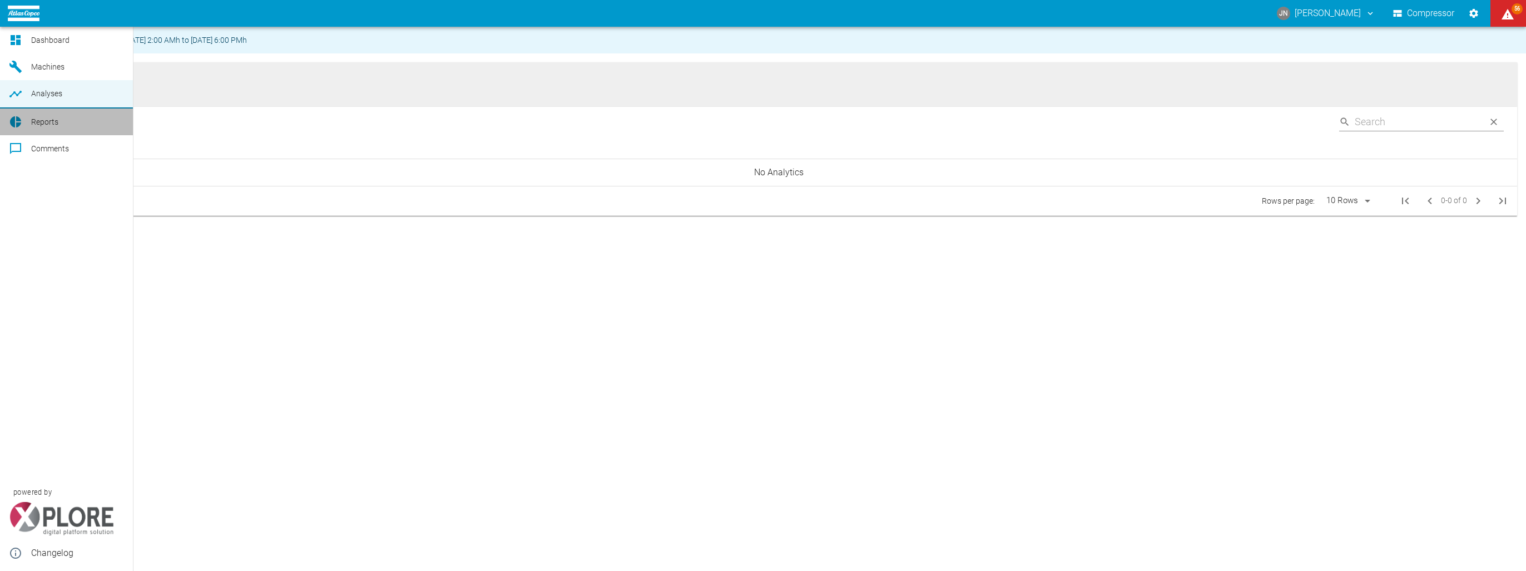
click at [21, 120] on icon at bounding box center [15, 121] width 11 height 11
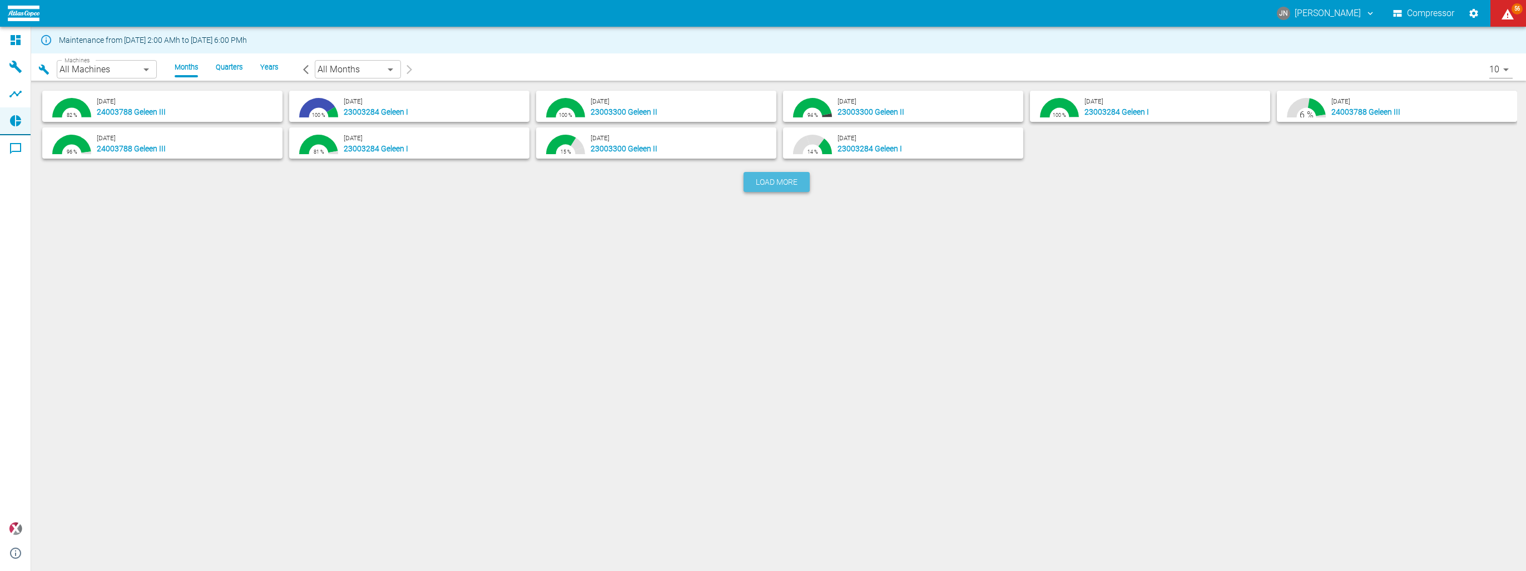
click at [771, 177] on span "Load more" at bounding box center [777, 181] width 42 height 11
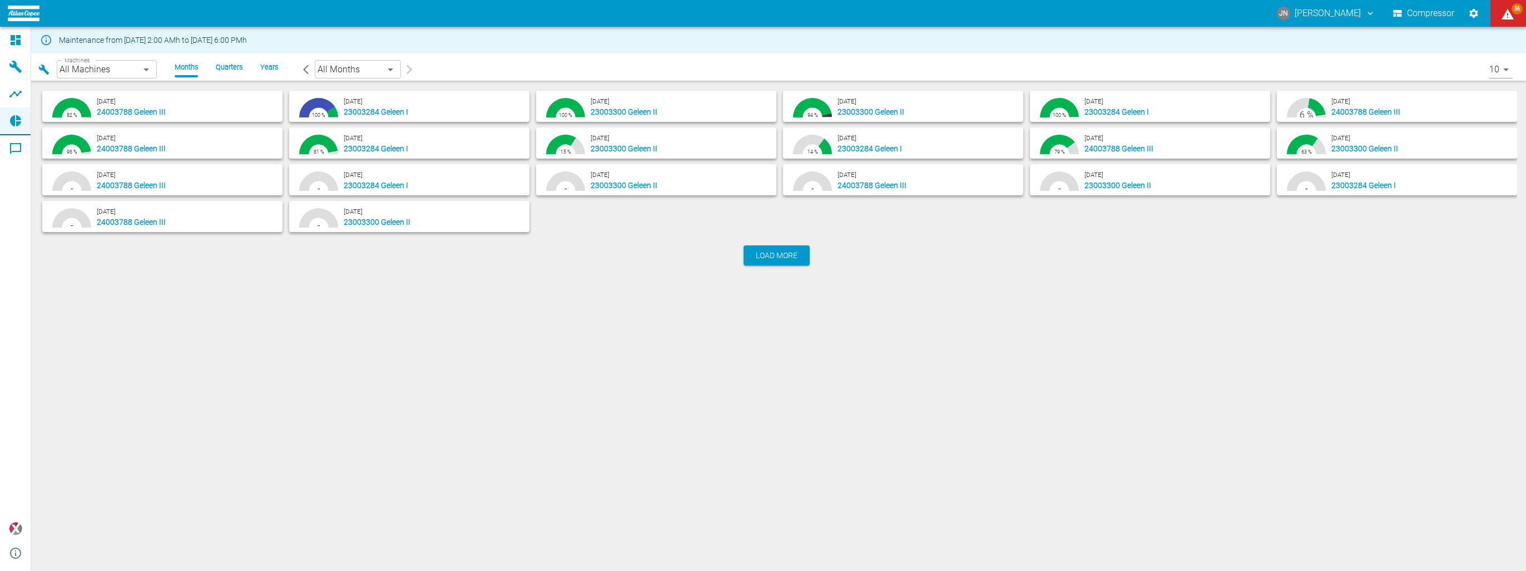
click at [385, 109] on span "23003284 Geleen I" at bounding box center [376, 111] width 65 height 9
type input "91331ab9-2490-48b8-b663-95187efbf071"
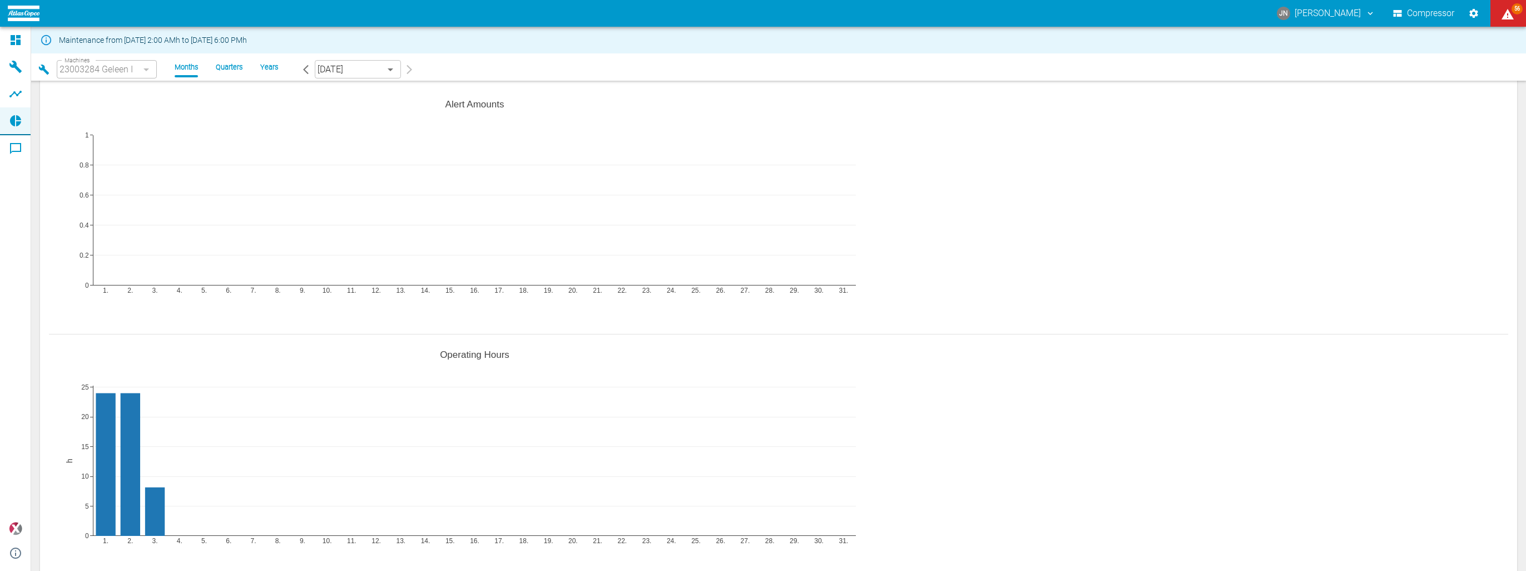
scroll to position [223, 0]
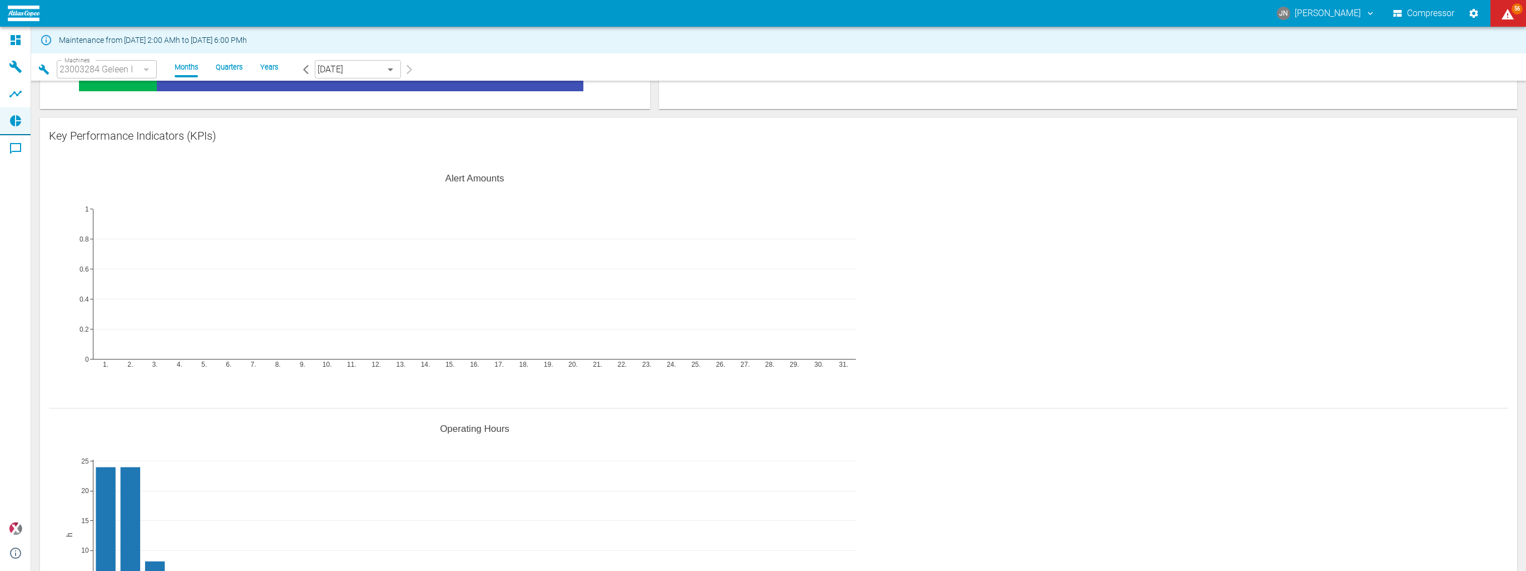
click at [478, 172] on div "1. 2. 3. 4. 5. 6. 7. 8. 9. 10. 11. 12. 13. 14. 15. 16. 17. 18. 19. 20. 21. 22. …" at bounding box center [779, 279] width 1460 height 250
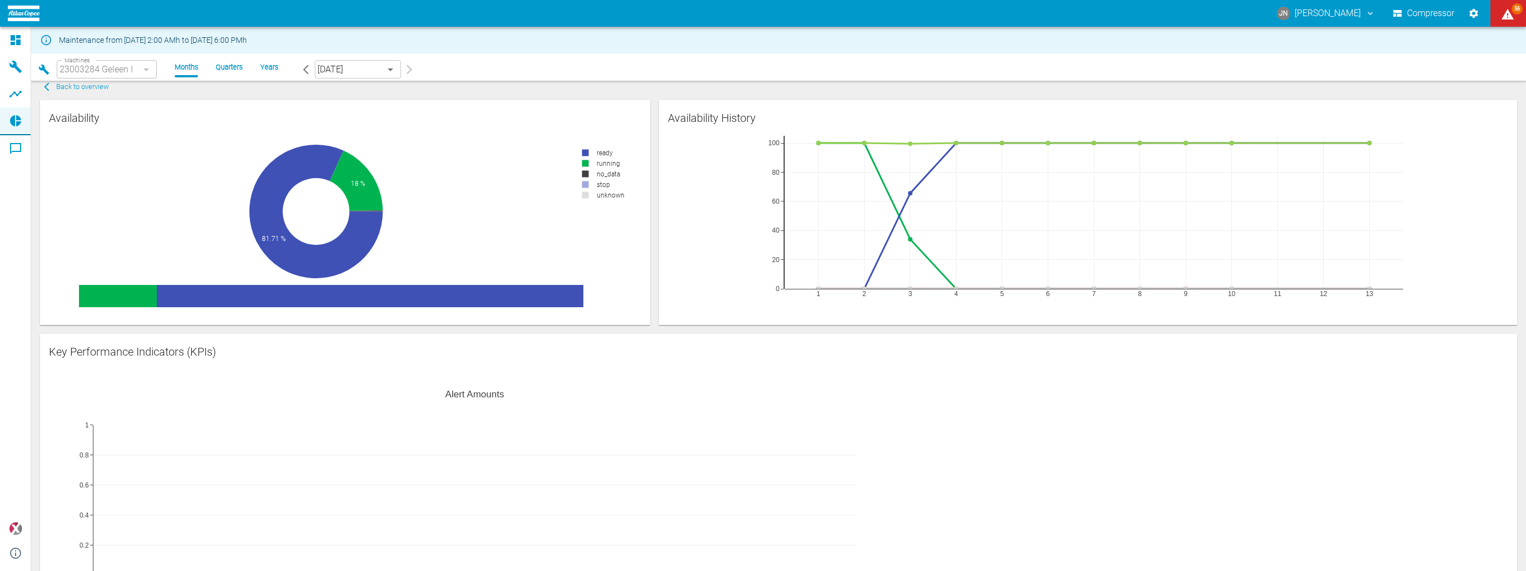
scroll to position [0, 0]
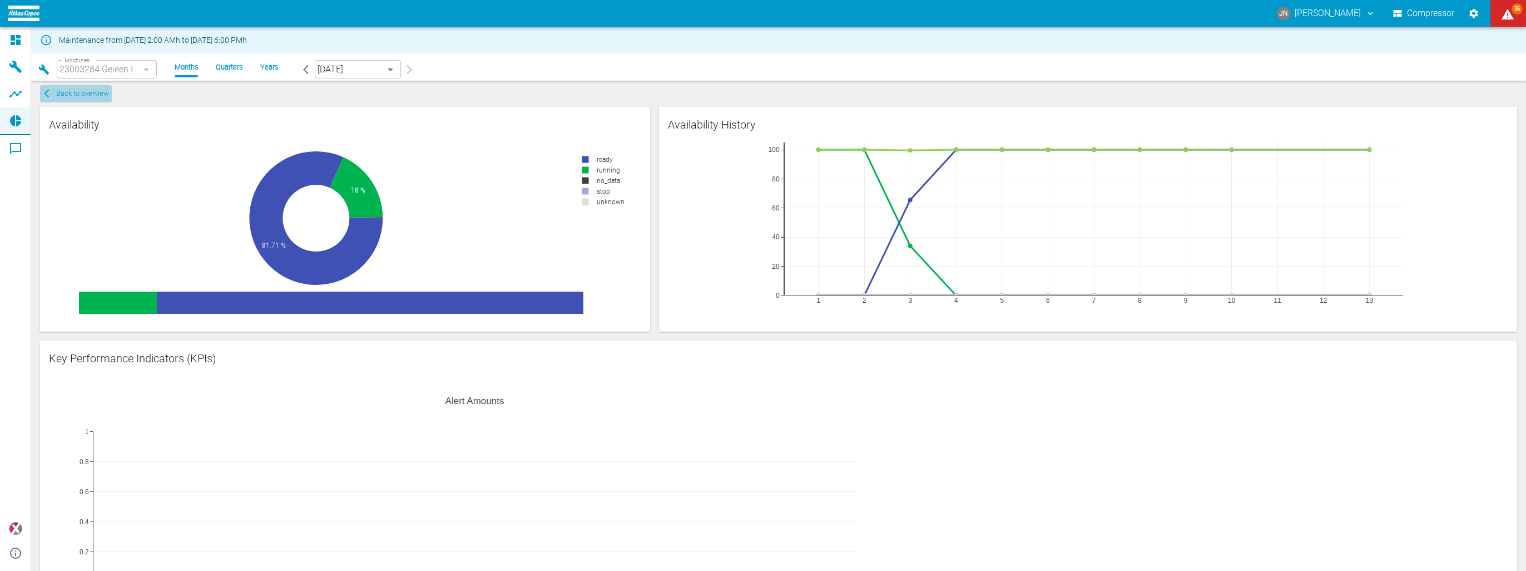
click at [66, 99] on span "Back to overview" at bounding box center [82, 93] width 53 height 13
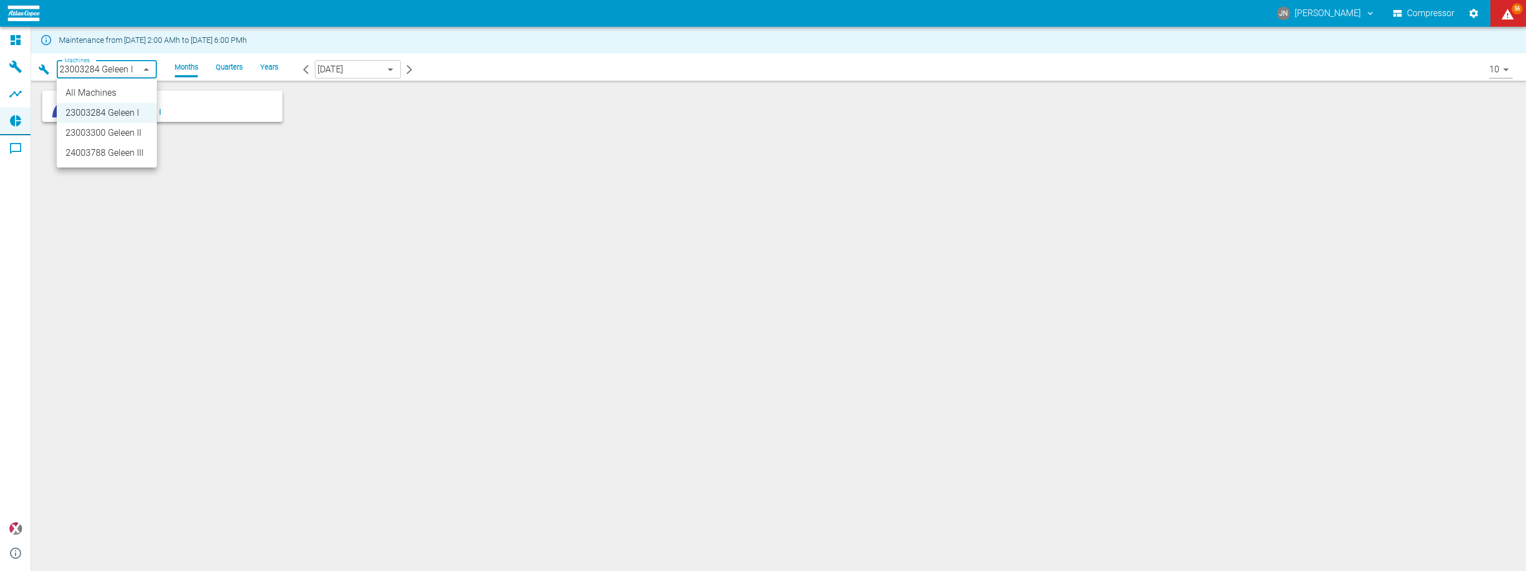
click at [82, 76] on body "JN Jonas Neys Compressor 56 Dashboard Machines Analyses Reports Comments powere…" at bounding box center [763, 285] width 1526 height 571
click at [100, 90] on li "All Machines" at bounding box center [107, 93] width 100 height 20
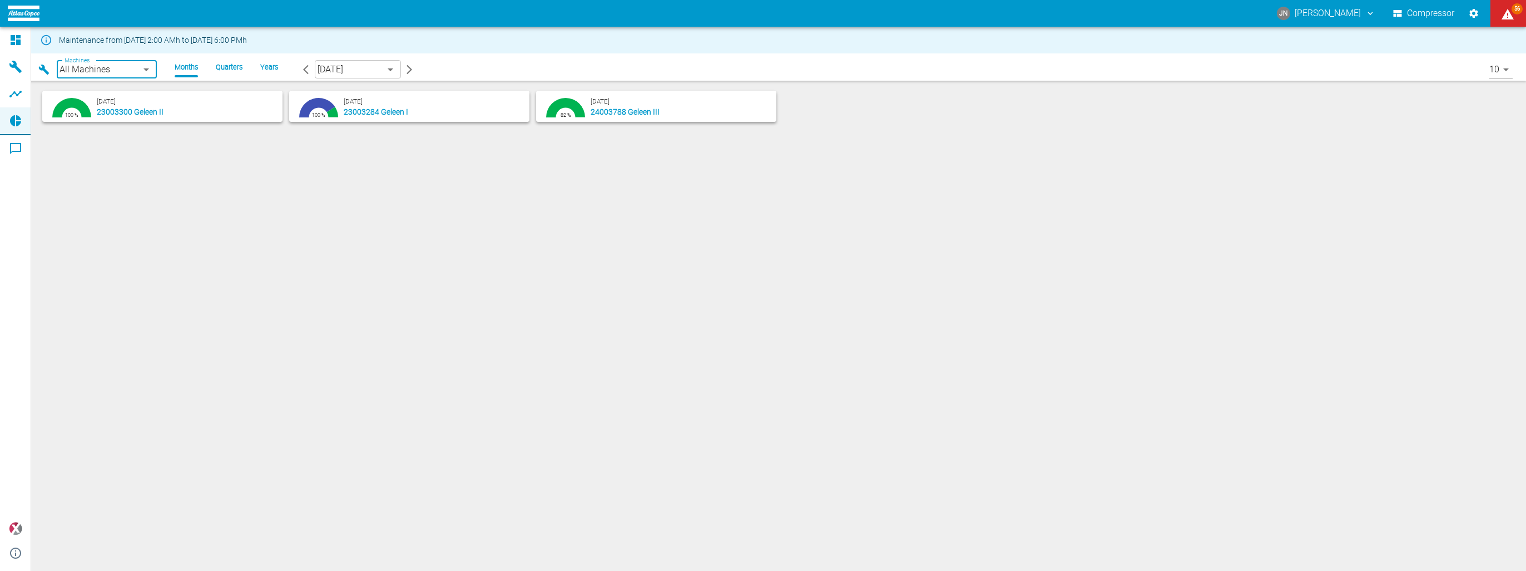
click at [189, 114] on p "23003300 Geleen II" at bounding box center [185, 111] width 177 height 11
type input "5d7c723b-37f3-46bc-bd90-6ee3670ed1e8"
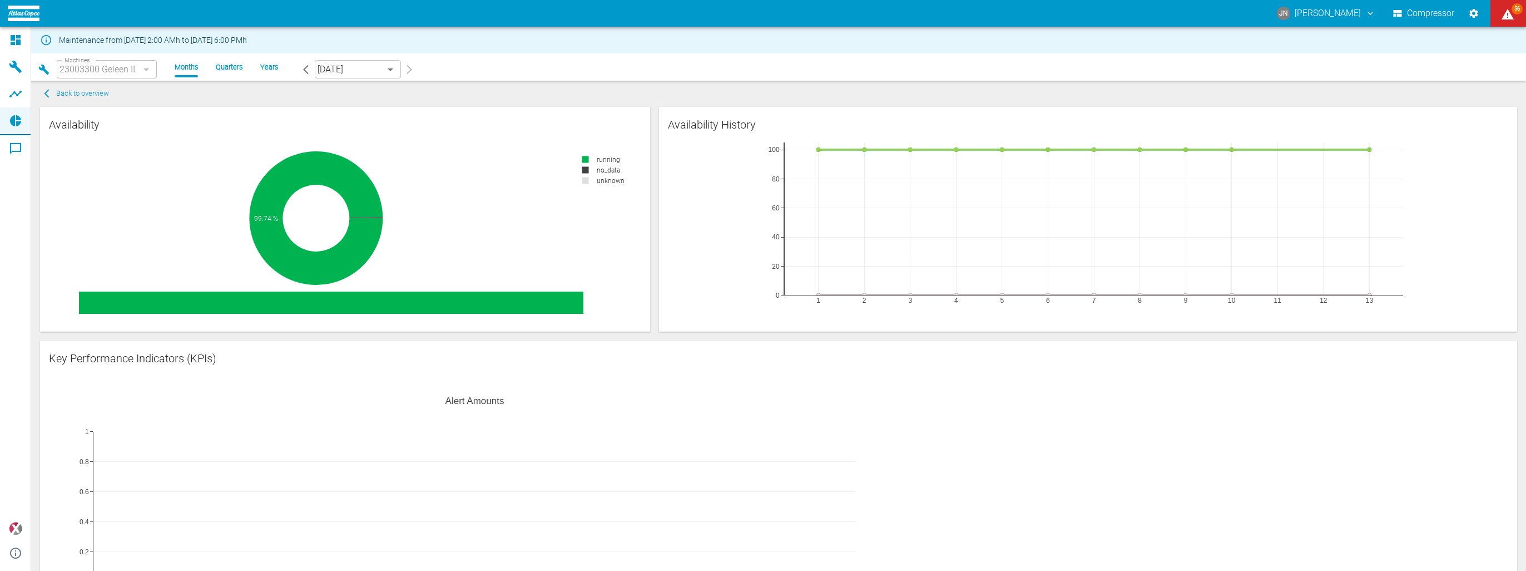
click at [360, 76] on body "JN Jonas Neys Compressor 56 Dashboard Machines Analyses Reports Comments powere…" at bounding box center [763, 285] width 1526 height 571
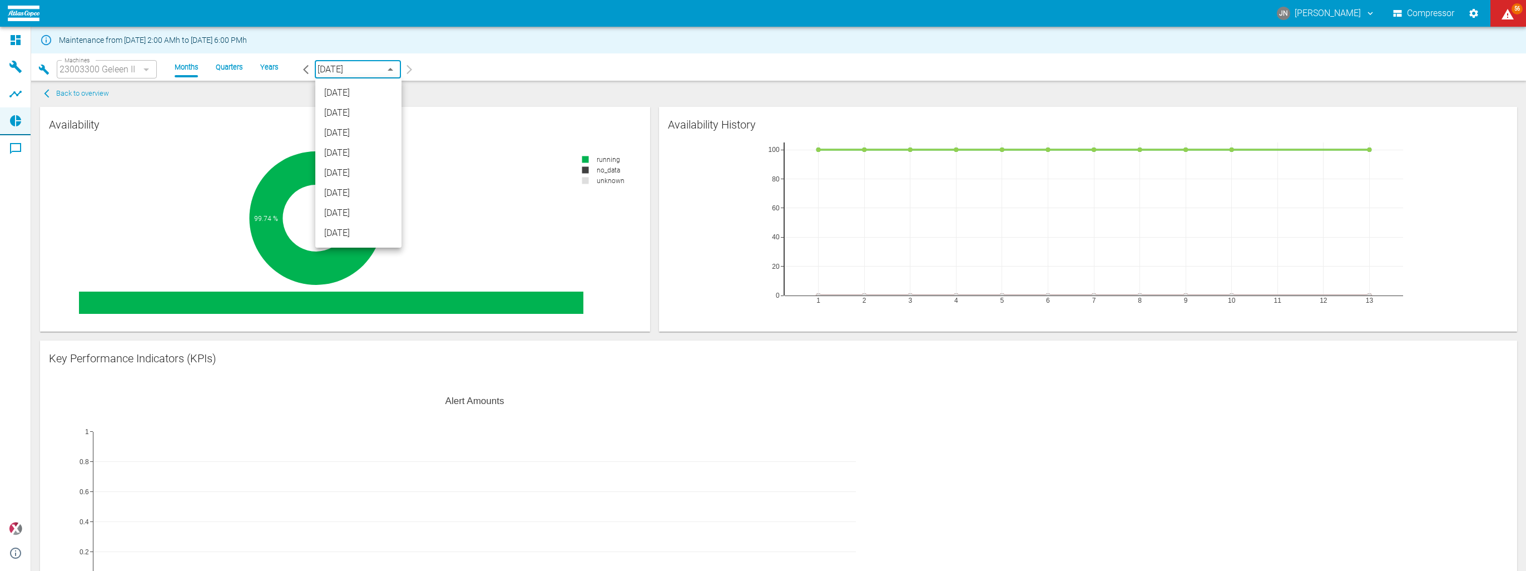
click at [367, 112] on li "[DATE]" at bounding box center [358, 113] width 86 height 20
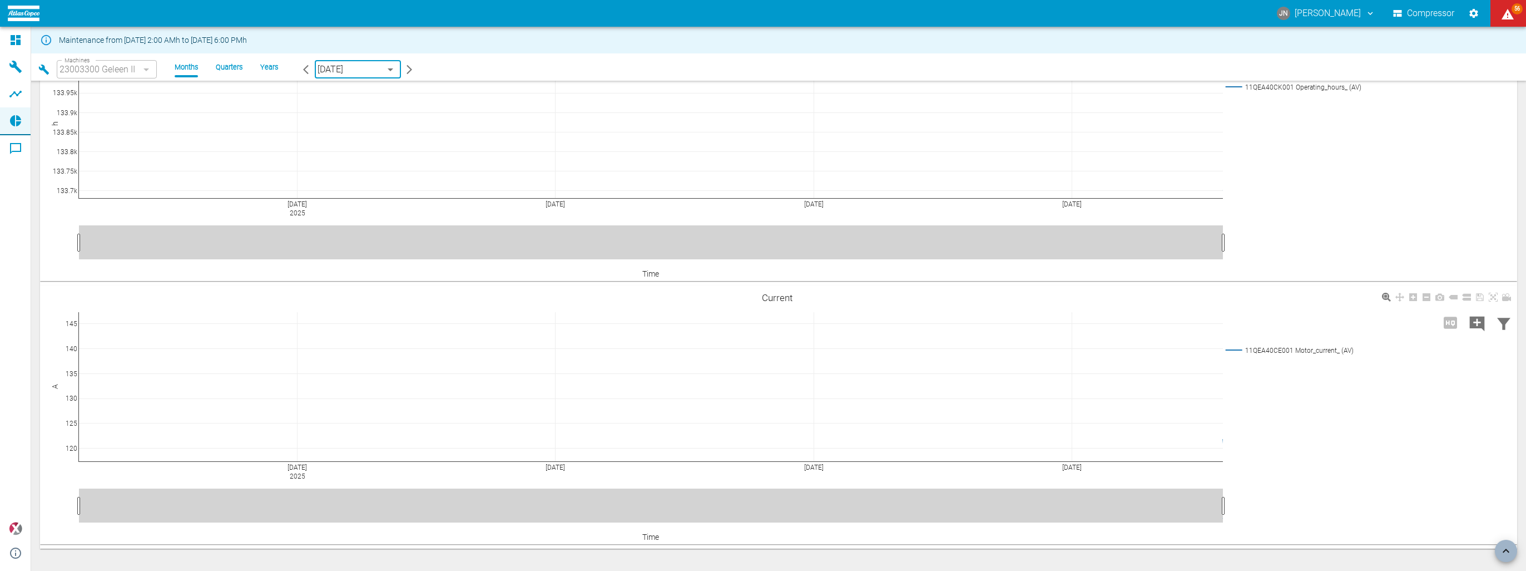
scroll to position [5278, 0]
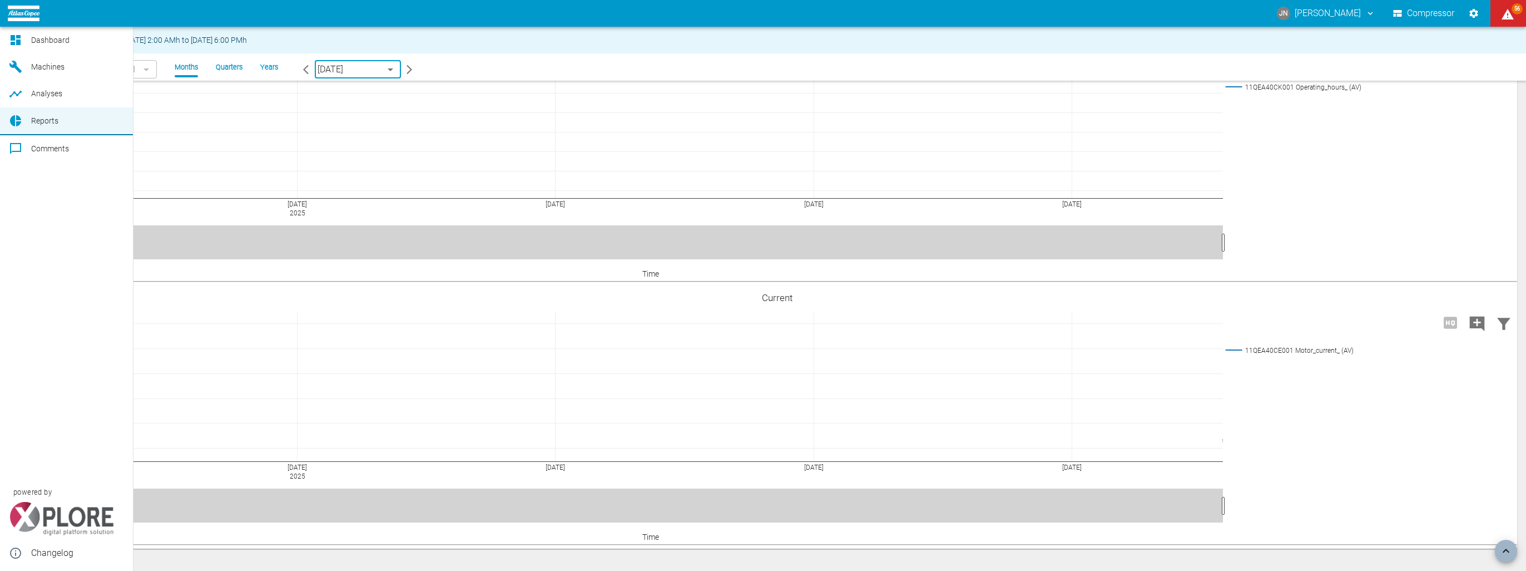
click at [4, 150] on link "Comments" at bounding box center [66, 148] width 133 height 27
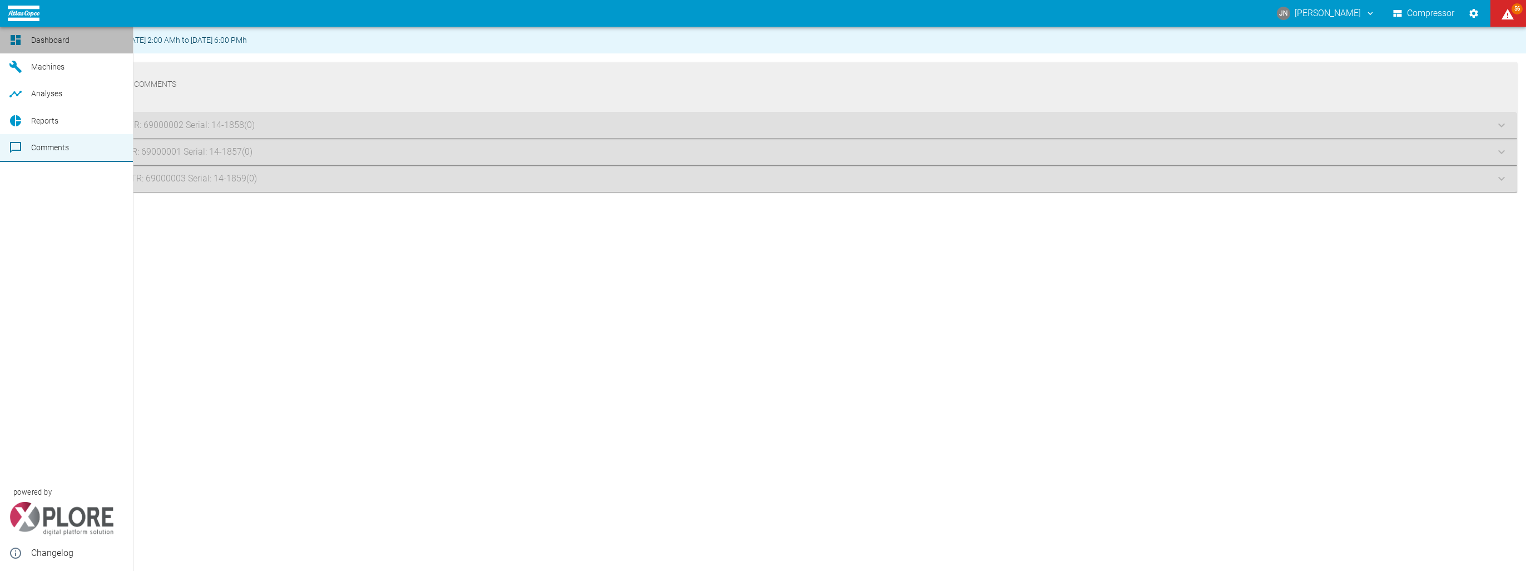
click at [29, 36] on link "Dashboard" at bounding box center [66, 40] width 133 height 27
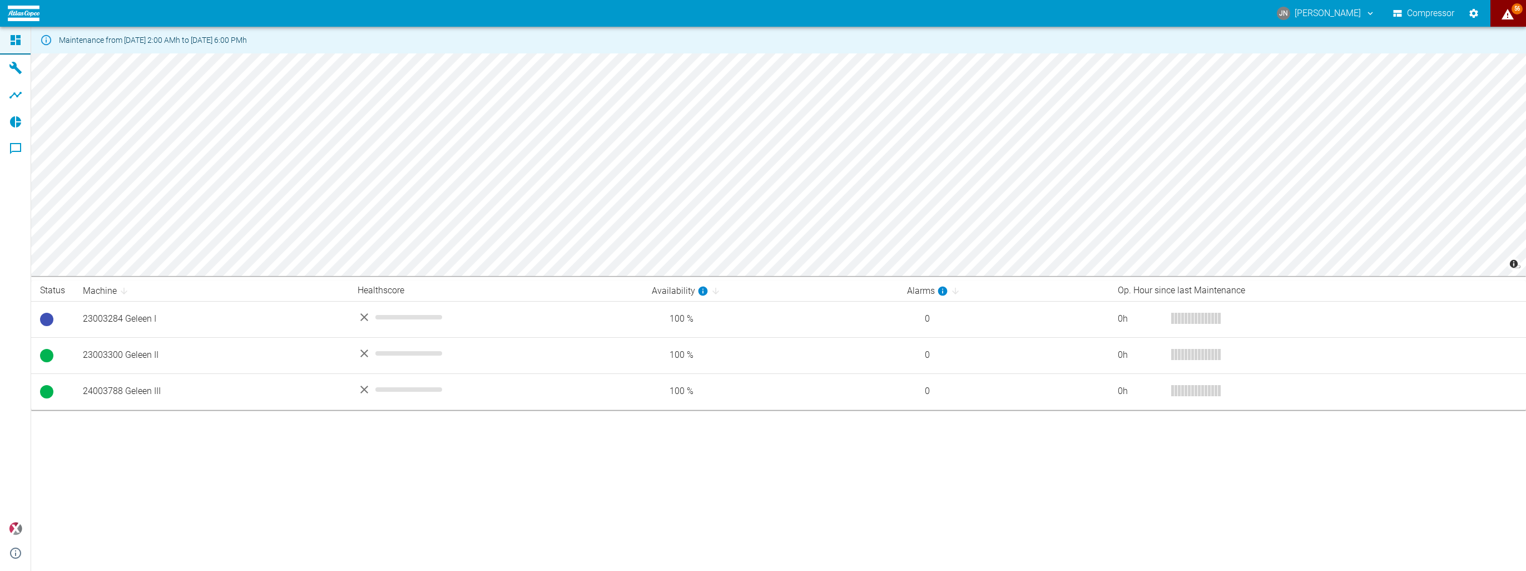
click at [1501, 22] on button "56" at bounding box center [1509, 13] width 36 height 27
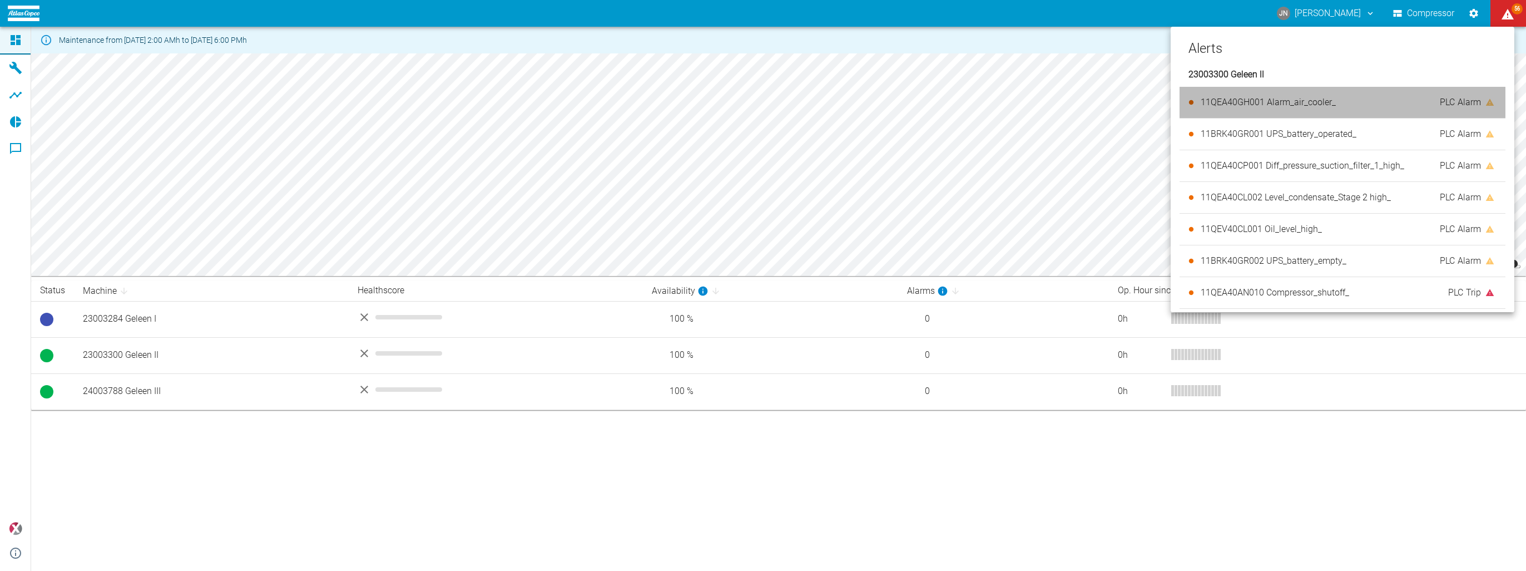
click at [1313, 104] on span "11QEA40GH001 Alarm_air_cooler_" at bounding box center [1268, 102] width 135 height 11
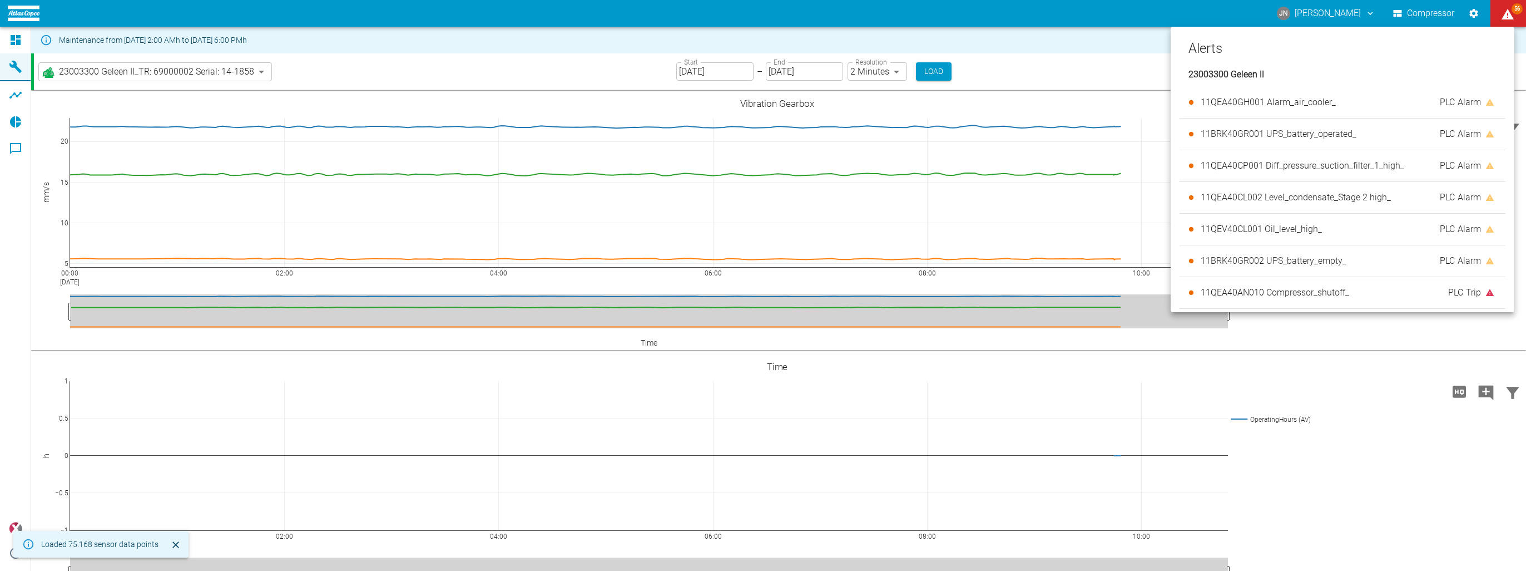
click at [1509, 17] on div at bounding box center [763, 285] width 1526 height 571
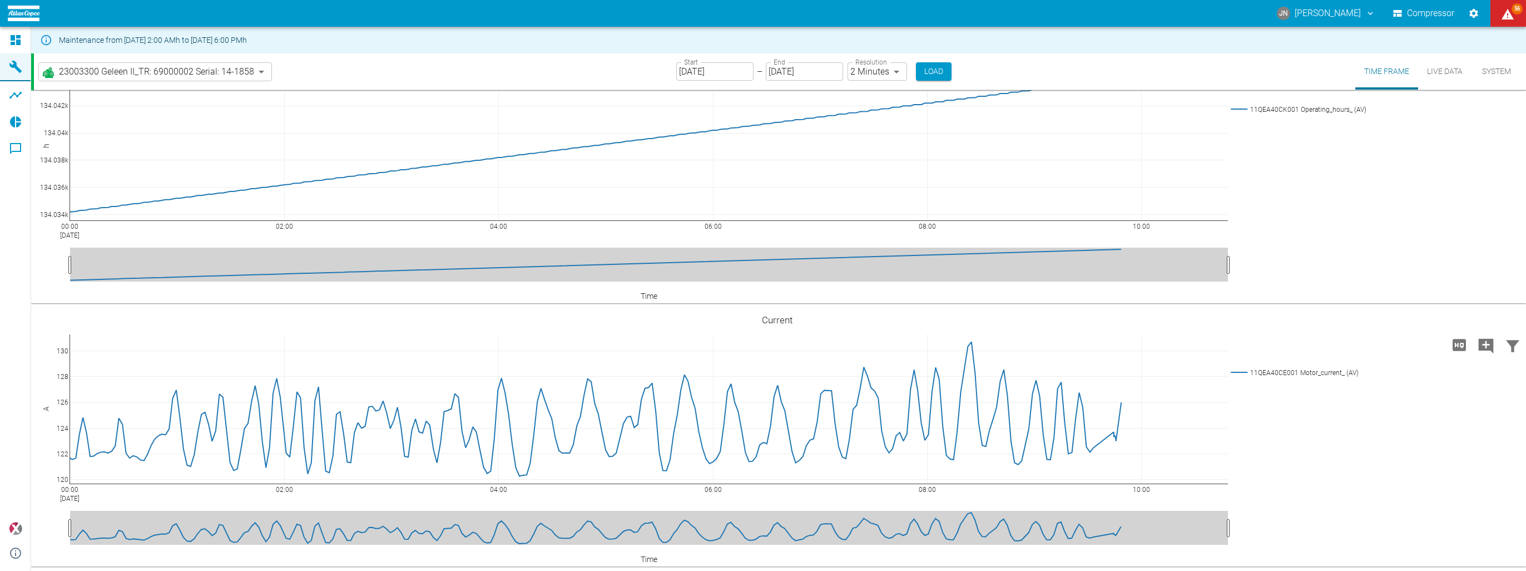
scroll to position [3681, 0]
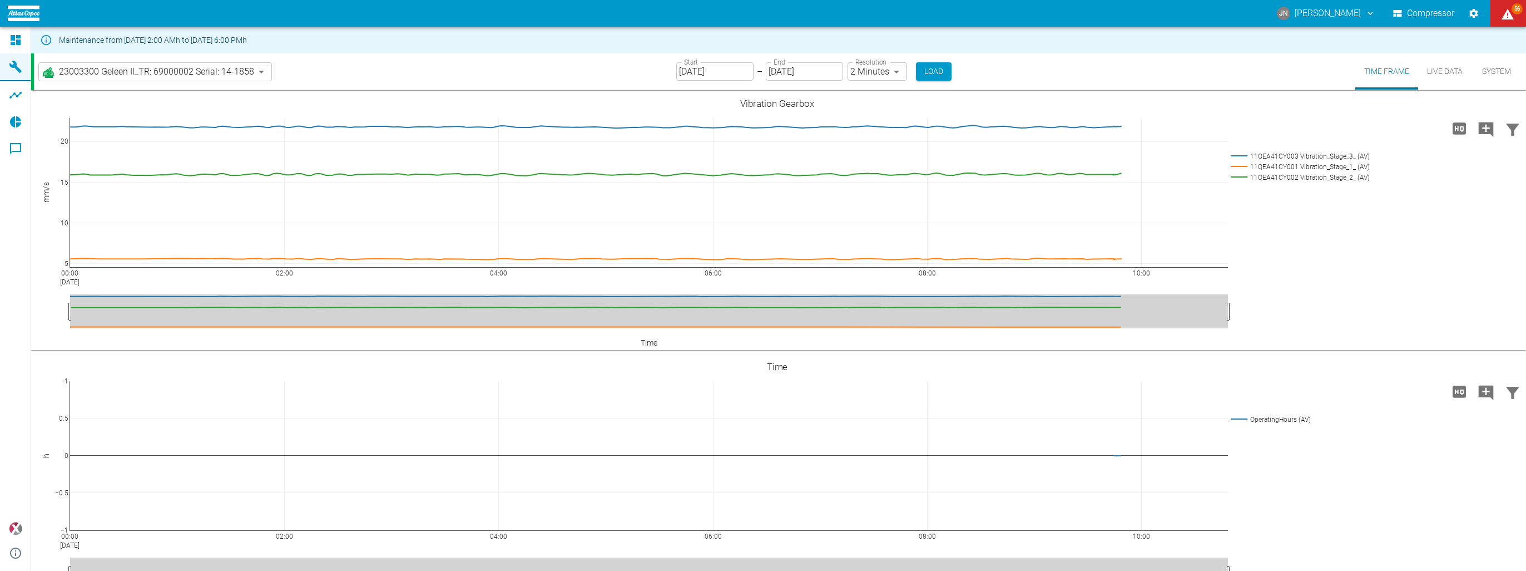
scroll to position [3725, 0]
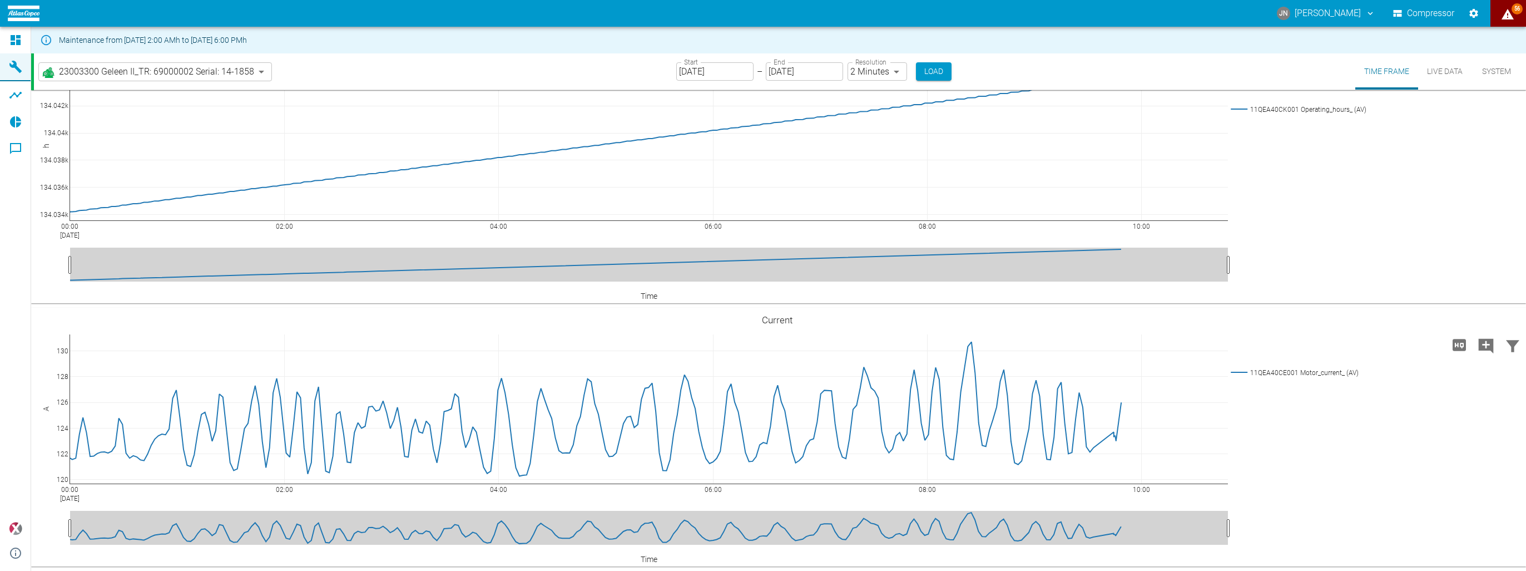
click at [1526, 7] on html "JN Jonas Neys Compressor 56 Dashboard Machines Analyses Reports Comments powere…" at bounding box center [763, 285] width 1526 height 571
click at [1520, 10] on span "56" at bounding box center [1517, 8] width 11 height 11
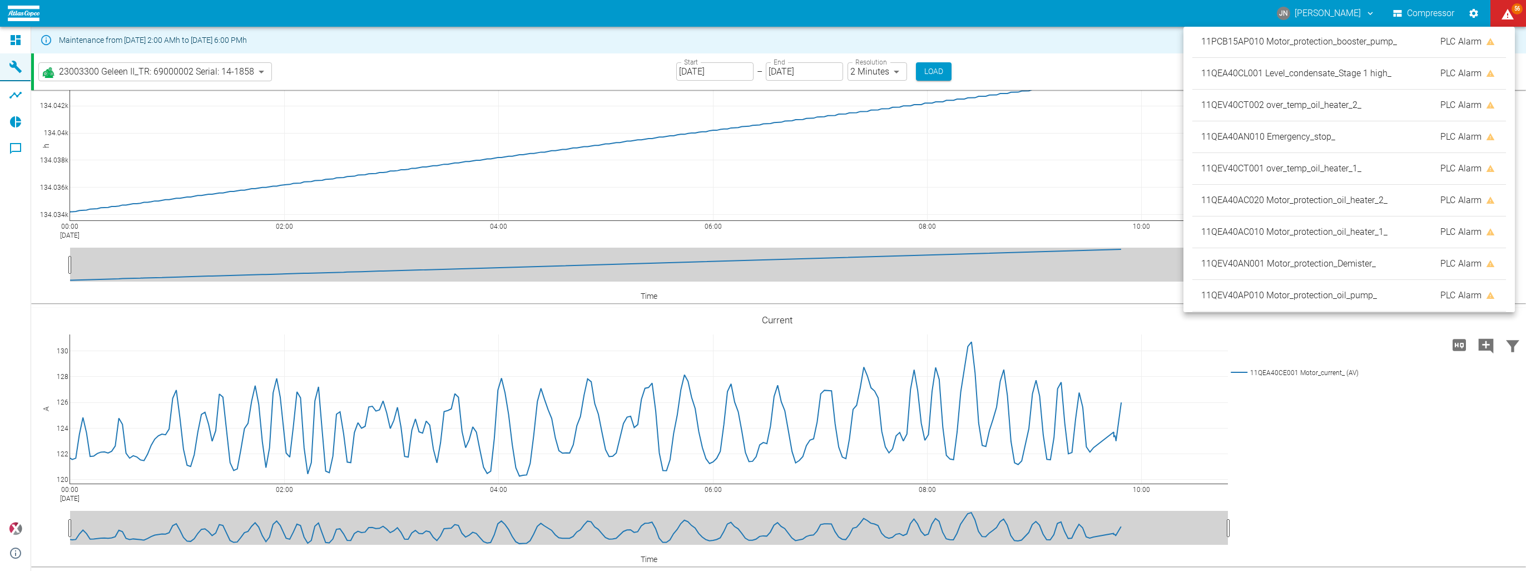
scroll to position [223, 0]
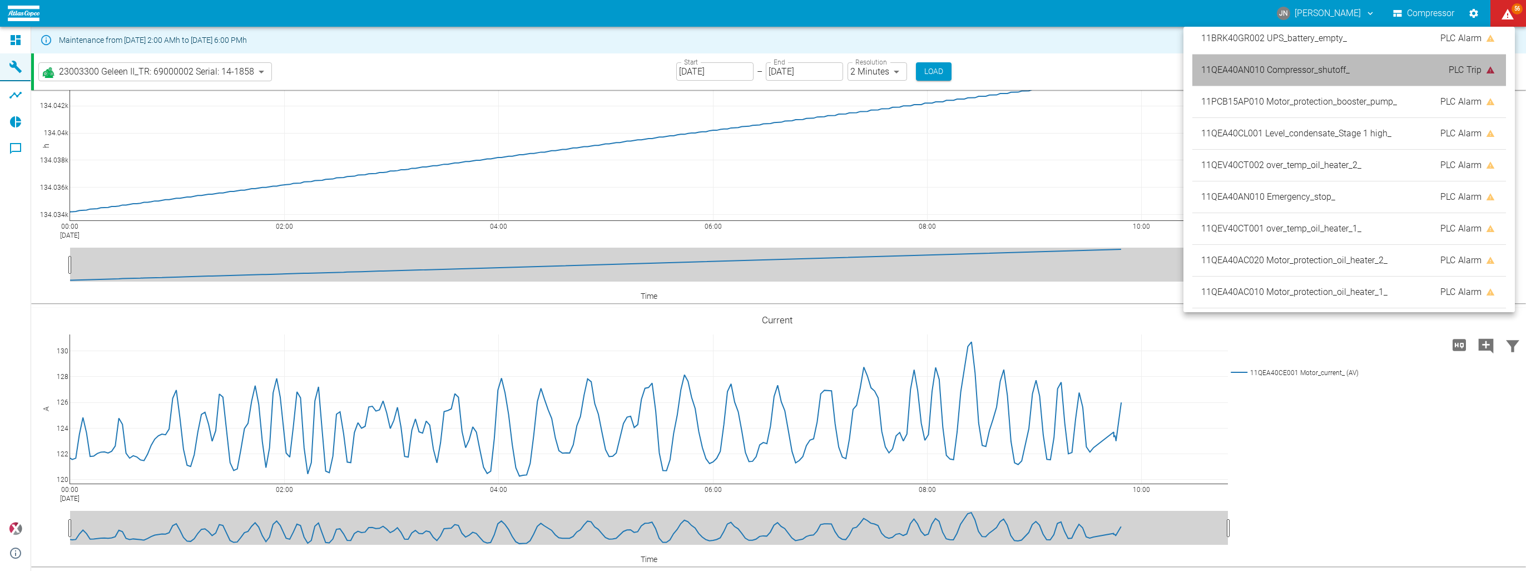
click at [1388, 61] on div "11QEA40AN010 Compressor_shutoff_ PLC Trip" at bounding box center [1350, 70] width 314 height 31
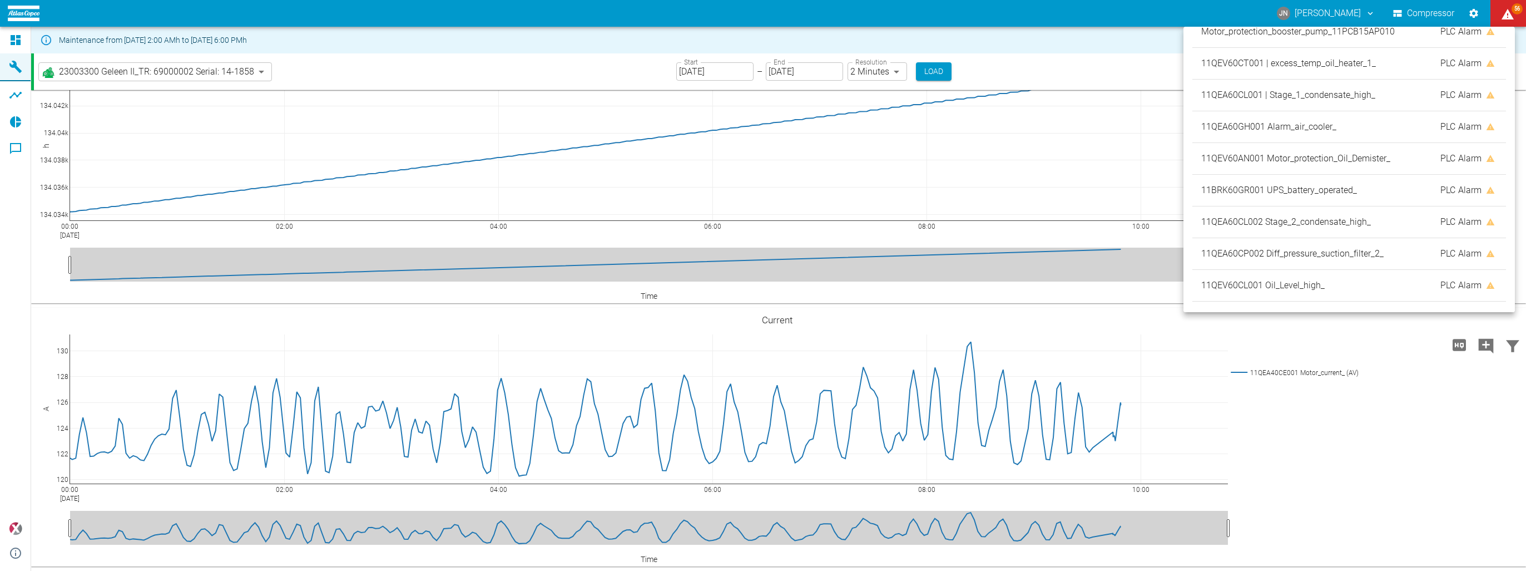
scroll to position [1615, 0]
click at [1302, 342] on div at bounding box center [763, 285] width 1526 height 571
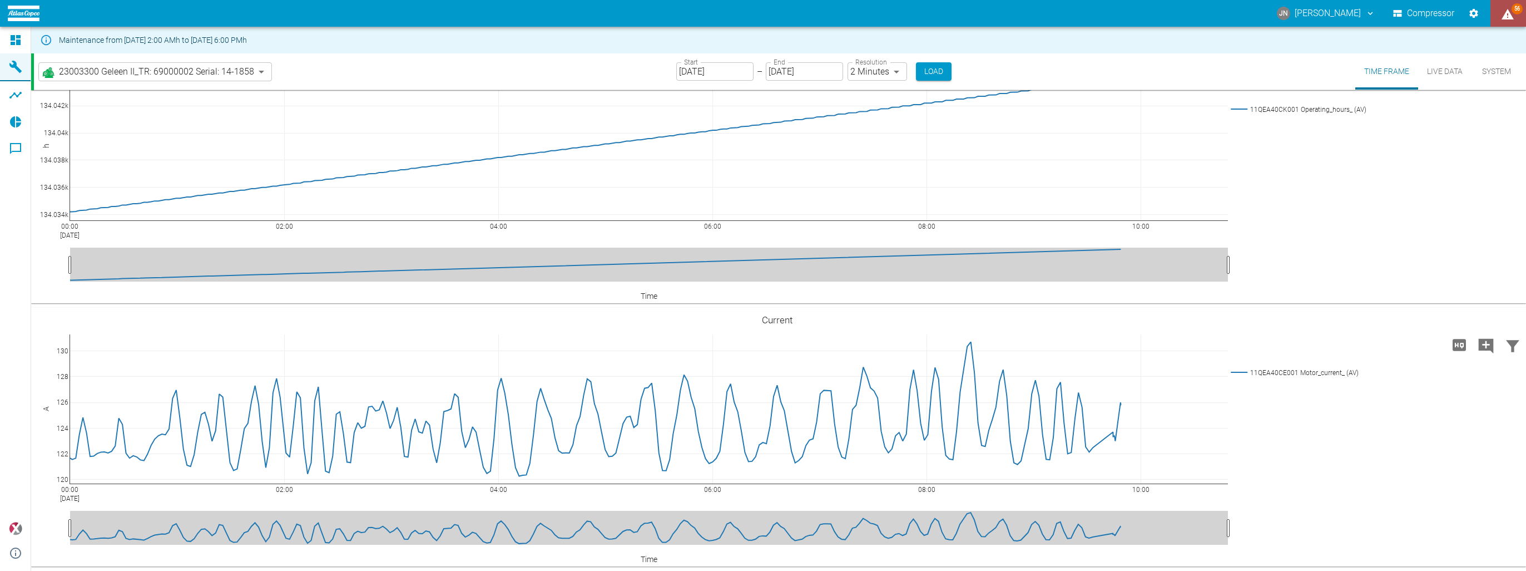
click at [1503, 17] on icon "displayAlerts" at bounding box center [1507, 14] width 13 height 13
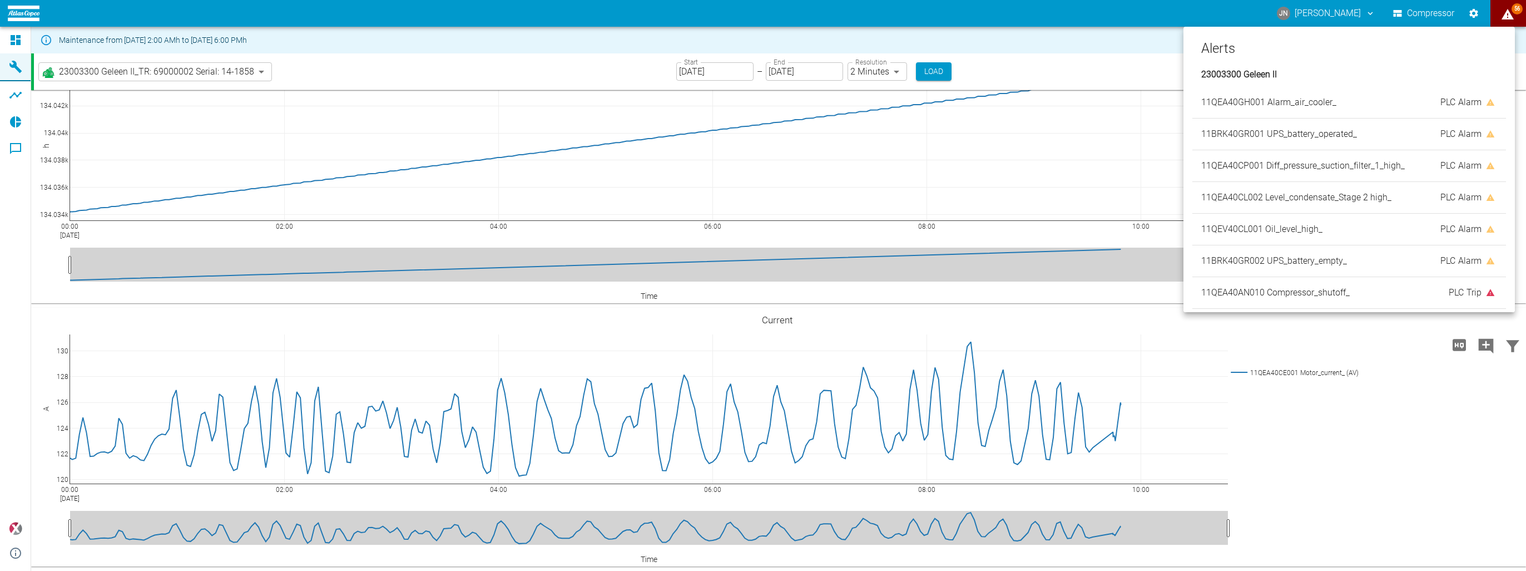
click at [1349, 9] on div at bounding box center [763, 285] width 1526 height 571
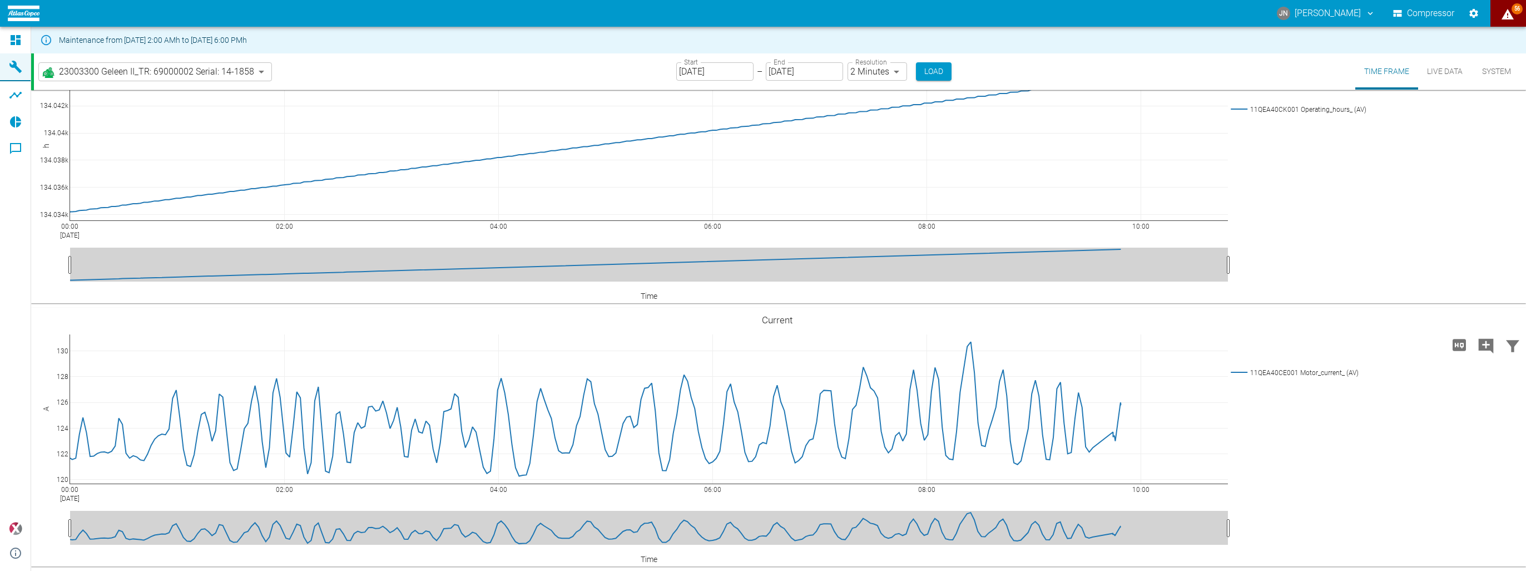
click at [1331, 9] on button "JN [PERSON_NAME]" at bounding box center [1327, 13] width 102 height 20
click at [1313, 48] on li "Logout" at bounding box center [1322, 44] width 67 height 20
